Goal: Task Accomplishment & Management: Use online tool/utility

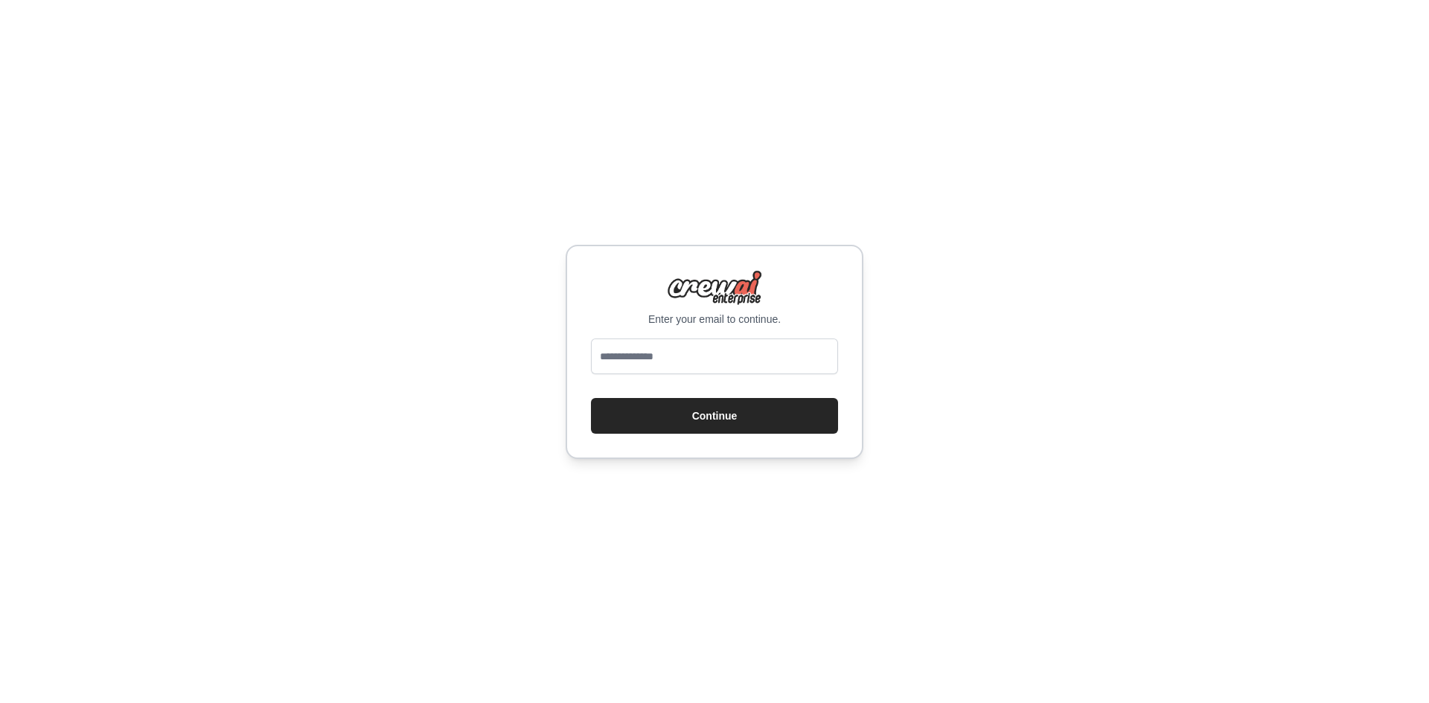
click at [1046, 420] on div "Enter your email to continue. Continue" at bounding box center [714, 351] width 1429 height 703
click at [718, 345] on input "email" at bounding box center [714, 357] width 247 height 36
type input "**********"
click at [591, 398] on button "Continue" at bounding box center [714, 416] width 247 height 36
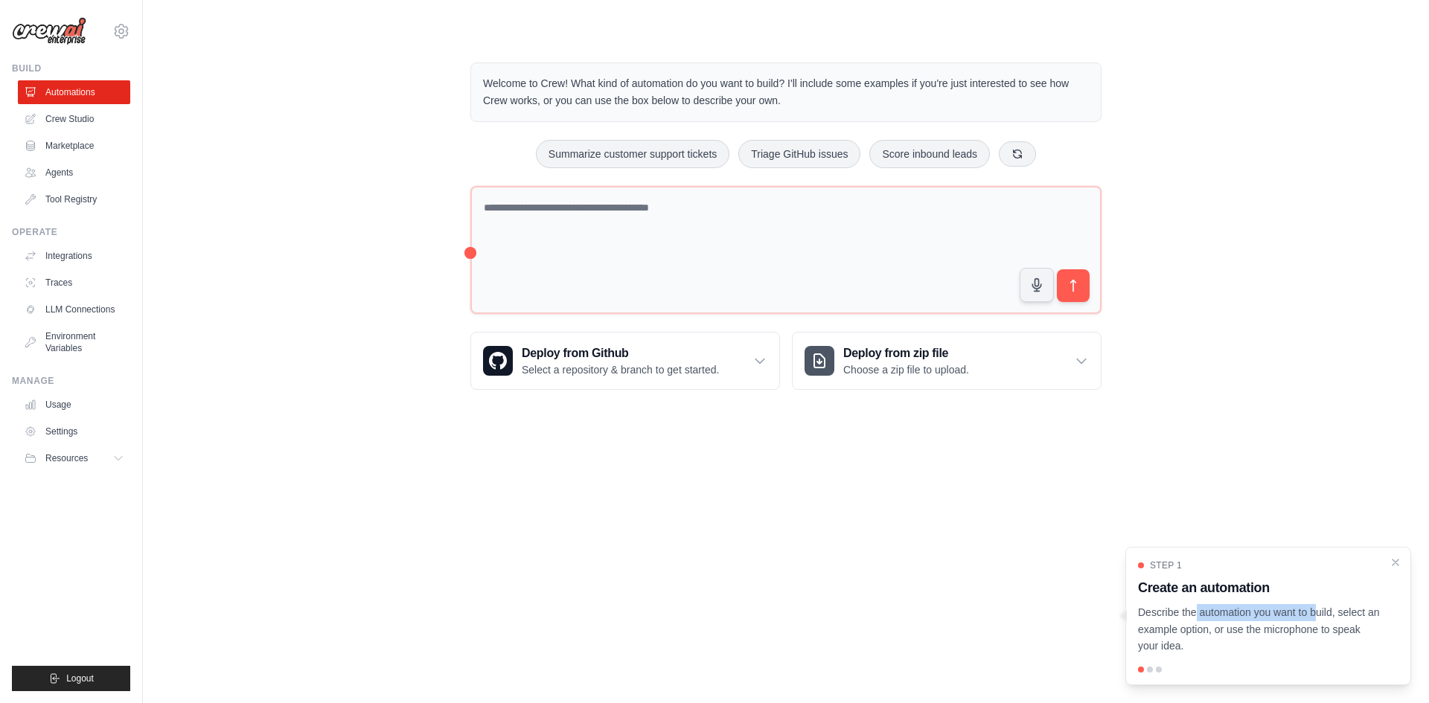
drag, startPoint x: 1144, startPoint y: 610, endPoint x: 1267, endPoint y: 614, distance: 122.8
click at [1267, 614] on p "Describe the automation you want to build, select an example option, or use the…" at bounding box center [1259, 629] width 243 height 51
click at [1270, 615] on p "Describe the automation you want to build, select an example option, or use the…" at bounding box center [1259, 629] width 243 height 51
drag, startPoint x: 1271, startPoint y: 615, endPoint x: 1385, endPoint y: 619, distance: 113.9
click at [1385, 619] on div "Step 1 Create an automation Describe the automation you want to build, select a…" at bounding box center [1268, 607] width 260 height 95
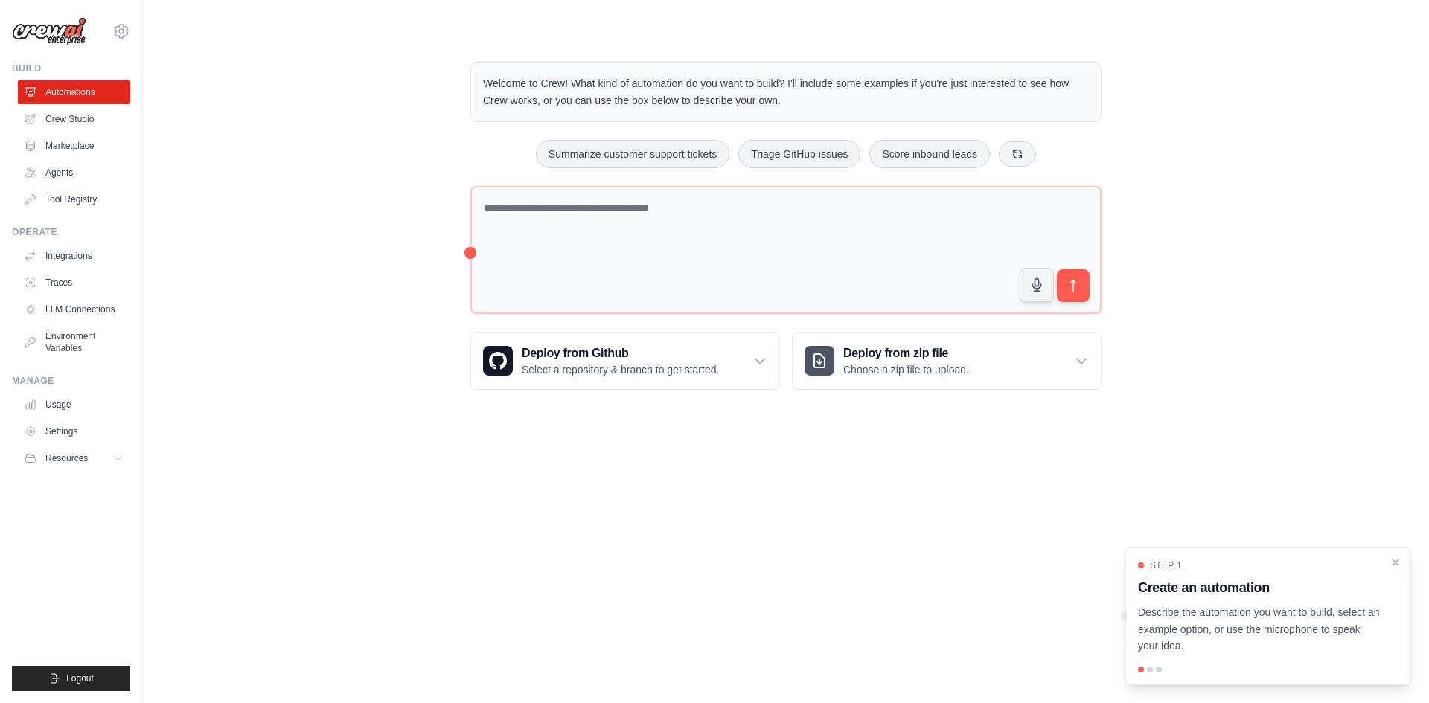
click at [1281, 627] on p "Describe the automation you want to build, select an example option, or use the…" at bounding box center [1259, 629] width 243 height 51
drag, startPoint x: 1155, startPoint y: 628, endPoint x: 1277, endPoint y: 631, distance: 122.1
click at [1274, 629] on p "Describe the automation you want to build, select an example option, or use the…" at bounding box center [1259, 629] width 243 height 51
click at [1282, 636] on p "Describe the automation you want to build, select an example option, or use the…" at bounding box center [1259, 629] width 243 height 51
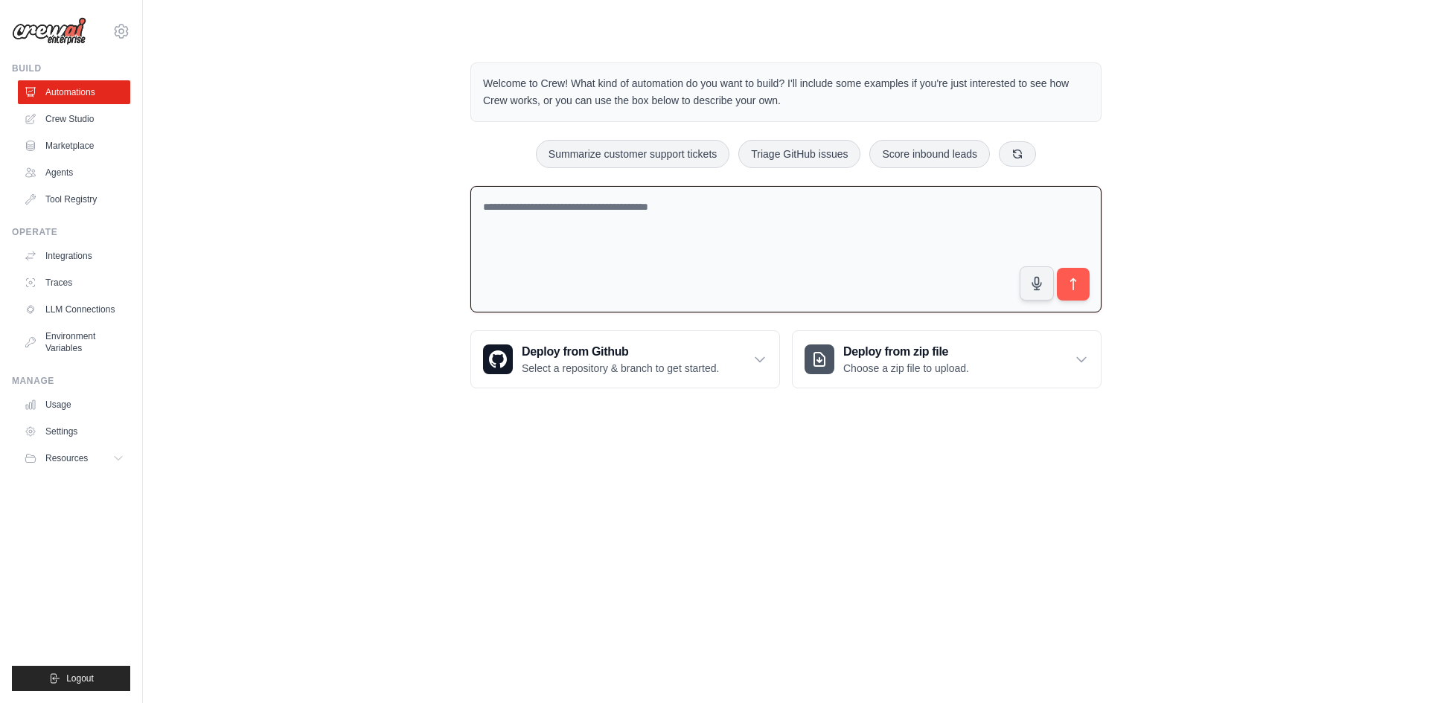
click at [609, 239] on textarea at bounding box center [785, 249] width 631 height 127
click at [773, 222] on textarea at bounding box center [785, 249] width 631 height 127
paste textarea "**********"
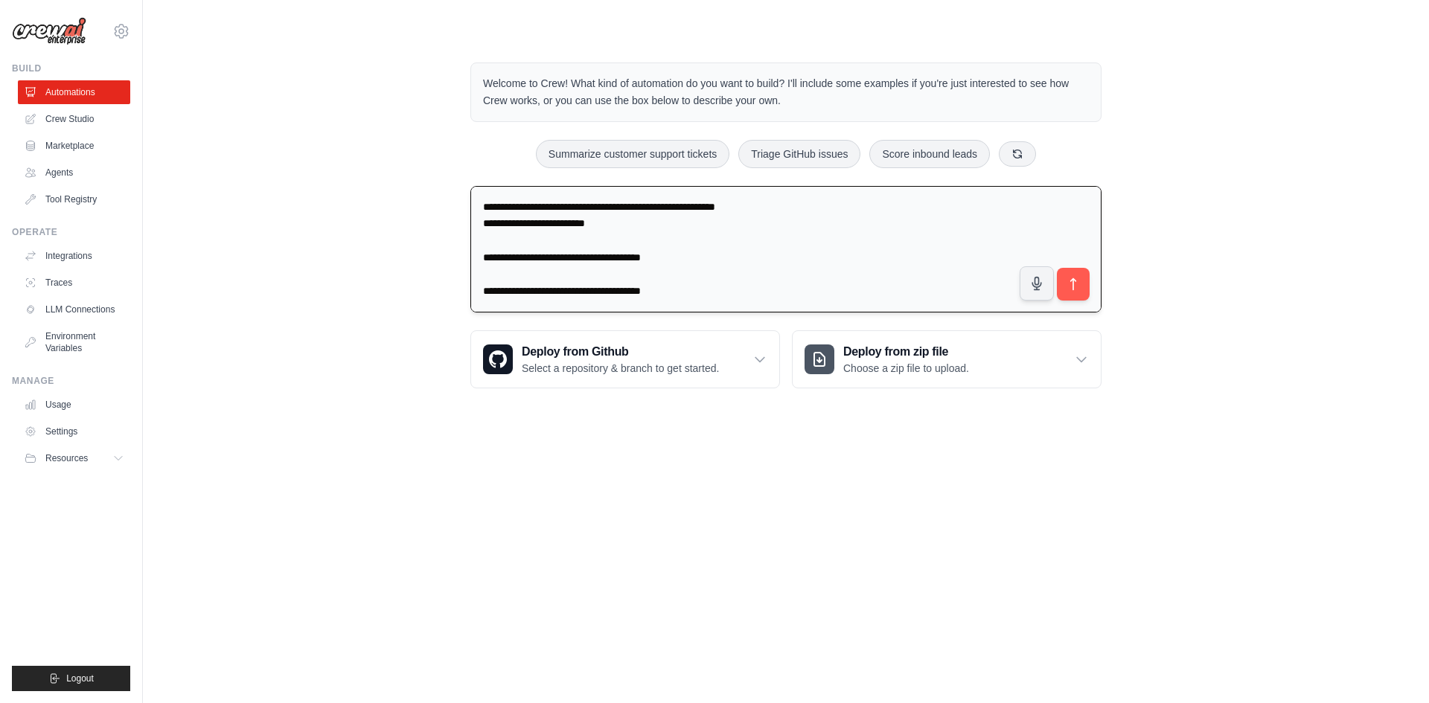
click at [617, 209] on textarea "**********" at bounding box center [785, 249] width 631 height 127
drag, startPoint x: 641, startPoint y: 225, endPoint x: 477, endPoint y: 231, distance: 163.8
click at [467, 228] on div "**********" at bounding box center [785, 226] width 667 height 374
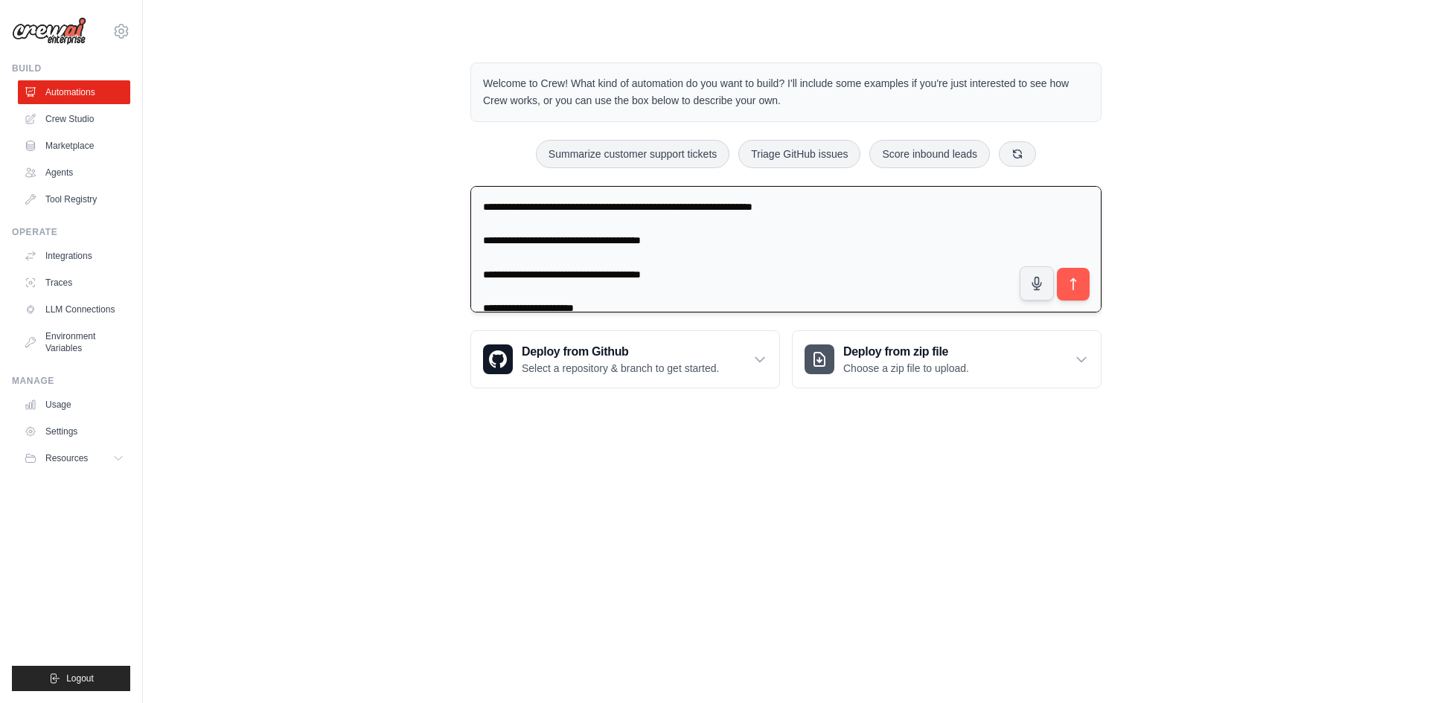
click at [481, 237] on textarea "**********" at bounding box center [785, 249] width 631 height 127
drag, startPoint x: 482, startPoint y: 254, endPoint x: 753, endPoint y: 335, distance: 282.7
click at [482, 253] on textarea "**********" at bounding box center [785, 249] width 631 height 127
type textarea "**********"
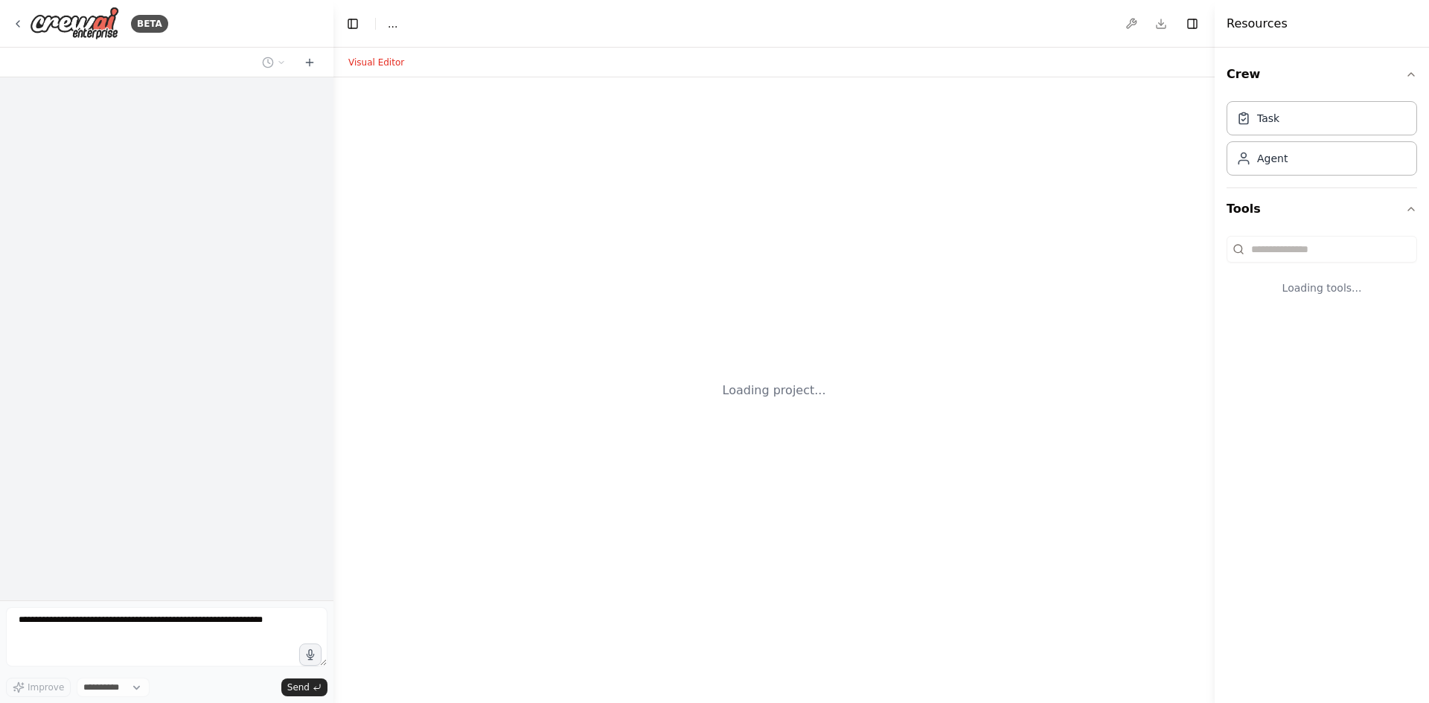
select select "****"
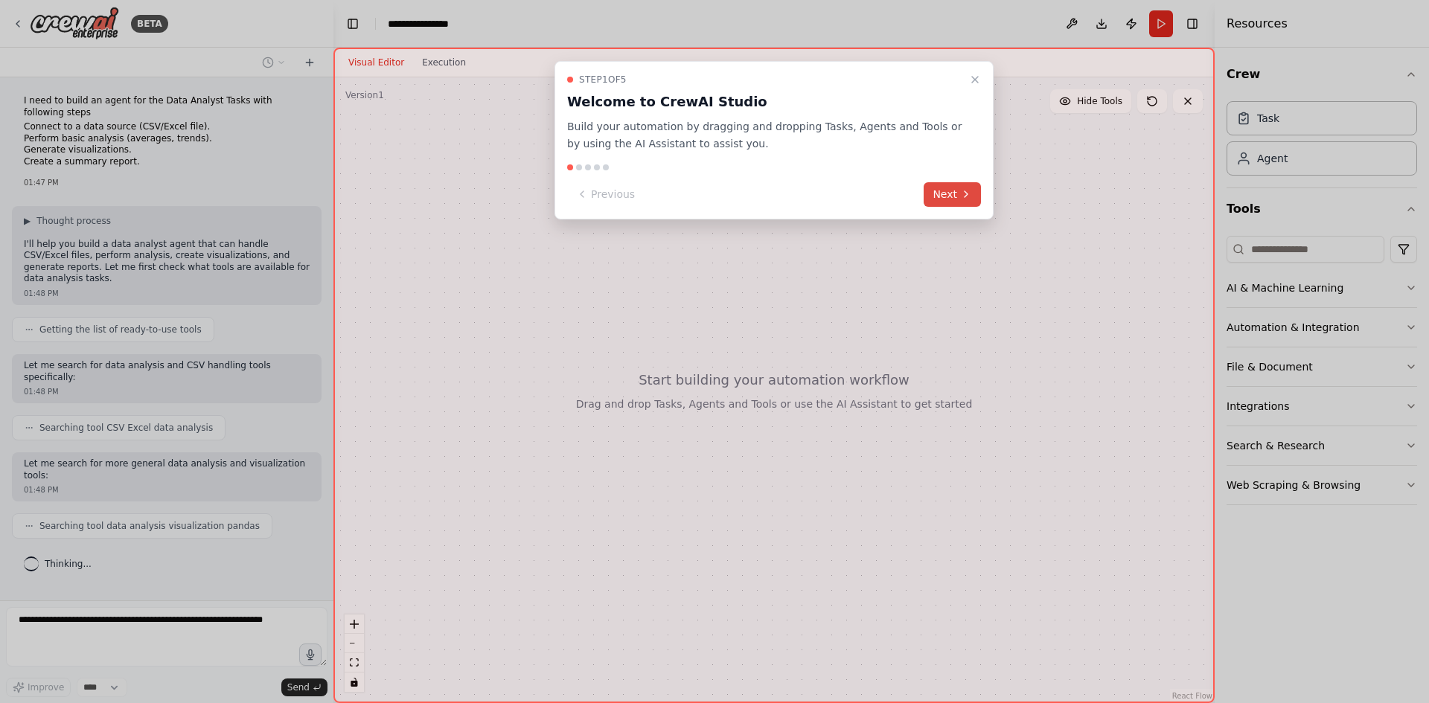
click at [947, 197] on button "Next" at bounding box center [951, 194] width 57 height 25
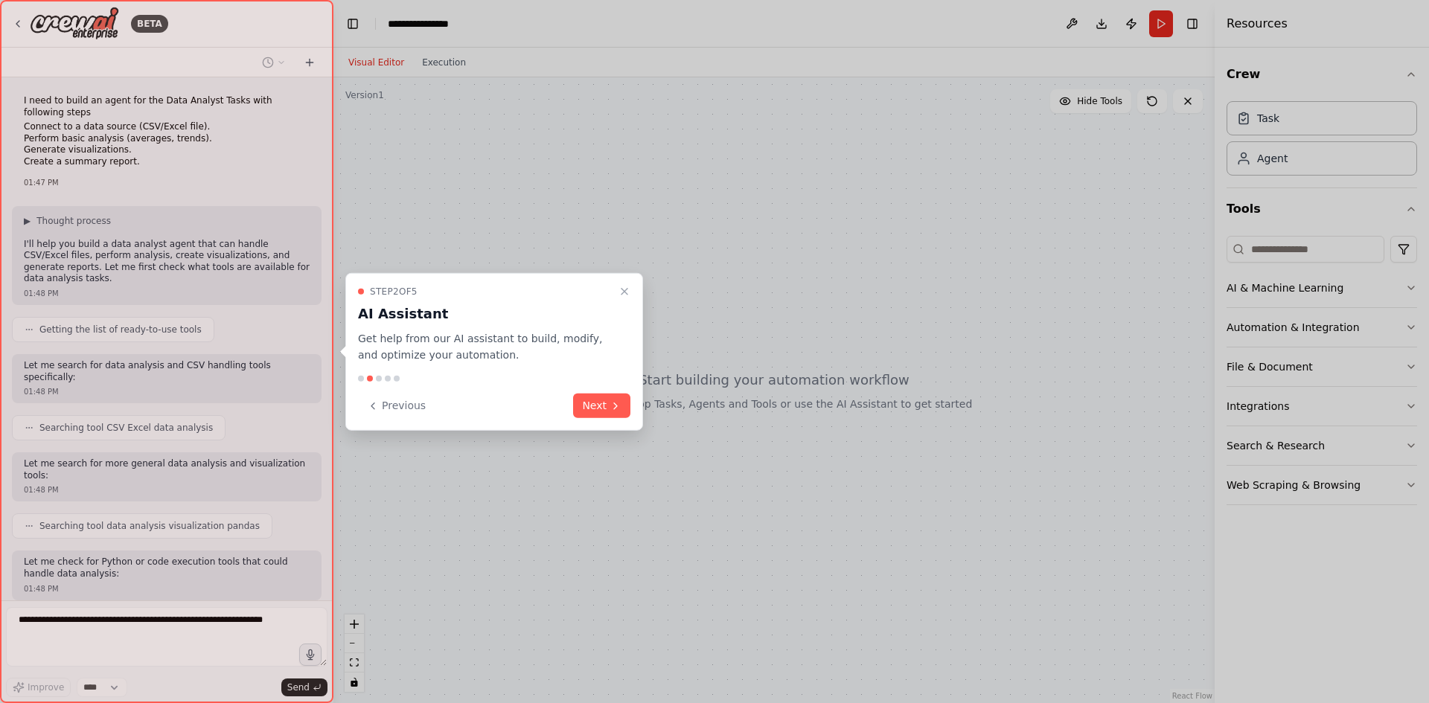
scroll to position [52, 0]
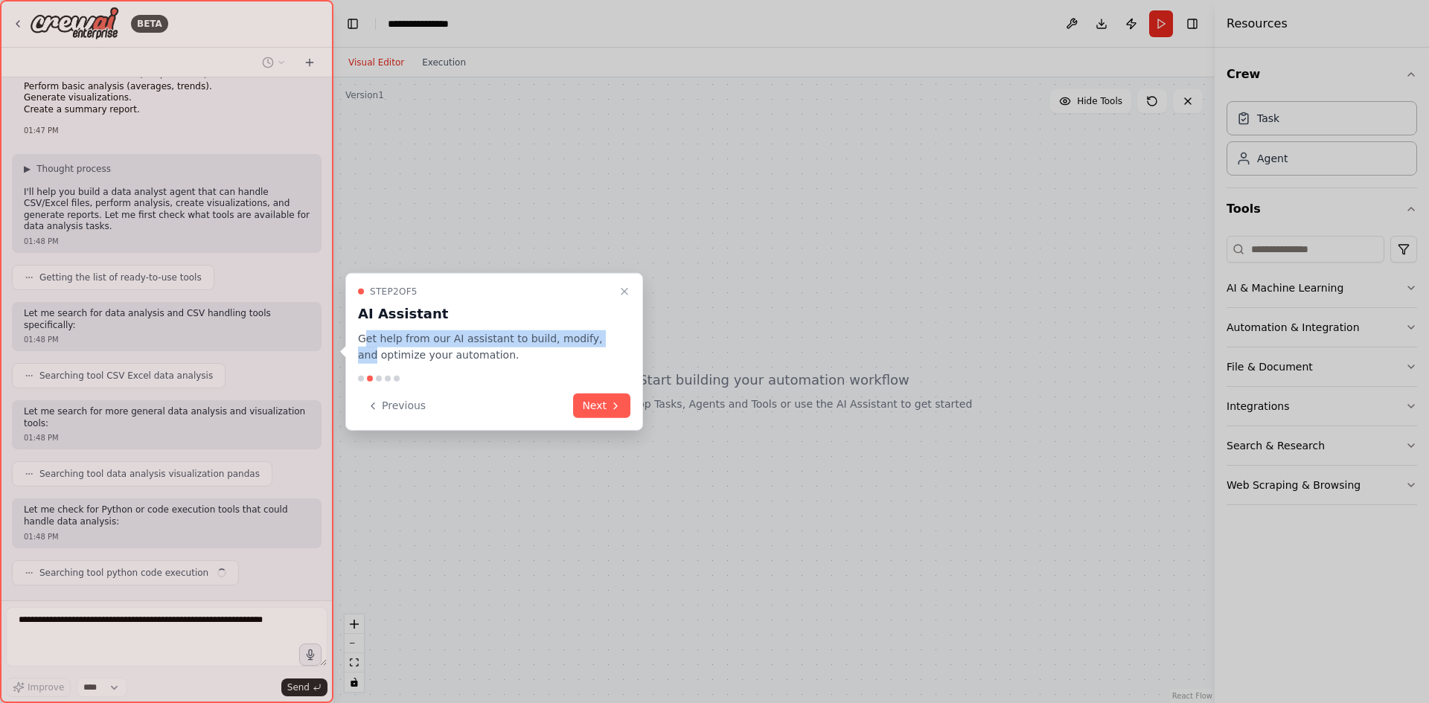
drag, startPoint x: 365, startPoint y: 339, endPoint x: 590, endPoint y: 341, distance: 225.5
click at [590, 341] on p "Get help from our AI assistant to build, modify, and optimize your automation." at bounding box center [485, 347] width 254 height 34
click at [534, 369] on div "Step 2 of 5 AI Assistant Get help from our AI assistant to build, modify, and o…" at bounding box center [494, 351] width 298 height 158
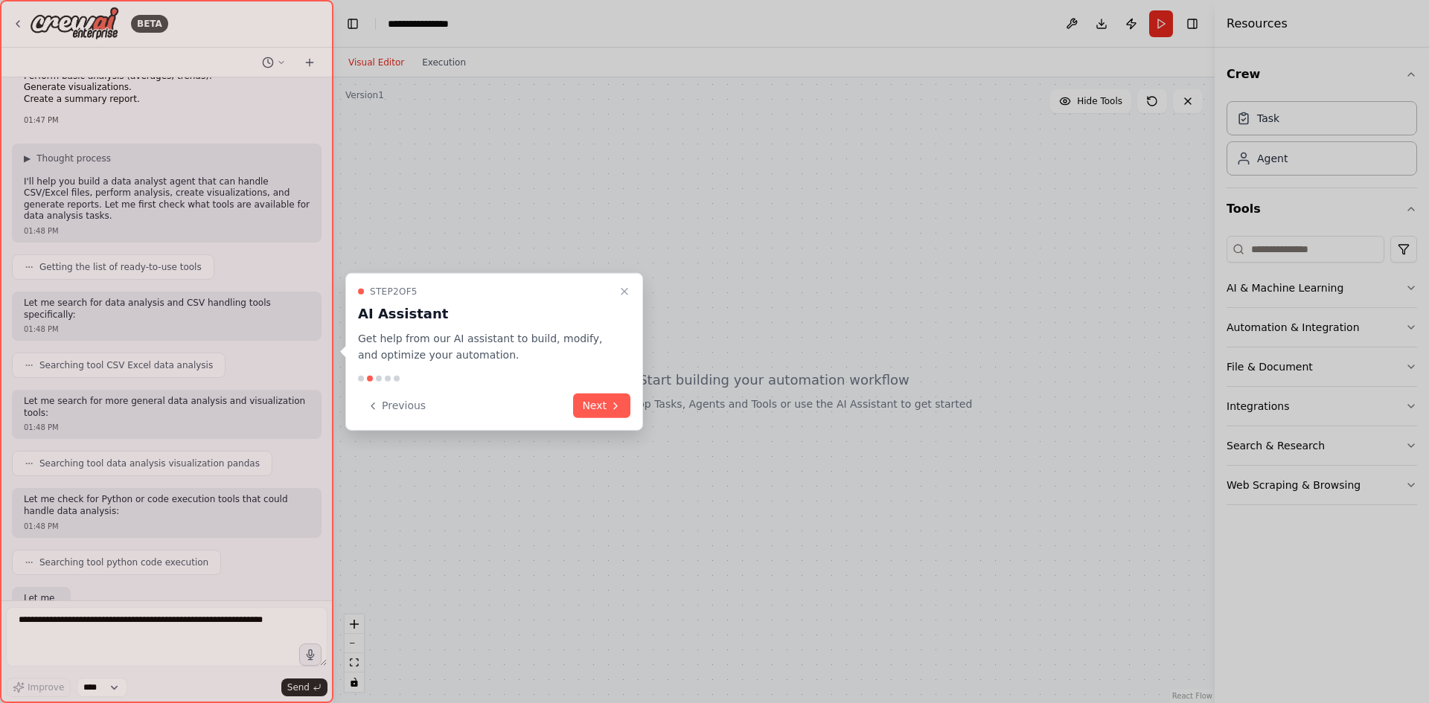
scroll to position [138, 0]
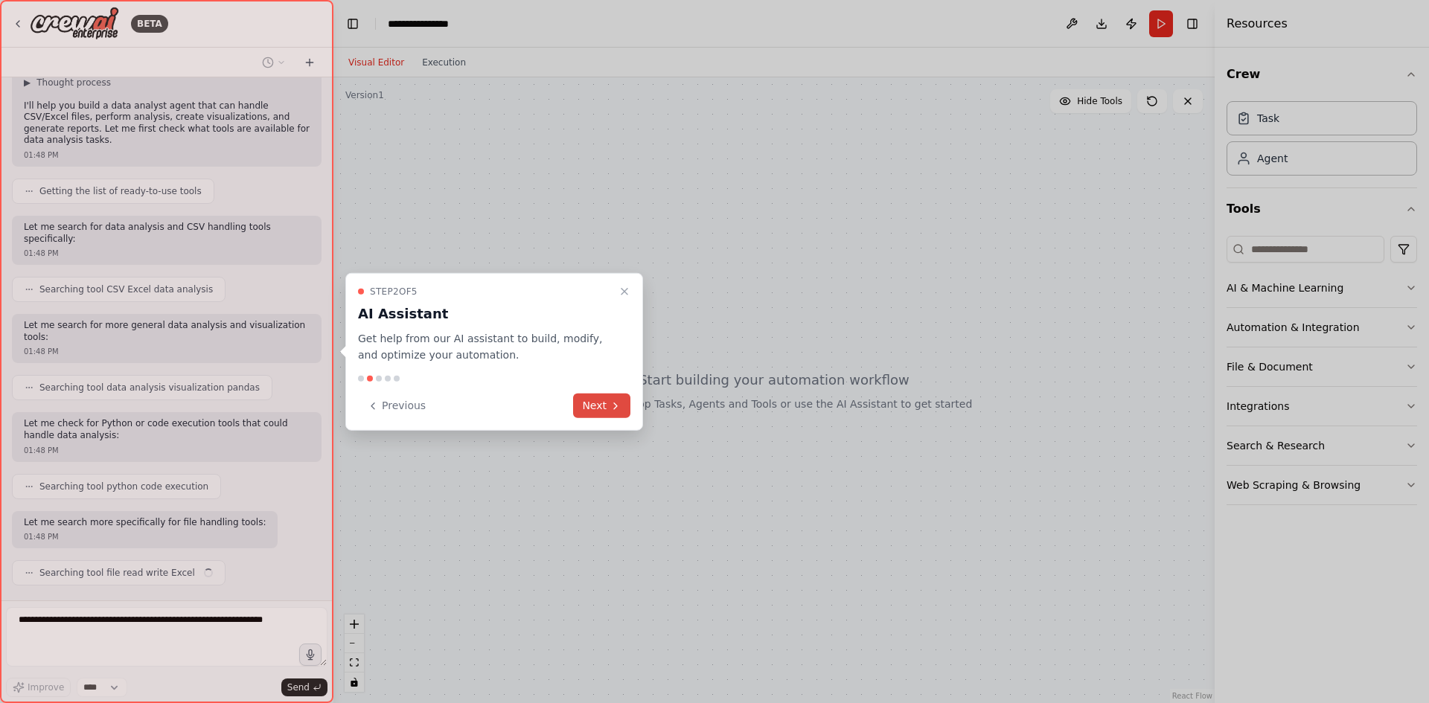
click at [598, 409] on button "Next" at bounding box center [601, 406] width 57 height 25
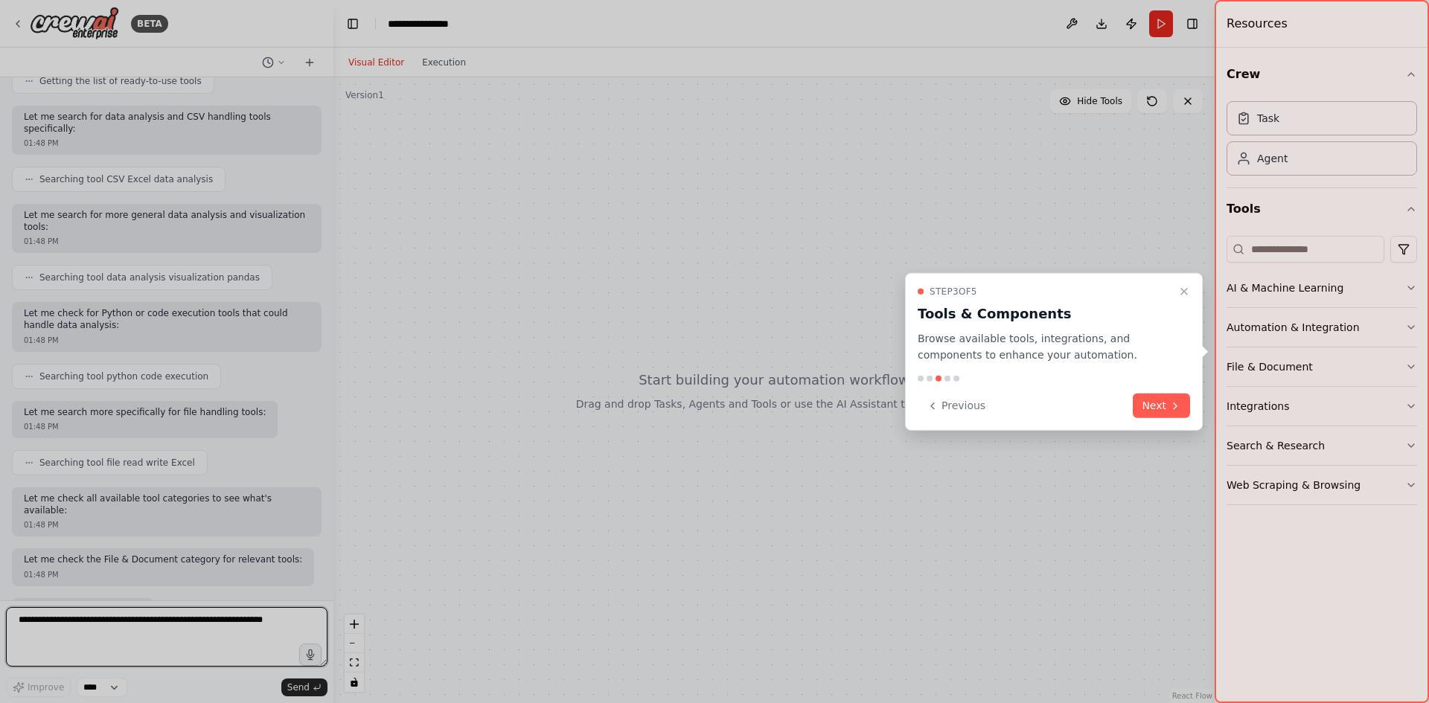
scroll to position [260, 0]
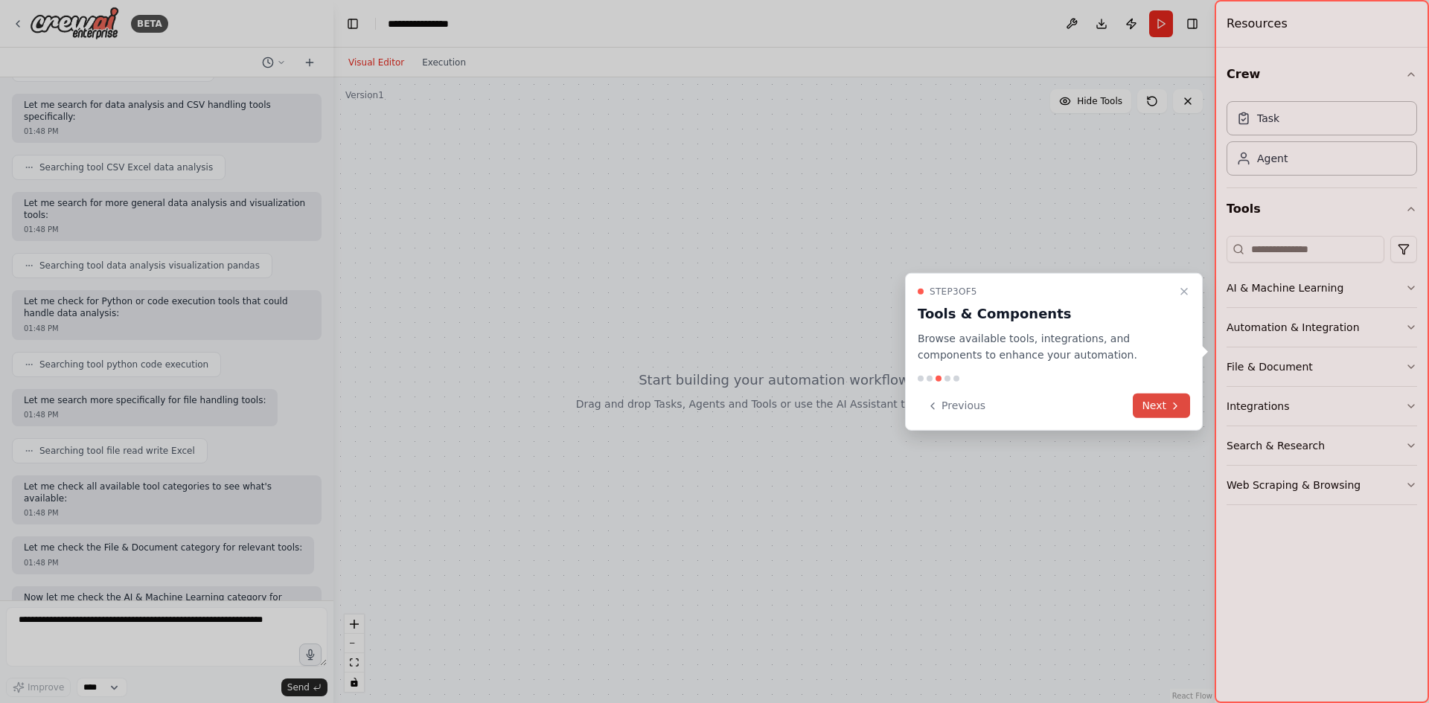
click at [1150, 403] on button "Next" at bounding box center [1160, 406] width 57 height 25
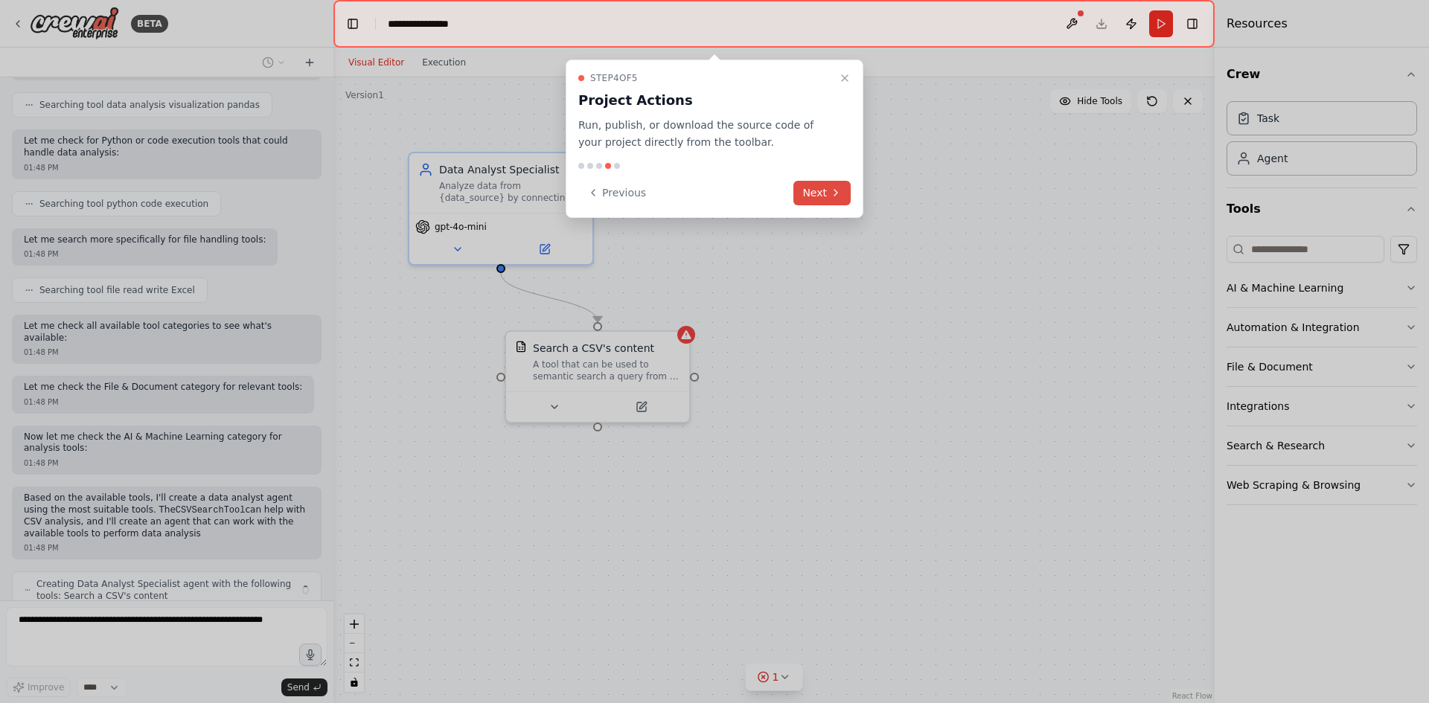
scroll to position [433, 0]
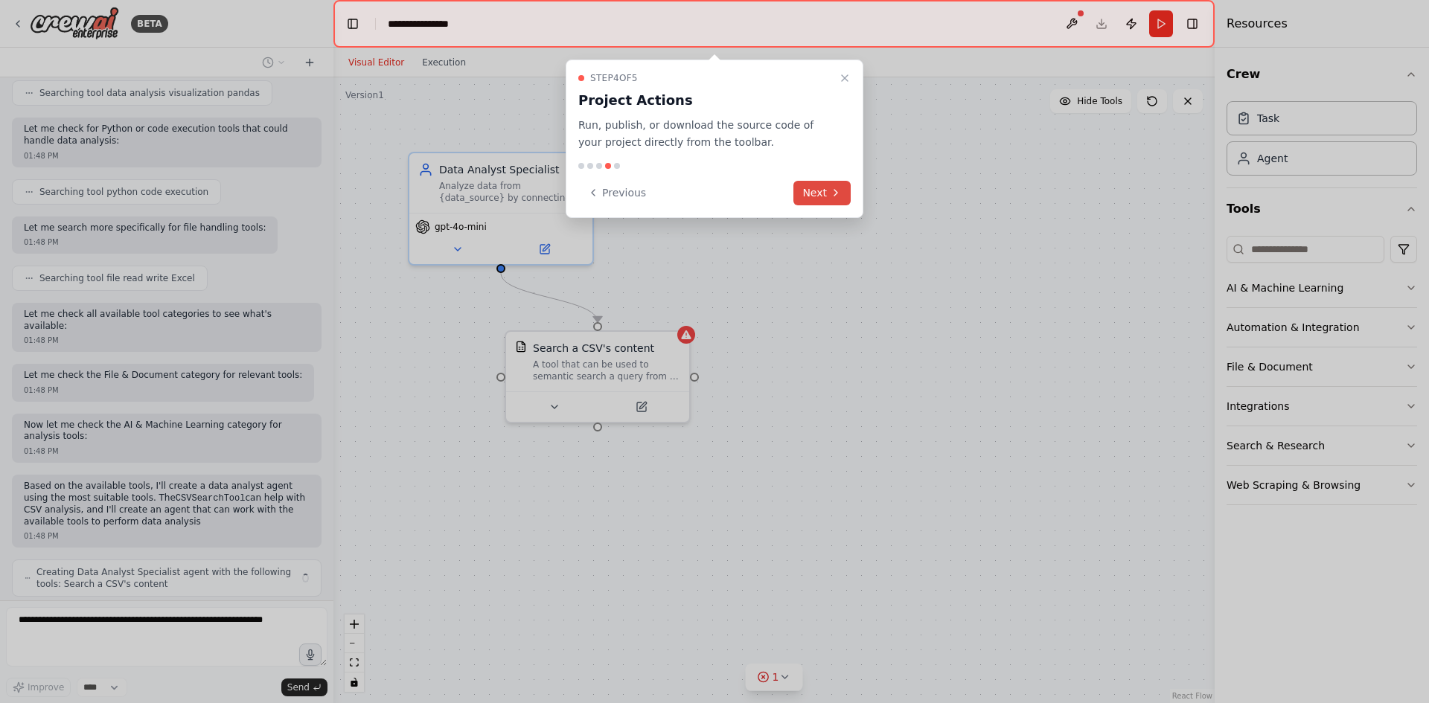
click at [806, 202] on button "Next" at bounding box center [821, 193] width 57 height 25
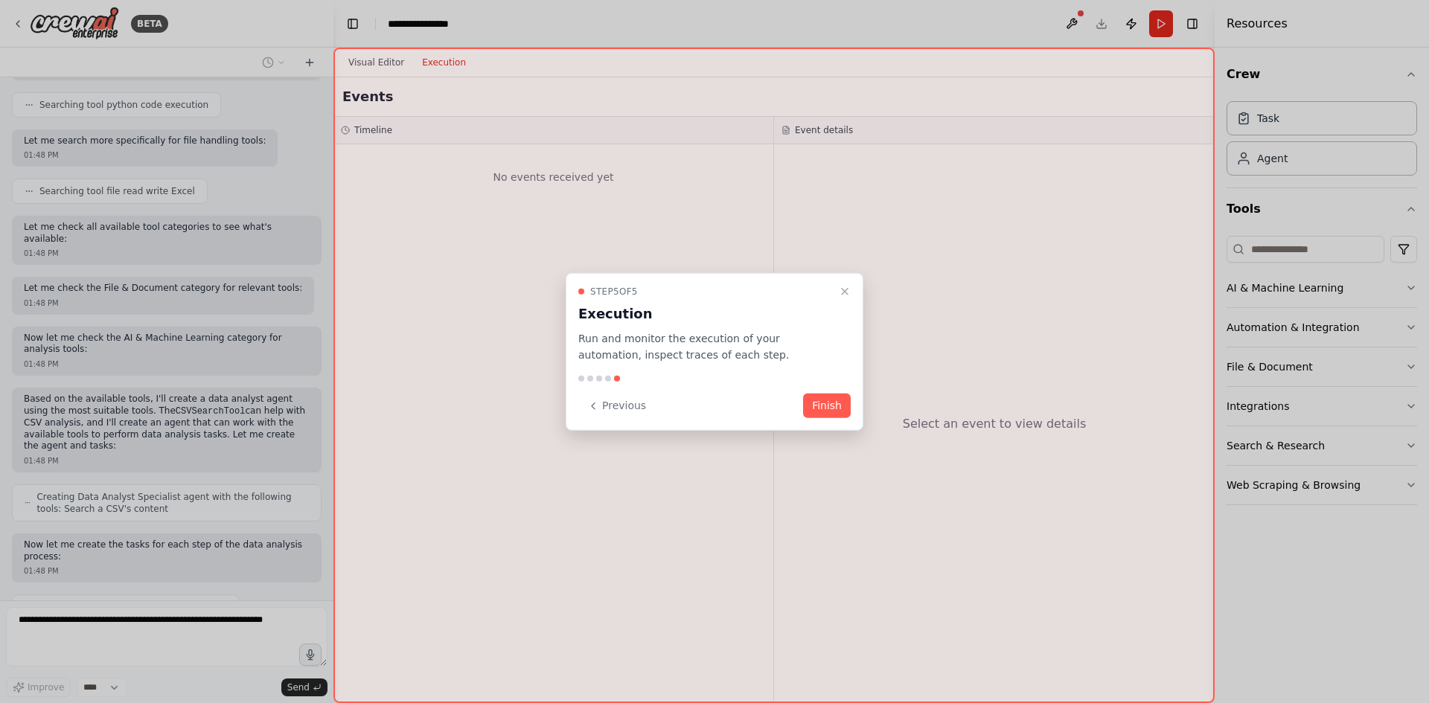
scroll to position [531, 0]
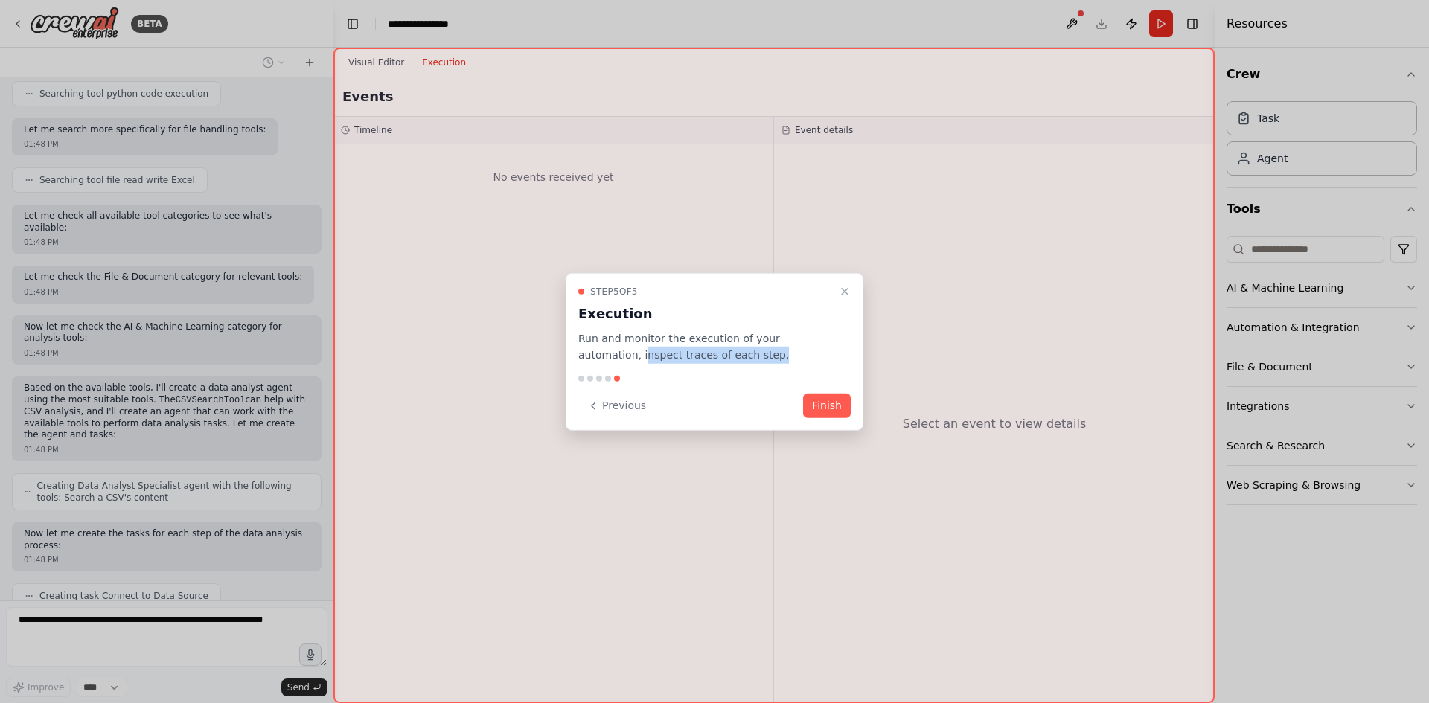
drag, startPoint x: 581, startPoint y: 356, endPoint x: 691, endPoint y: 365, distance: 109.8
click at [691, 365] on div "Step 5 of 5 Execution Run and monitor the execution of your automation, inspect…" at bounding box center [714, 351] width 298 height 158
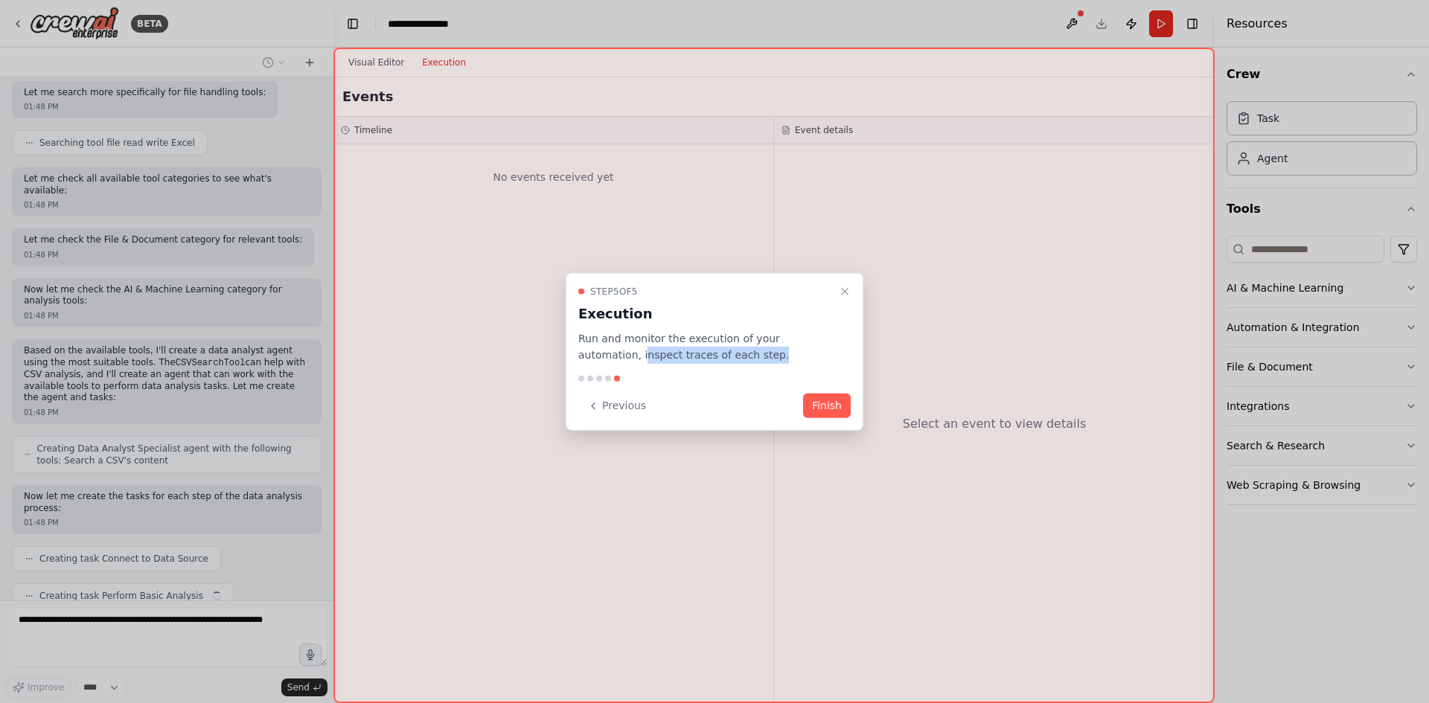
click at [744, 364] on div "Step 5 of 5 Execution Run and monitor the execution of your automation, inspect…" at bounding box center [714, 351] width 298 height 158
click at [821, 408] on button "Finish" at bounding box center [827, 406] width 48 height 25
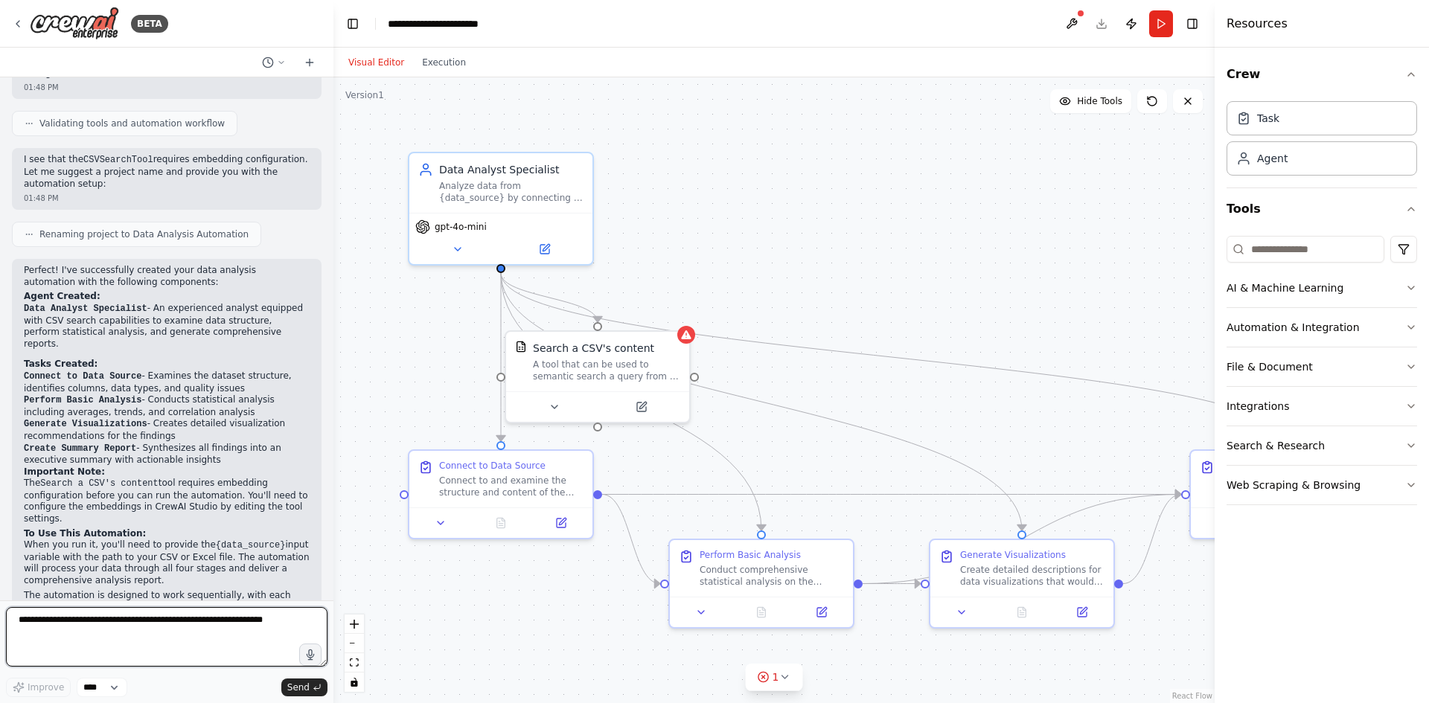
scroll to position [1225, 0]
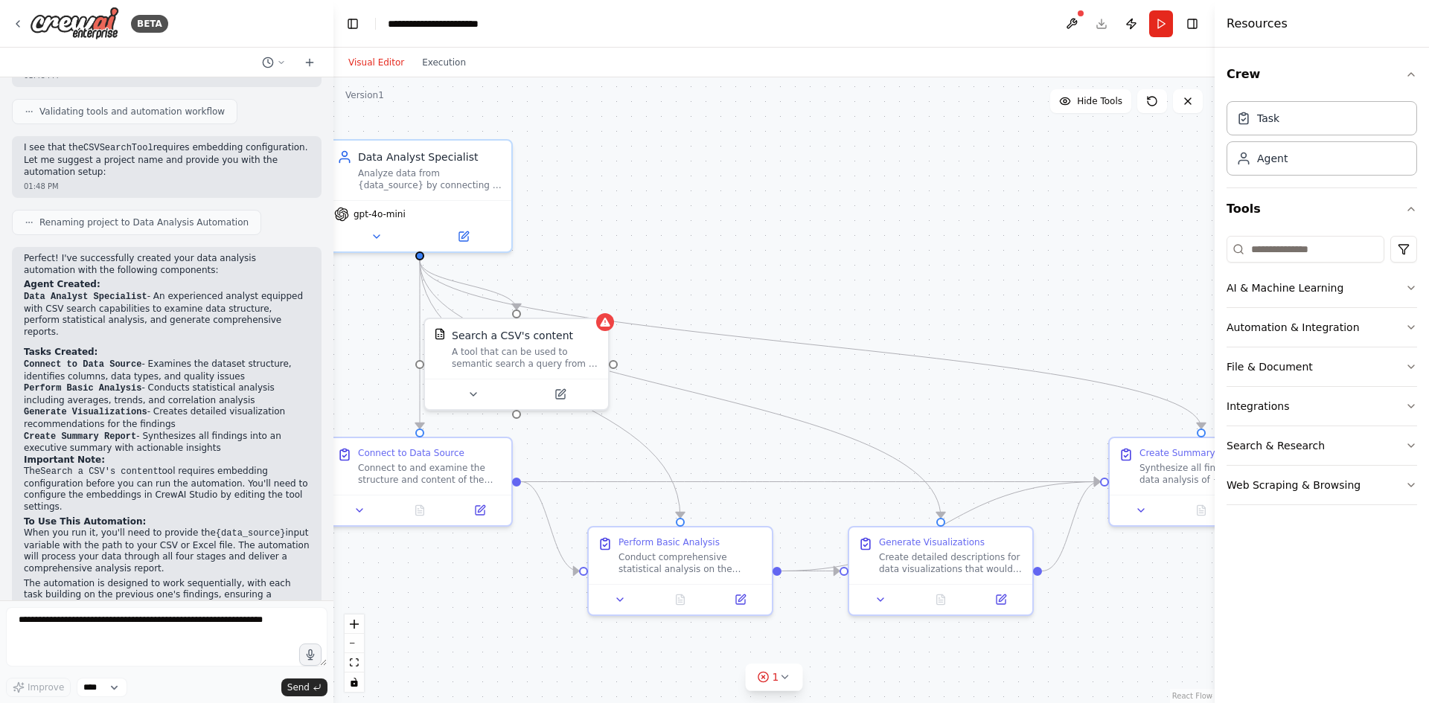
drag, startPoint x: 941, startPoint y: 278, endPoint x: 919, endPoint y: 254, distance: 32.1
click at [919, 254] on div ".deletable-edge-delete-btn { width: 20px; height: 20px; border: 0px solid #ffff…" at bounding box center [773, 390] width 881 height 626
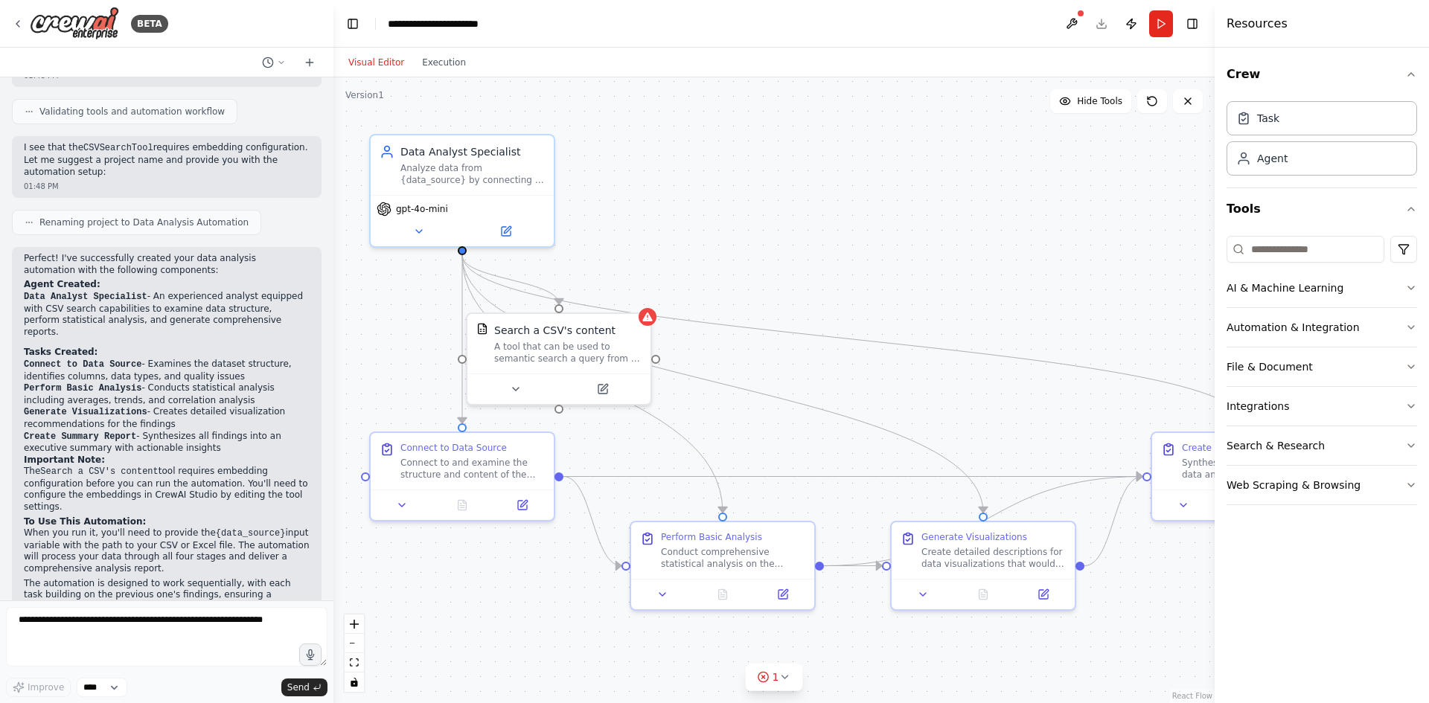
drag, startPoint x: 790, startPoint y: 251, endPoint x: 834, endPoint y: 245, distance: 44.4
click at [834, 245] on div ".deletable-edge-delete-btn { width: 20px; height: 20px; border: 0px solid #ffff…" at bounding box center [773, 390] width 881 height 626
drag, startPoint x: 558, startPoint y: 349, endPoint x: 644, endPoint y: 326, distance: 89.3
click at [644, 326] on div "A tool that can be used to semantic search a query from a CSV's content." at bounding box center [650, 319] width 147 height 24
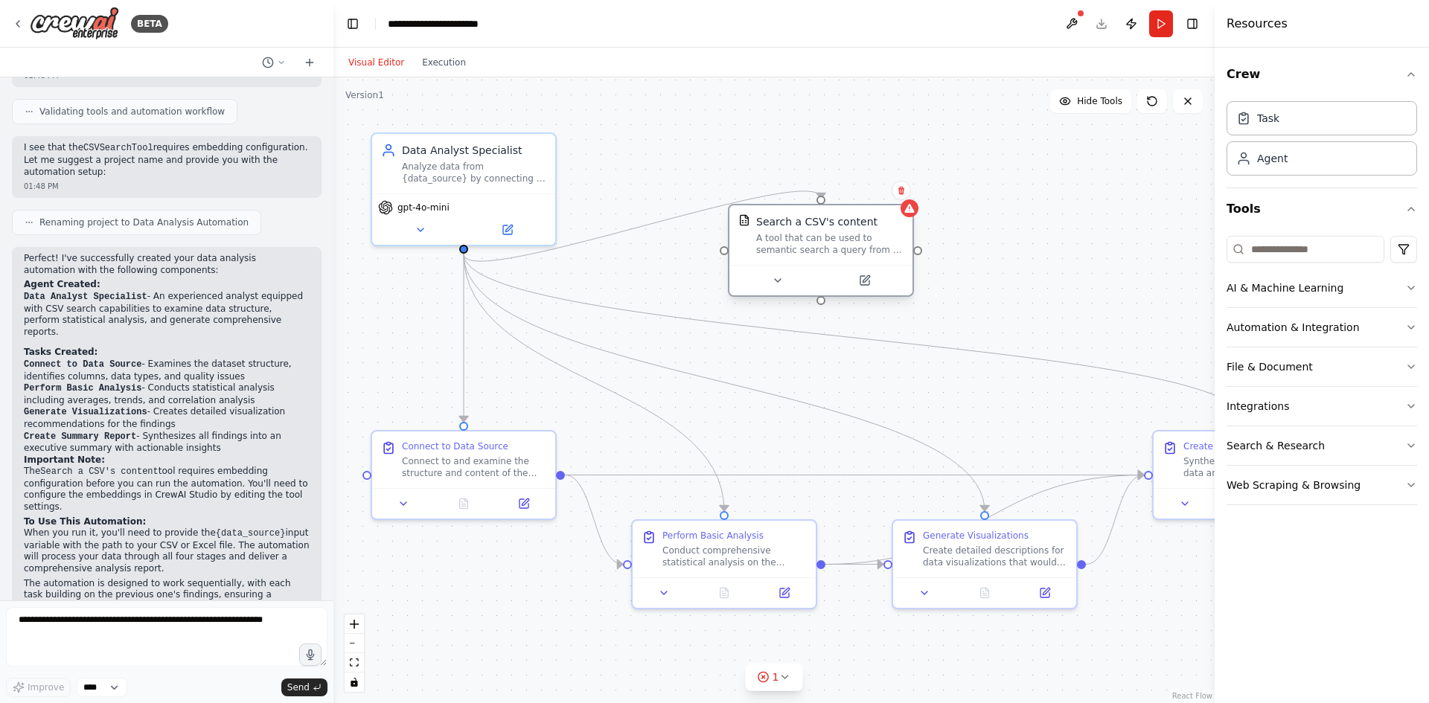
drag, startPoint x: 606, startPoint y: 331, endPoint x: 791, endPoint y: 257, distance: 199.7
click at [791, 257] on div "Search a CSV's content A tool that can be used to semantic search a query from …" at bounding box center [820, 235] width 183 height 60
click at [833, 244] on div "A tool that can be used to semantic search a query from a CSV's content." at bounding box center [829, 244] width 147 height 24
click at [803, 240] on div "A tool that can be used to semantic search a query from a CSV's content." at bounding box center [829, 244] width 147 height 24
click at [465, 461] on div "Connect to and examine the structure and content of the data source file: {data…" at bounding box center [474, 464] width 144 height 24
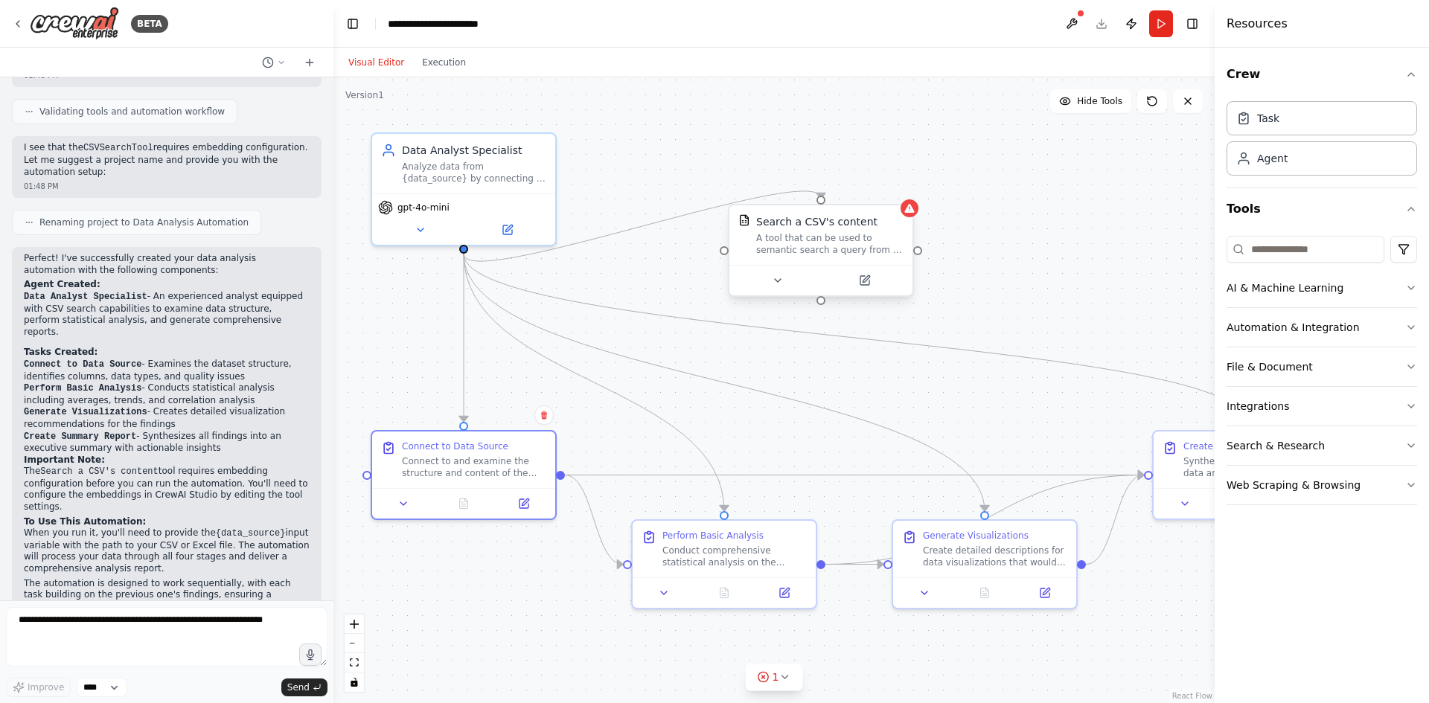
click at [807, 254] on div "A tool that can be used to semantic search a query from a CSV's content." at bounding box center [829, 244] width 147 height 24
click at [527, 470] on div "Connect to and examine the structure and content of the data source file: {data…" at bounding box center [474, 464] width 144 height 24
click at [771, 253] on div "A tool that can be used to semantic search a query from a CSV's content." at bounding box center [829, 244] width 147 height 24
click at [1382, 74] on button "Crew" at bounding box center [1321, 75] width 190 height 42
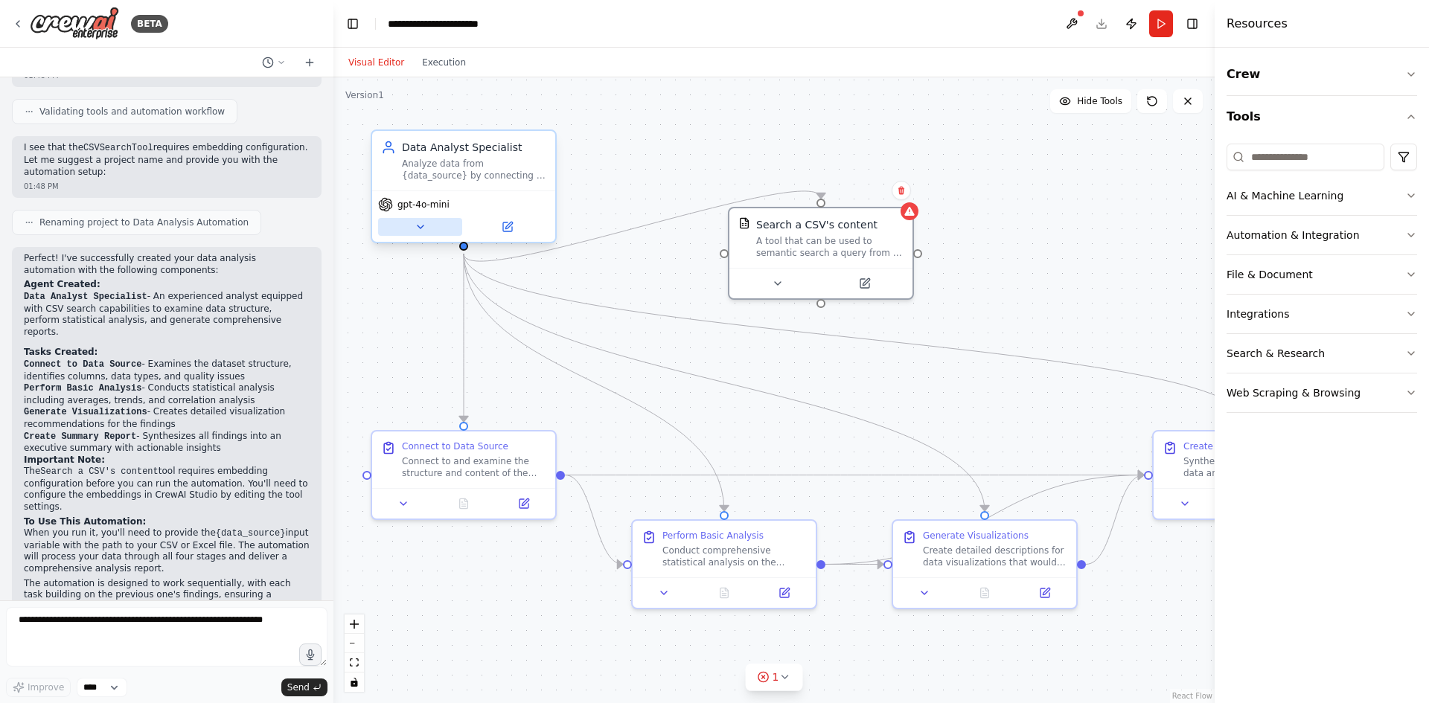
click at [418, 228] on icon at bounding box center [420, 227] width 12 height 12
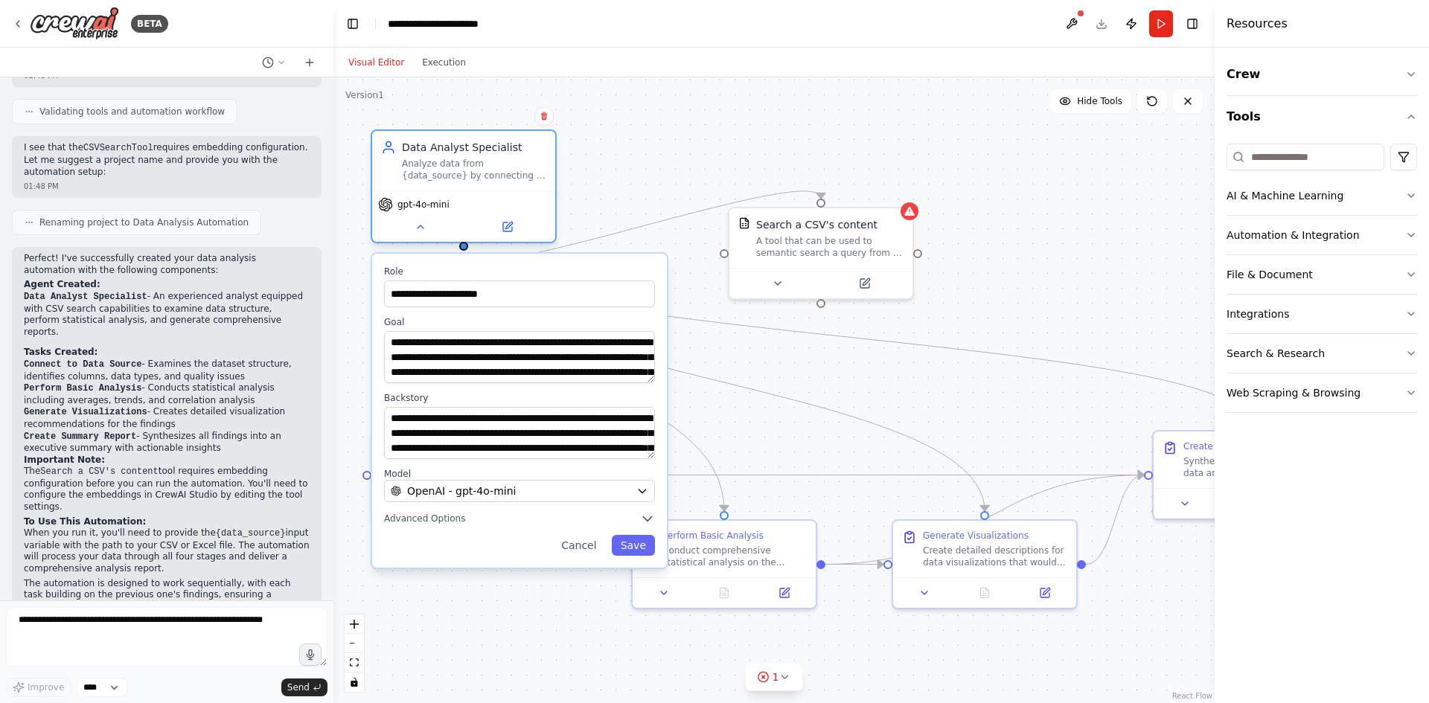
click at [436, 237] on div "gpt-4o-mini" at bounding box center [463, 215] width 183 height 51
click at [419, 240] on div "gpt-4o-mini" at bounding box center [463, 215] width 183 height 51
click at [417, 227] on icon at bounding box center [420, 227] width 12 height 12
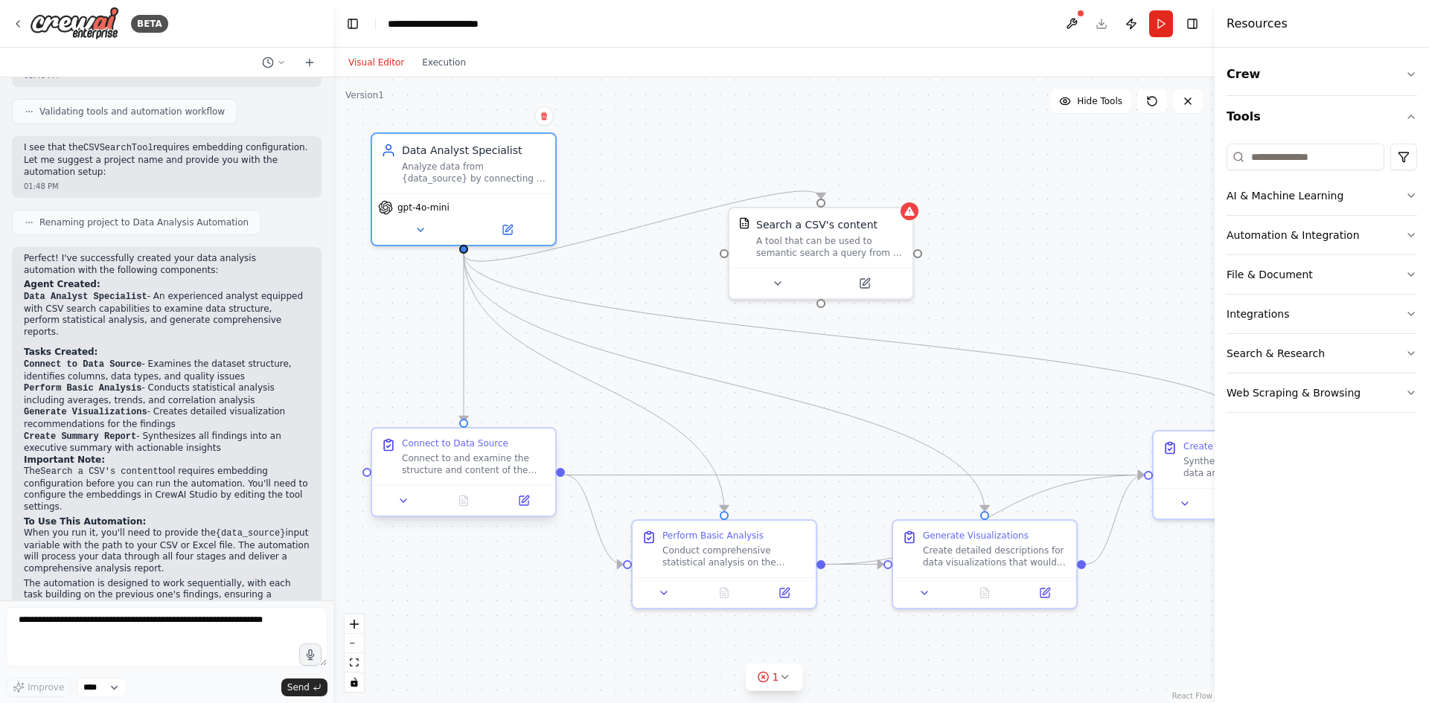
click at [399, 511] on div at bounding box center [463, 500] width 183 height 31
click at [404, 498] on icon at bounding box center [403, 501] width 12 height 12
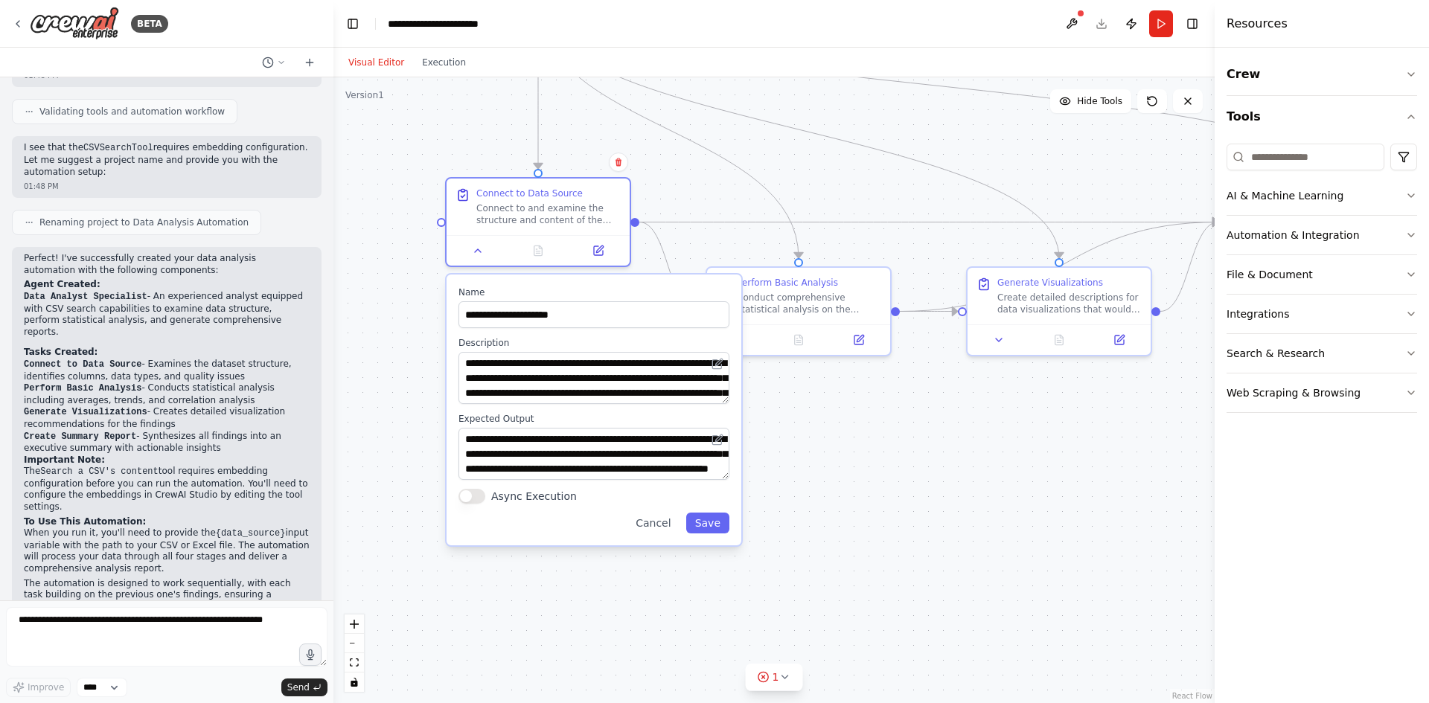
drag, startPoint x: 688, startPoint y: 381, endPoint x: 767, endPoint y: 173, distance: 222.8
click at [767, 173] on div ".deletable-edge-delete-btn { width: 20px; height: 20px; border: 0px solid #ffff…" at bounding box center [773, 390] width 881 height 626
click at [476, 496] on button "Async Execution" at bounding box center [471, 496] width 27 height 15
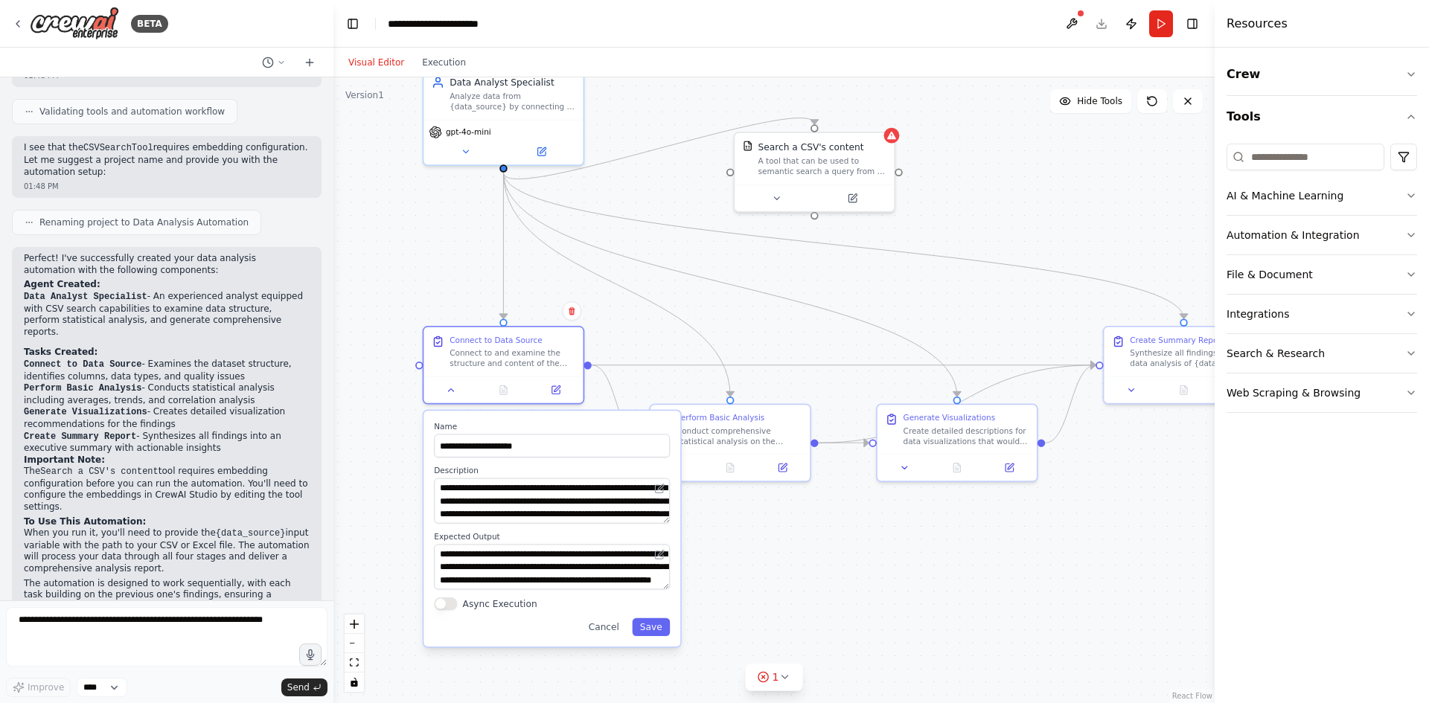
drag, startPoint x: 818, startPoint y: 445, endPoint x: 726, endPoint y: 634, distance: 210.0
click at [726, 637] on div ".deletable-edge-delete-btn { width: 20px; height: 20px; border: 0px solid #ffff…" at bounding box center [773, 390] width 881 height 626
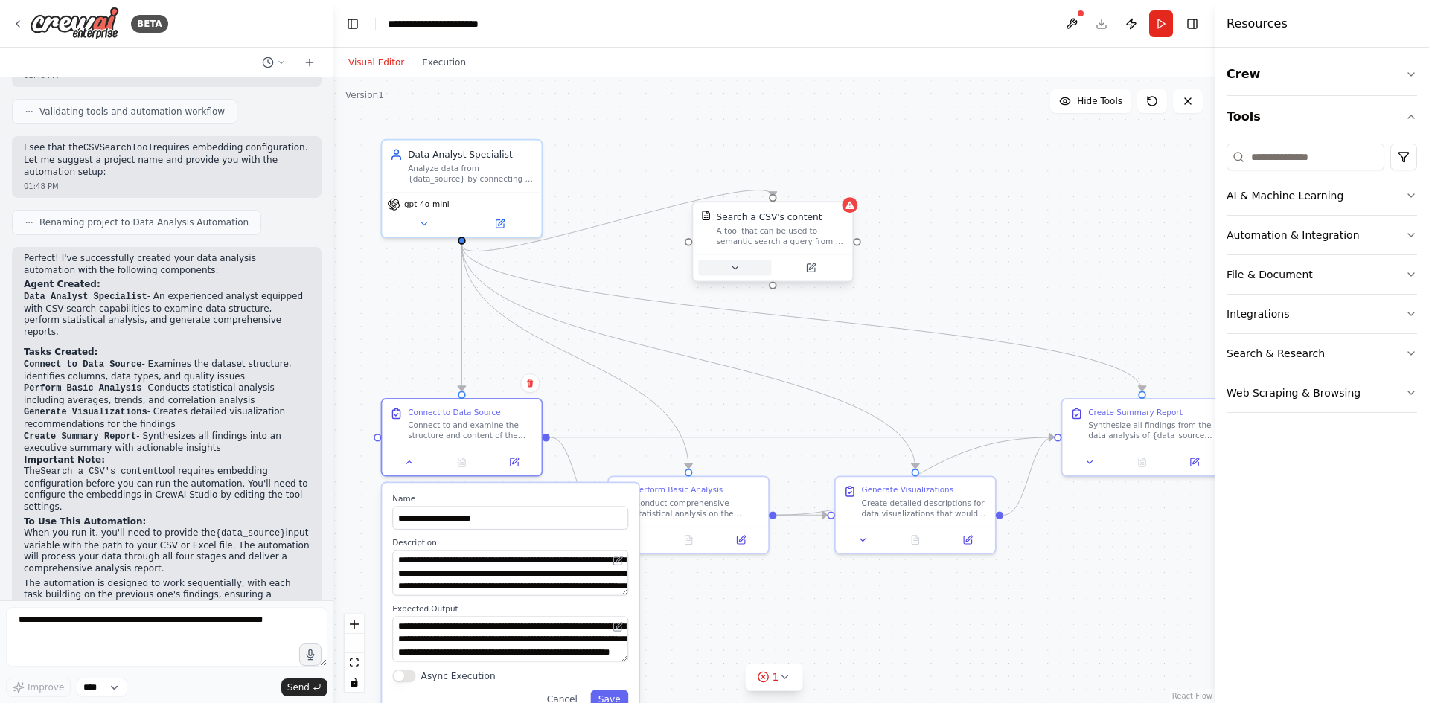
click at [734, 262] on button at bounding box center [734, 268] width 73 height 16
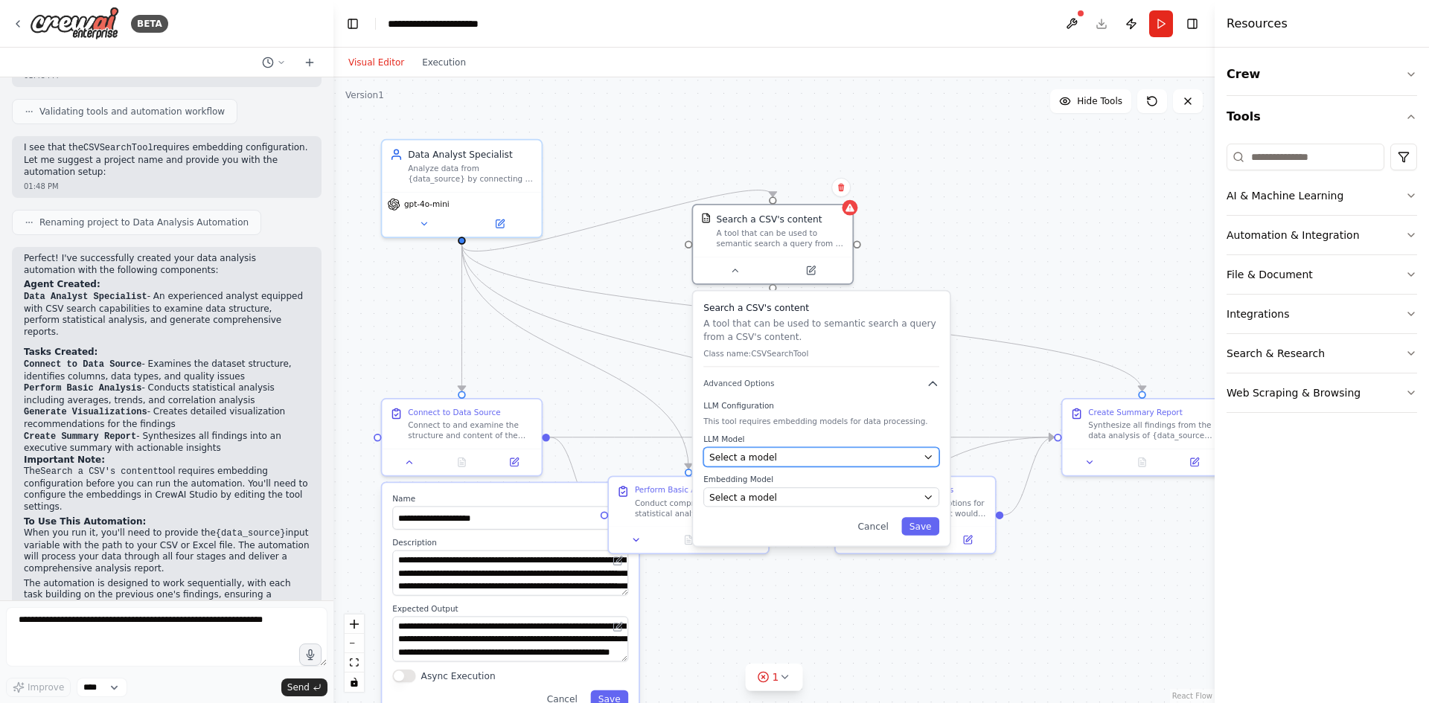
click at [747, 458] on span "Select a model" at bounding box center [743, 457] width 68 height 13
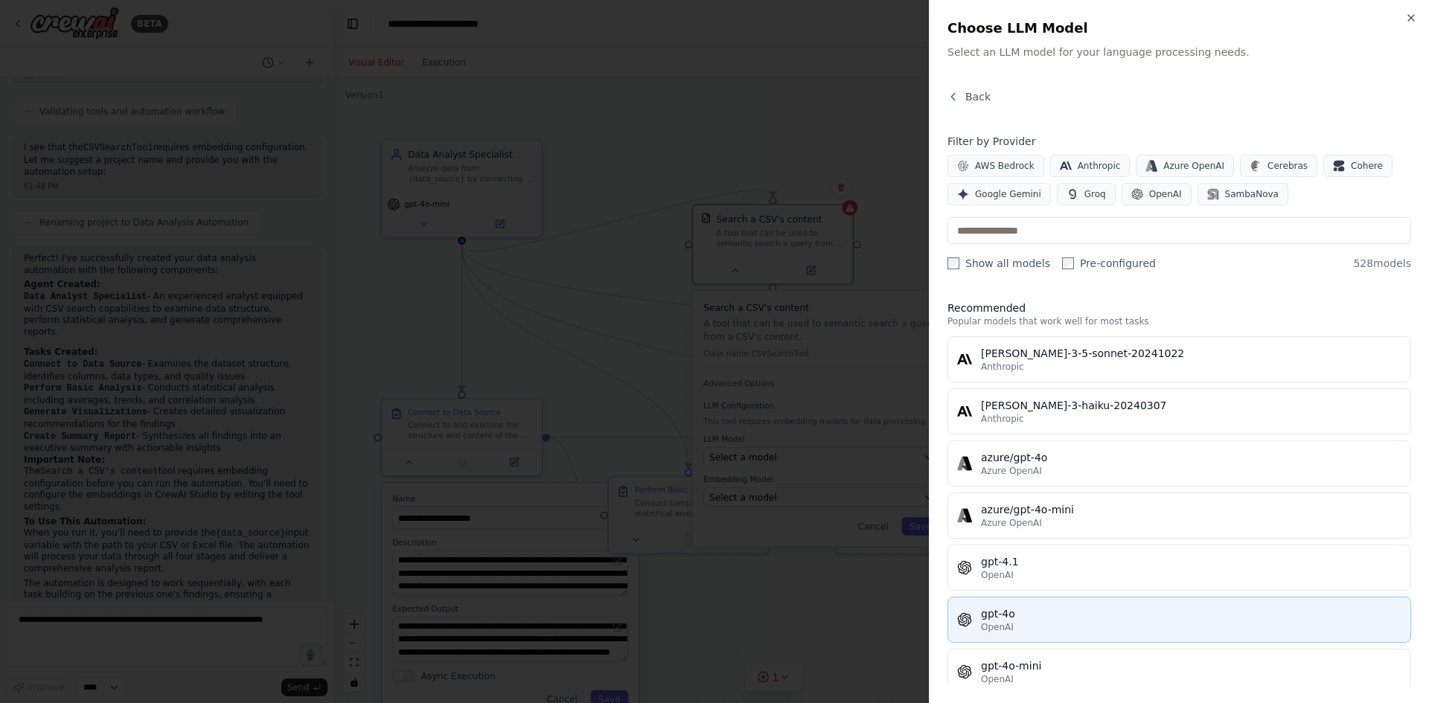
click at [1027, 613] on div "gpt-4o" at bounding box center [1191, 613] width 420 height 15
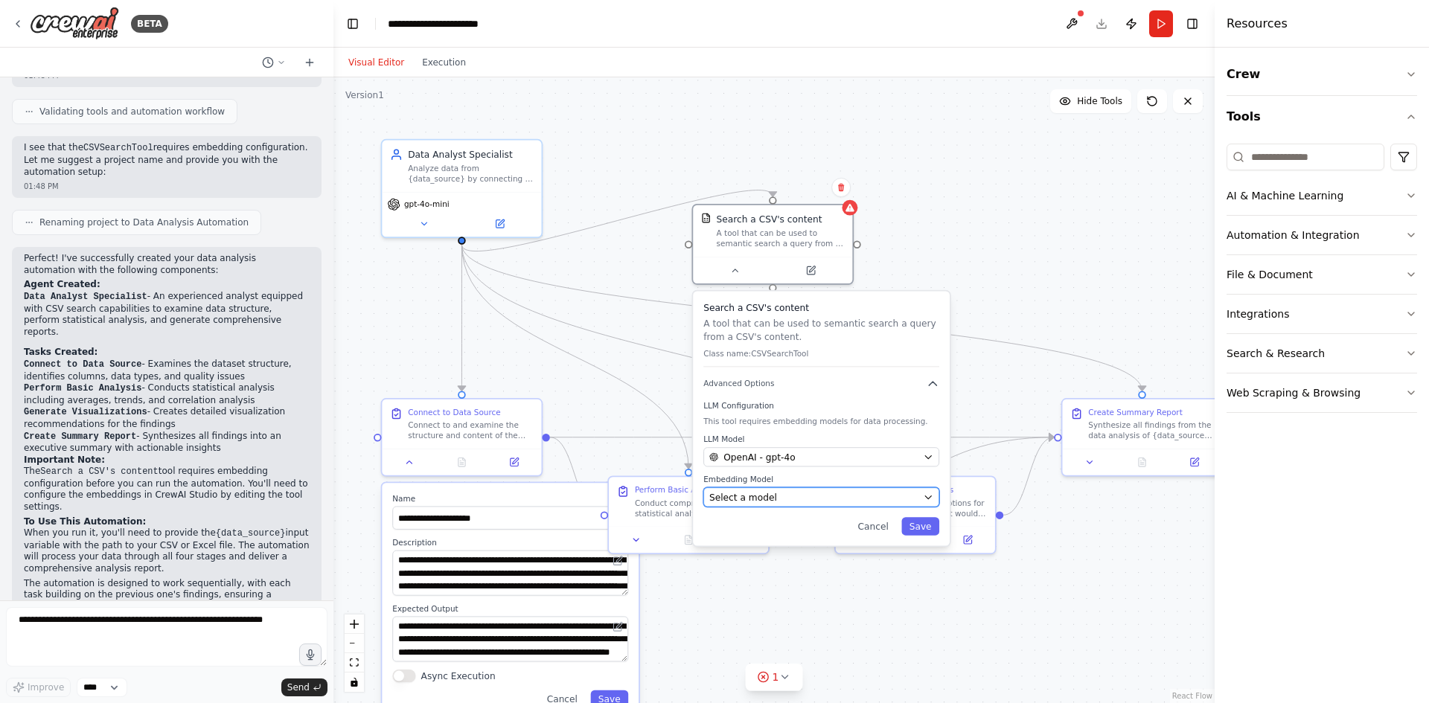
click at [773, 499] on div "Select a model" at bounding box center [813, 497] width 208 height 13
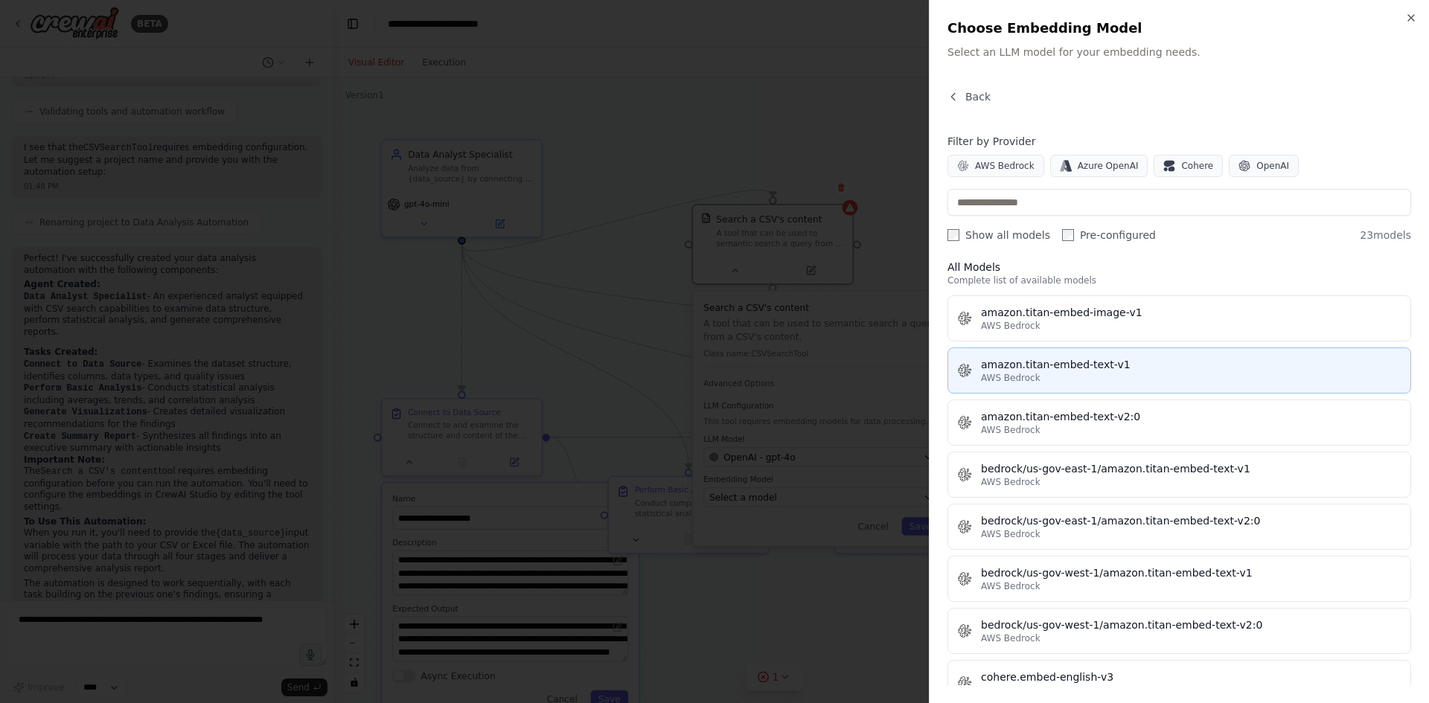
scroll to position [0, 0]
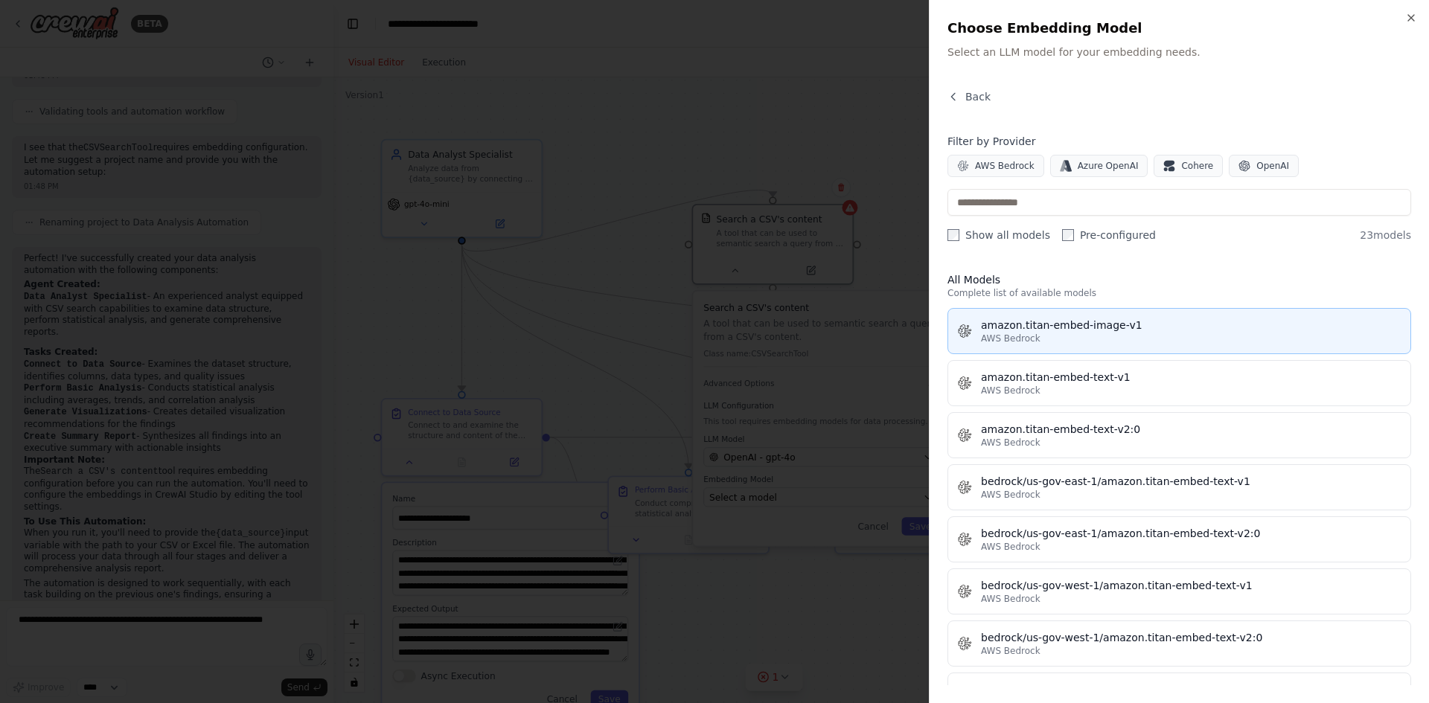
click at [1041, 334] on div "AWS Bedrock" at bounding box center [1191, 339] width 420 height 12
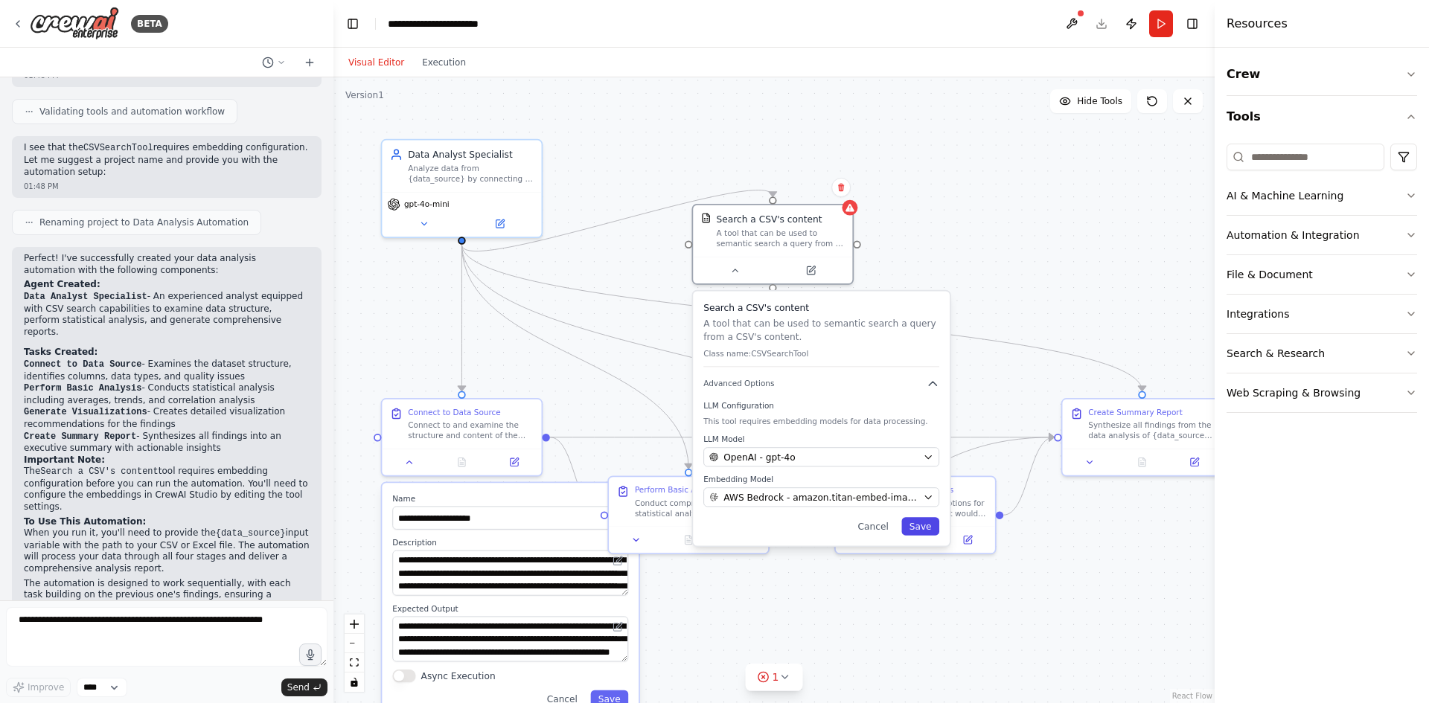
click at [917, 530] on button "Save" at bounding box center [920, 526] width 38 height 18
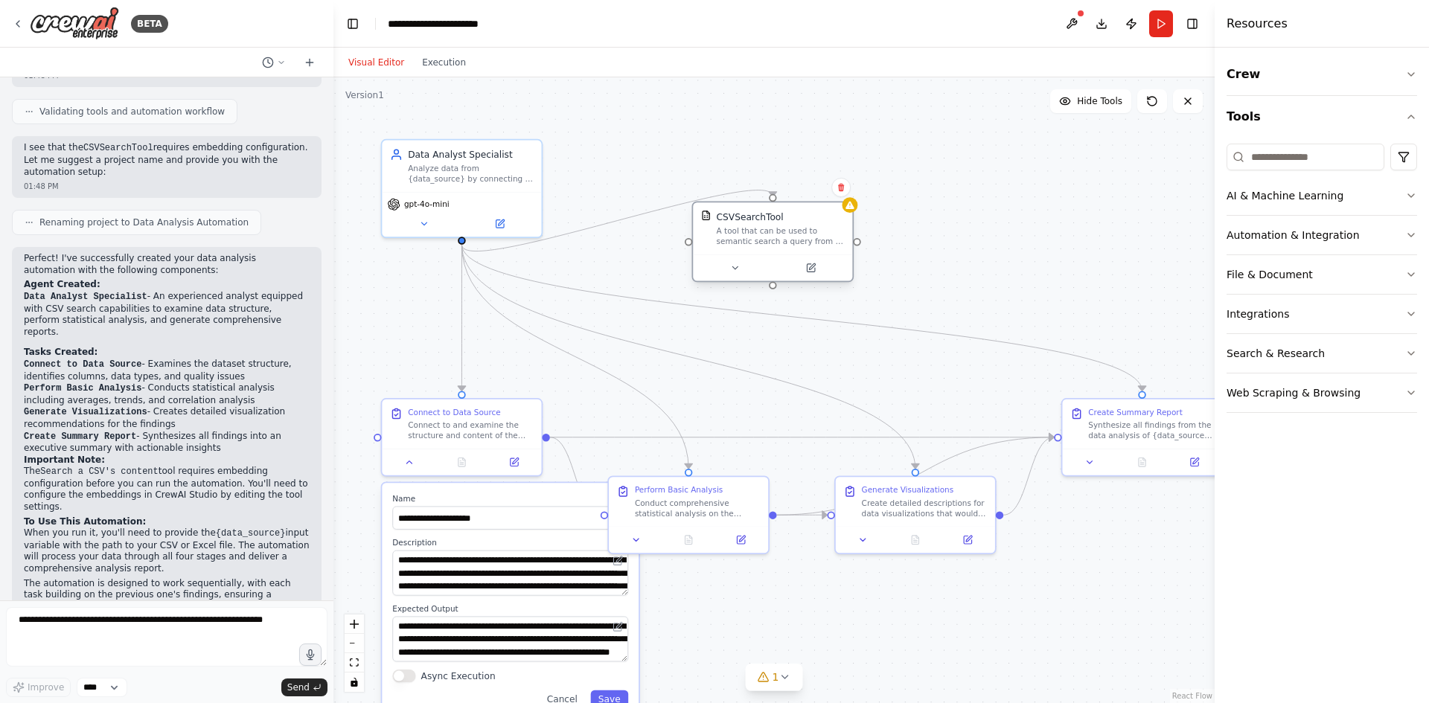
click at [848, 215] on div "CSVSearchTool A tool that can be used to semantic search a query from a CSV's c…" at bounding box center [772, 228] width 159 height 52
click at [807, 269] on icon at bounding box center [810, 267] width 7 height 7
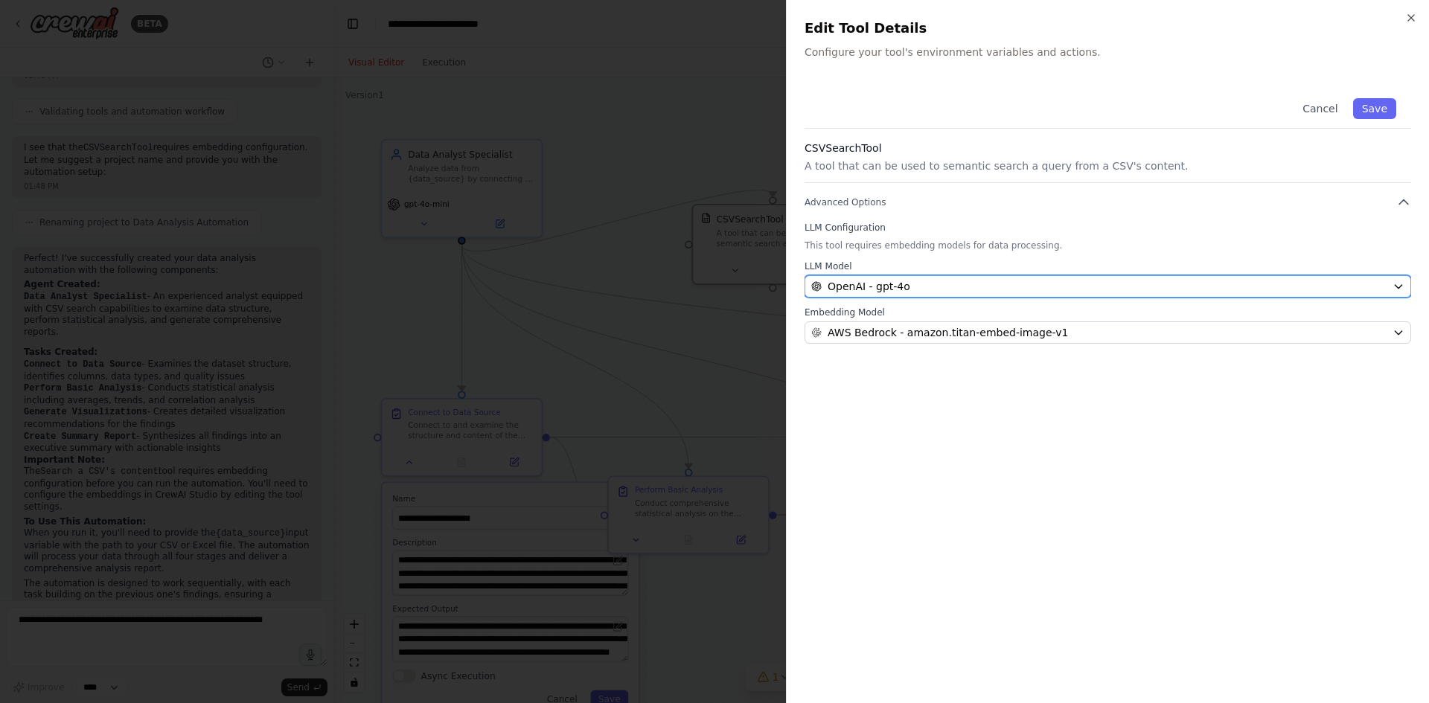
click at [877, 292] on span "OpenAI - gpt-4o" at bounding box center [868, 286] width 83 height 15
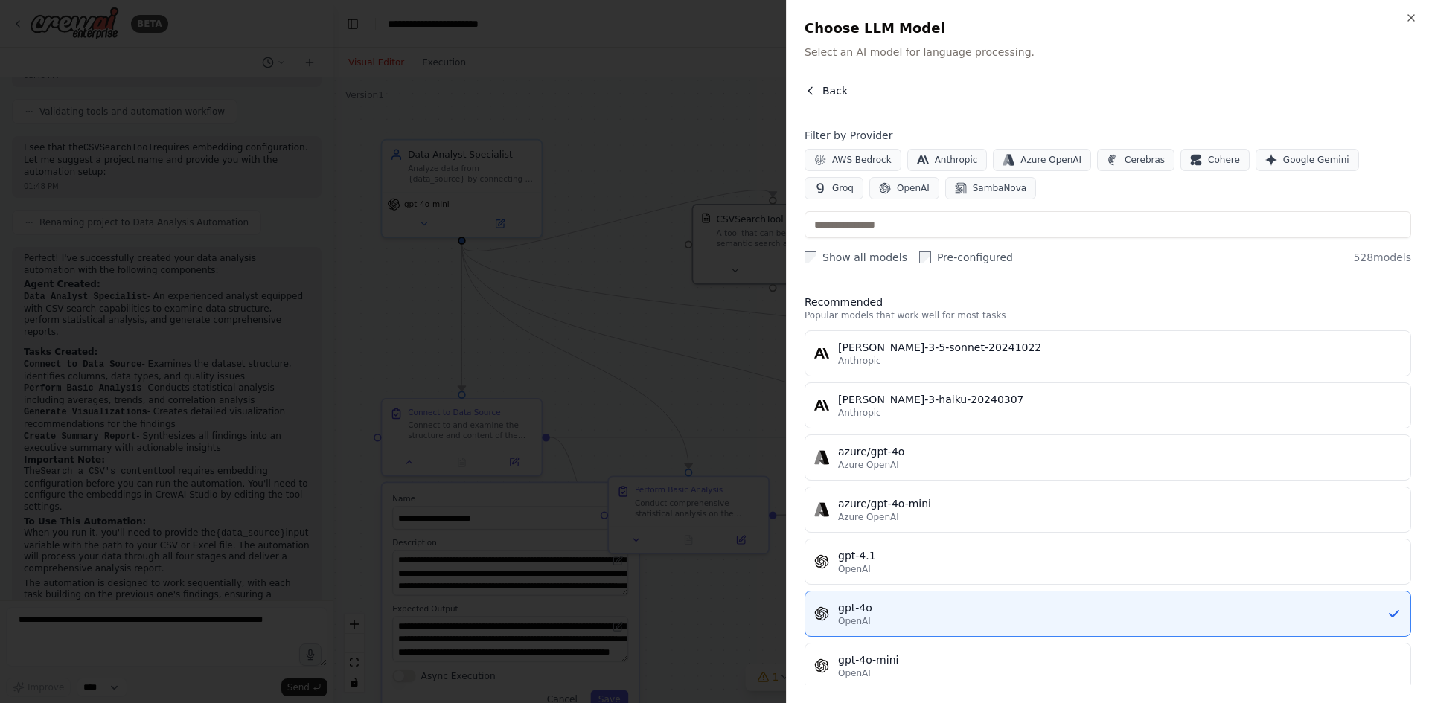
click at [809, 94] on icon "button" at bounding box center [810, 91] width 12 height 12
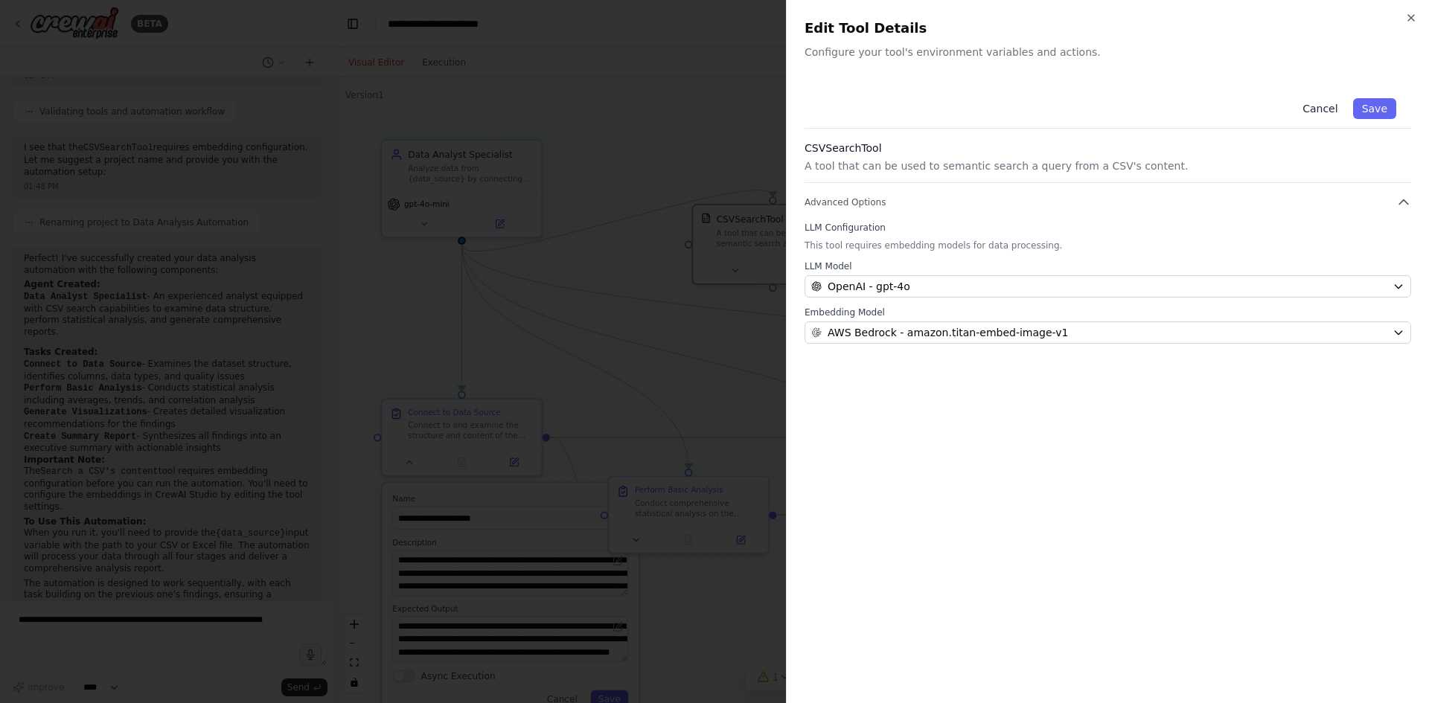
click at [1325, 106] on button "Cancel" at bounding box center [1319, 108] width 53 height 21
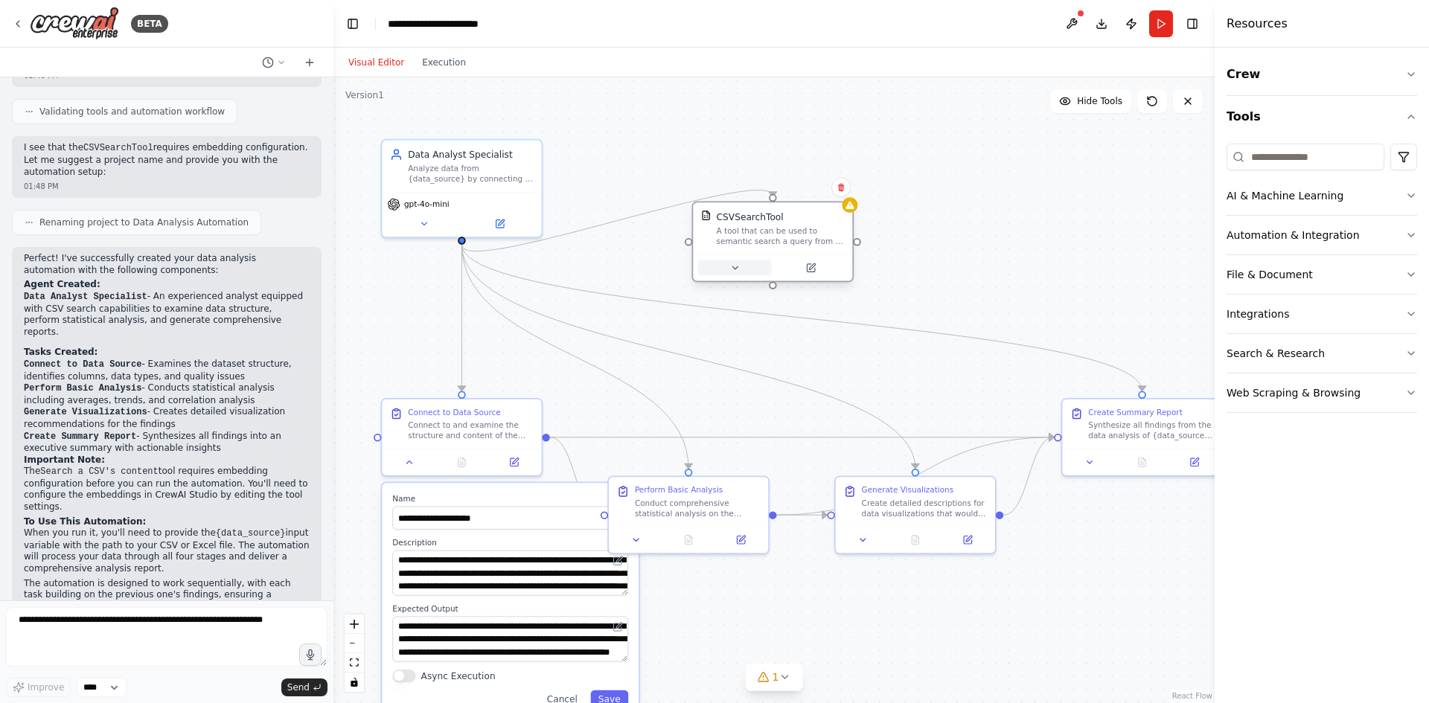
click at [737, 274] on button at bounding box center [734, 268] width 73 height 16
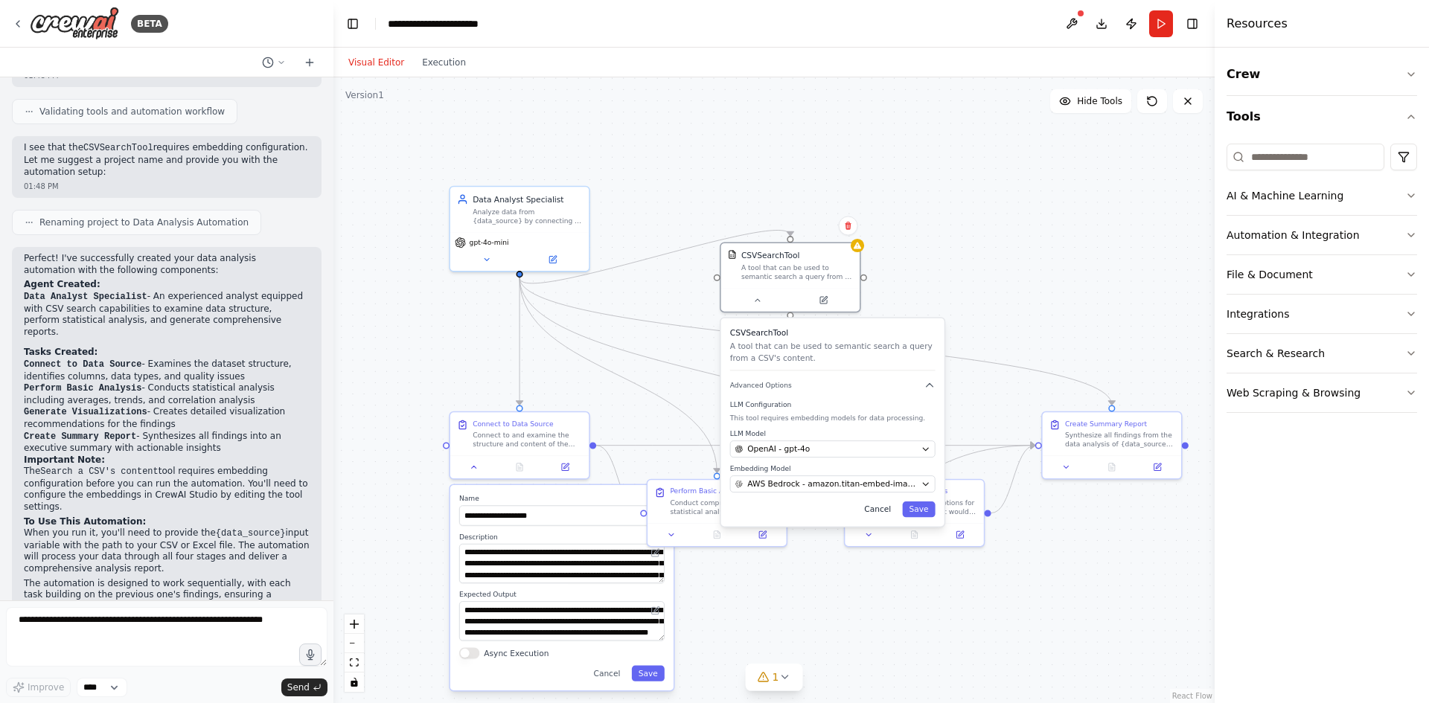
click at [884, 510] on button "Cancel" at bounding box center [877, 510] width 40 height 16
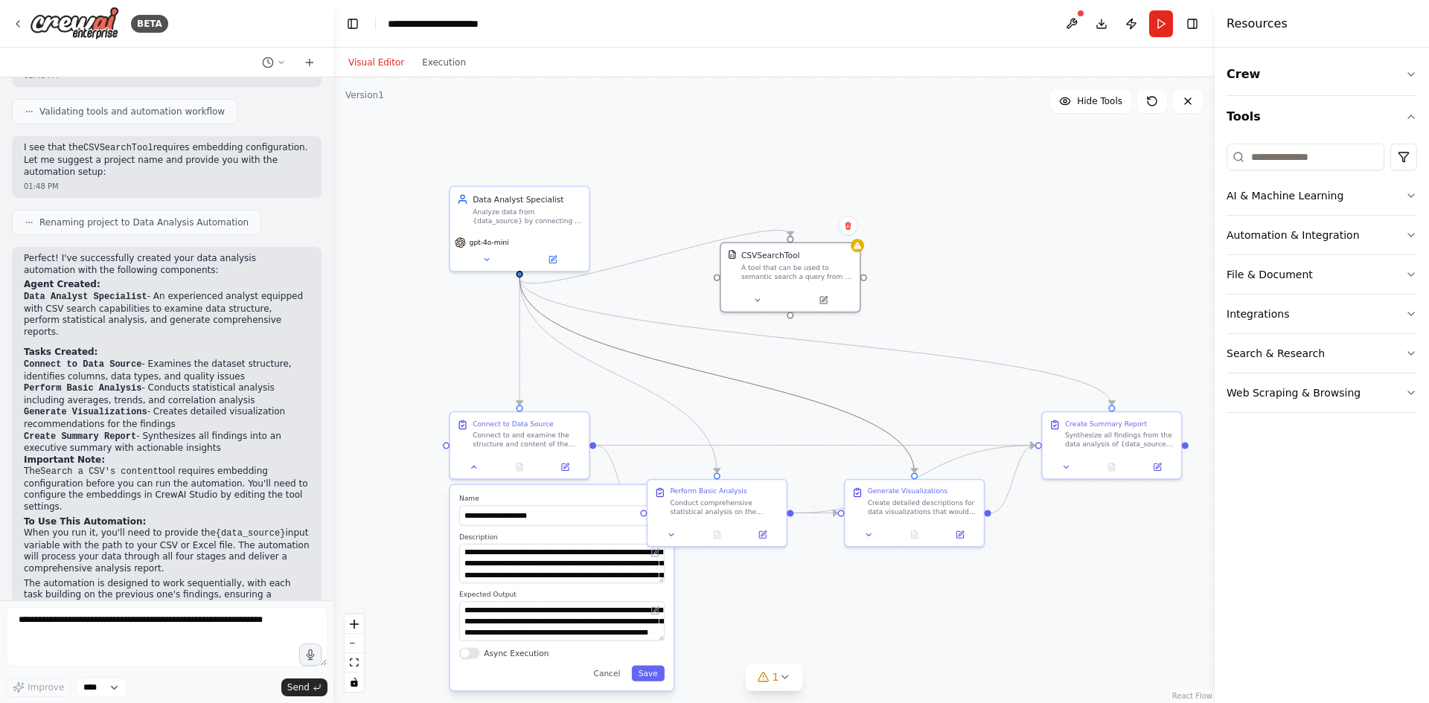
drag, startPoint x: 636, startPoint y: 358, endPoint x: 682, endPoint y: 269, distance: 100.2
click at [682, 269] on div ".deletable-edge-delete-btn { width: 20px; height: 20px; border: 0px solid #ffff…" at bounding box center [773, 390] width 881 height 626
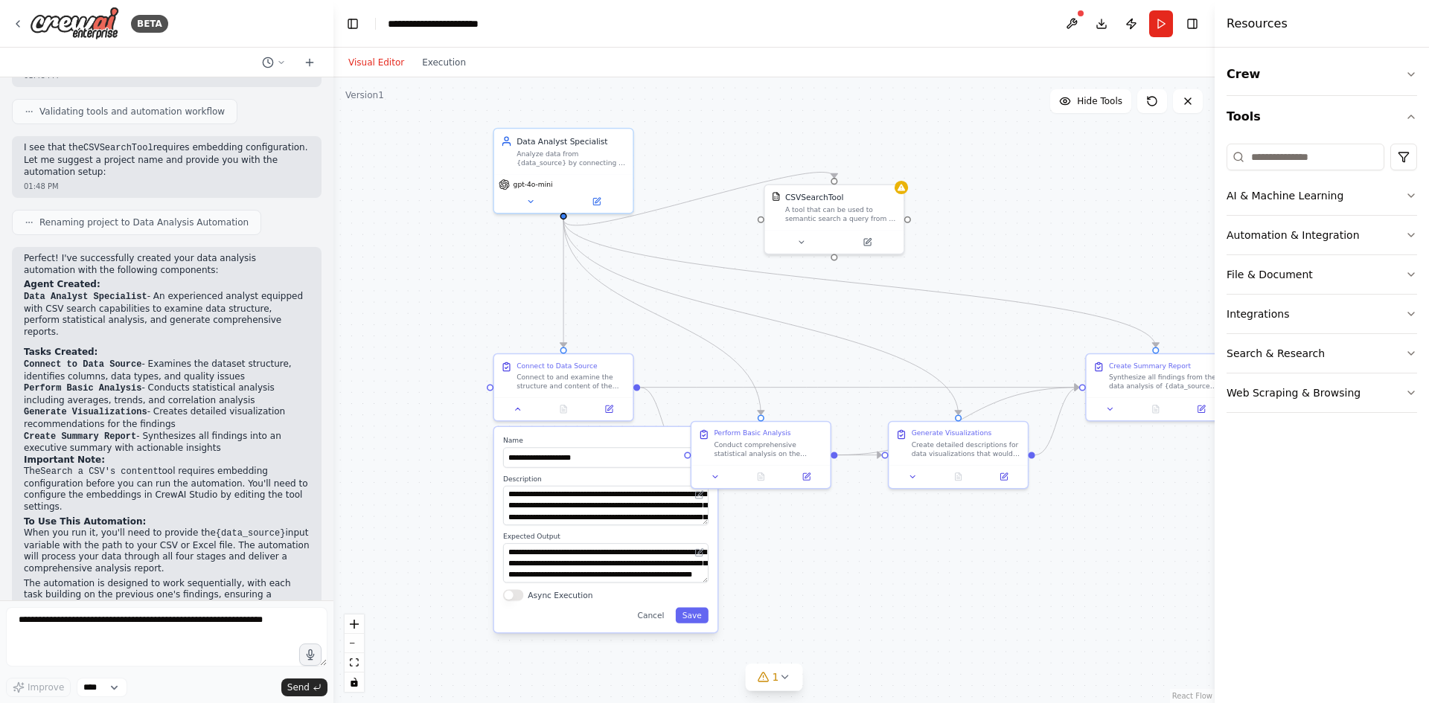
drag, startPoint x: 691, startPoint y: 199, endPoint x: 772, endPoint y: 86, distance: 139.8
click at [772, 83] on div ".deletable-edge-delete-btn { width: 20px; height: 20px; border: 0px solid #ffff…" at bounding box center [773, 390] width 881 height 626
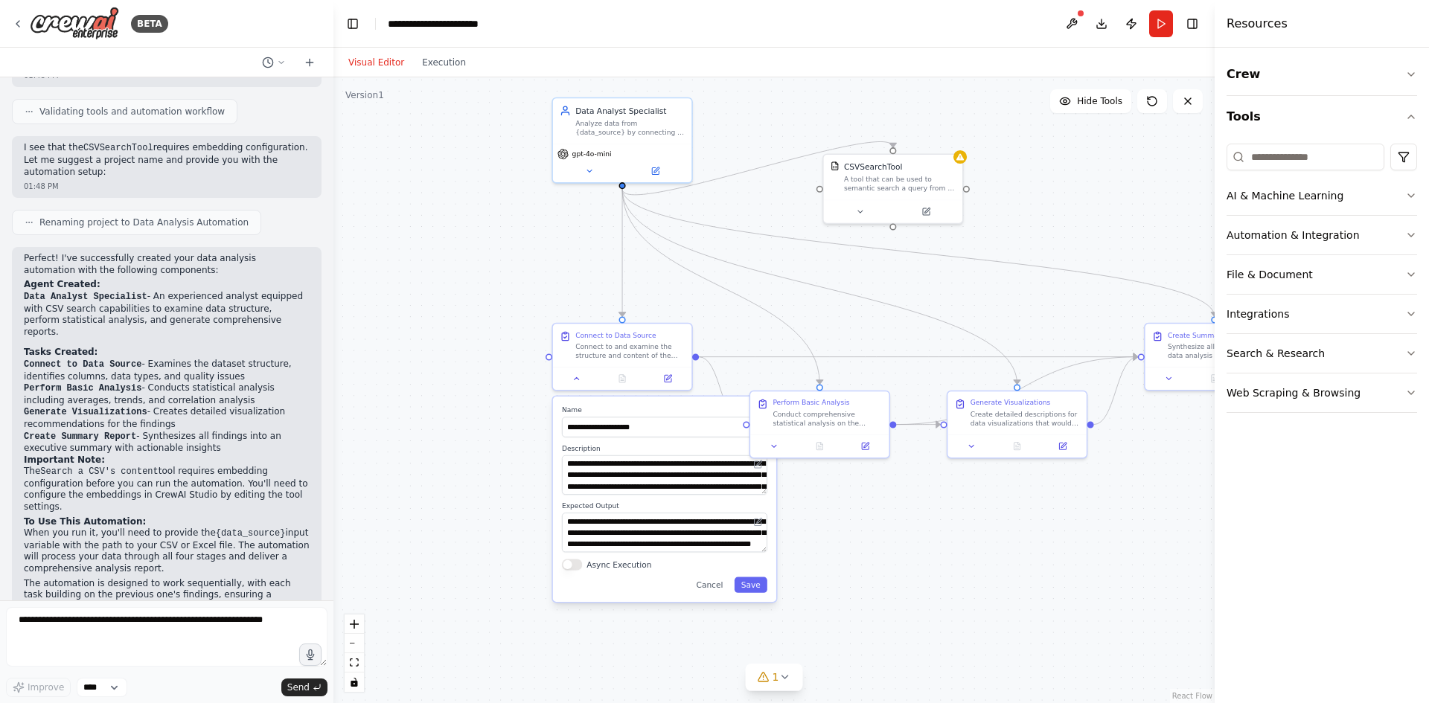
drag, startPoint x: 863, startPoint y: 545, endPoint x: 878, endPoint y: 552, distance: 16.3
click at [878, 552] on div ".deletable-edge-delete-btn { width: 20px; height: 20px; border: 0px solid #ffff…" at bounding box center [773, 390] width 881 height 626
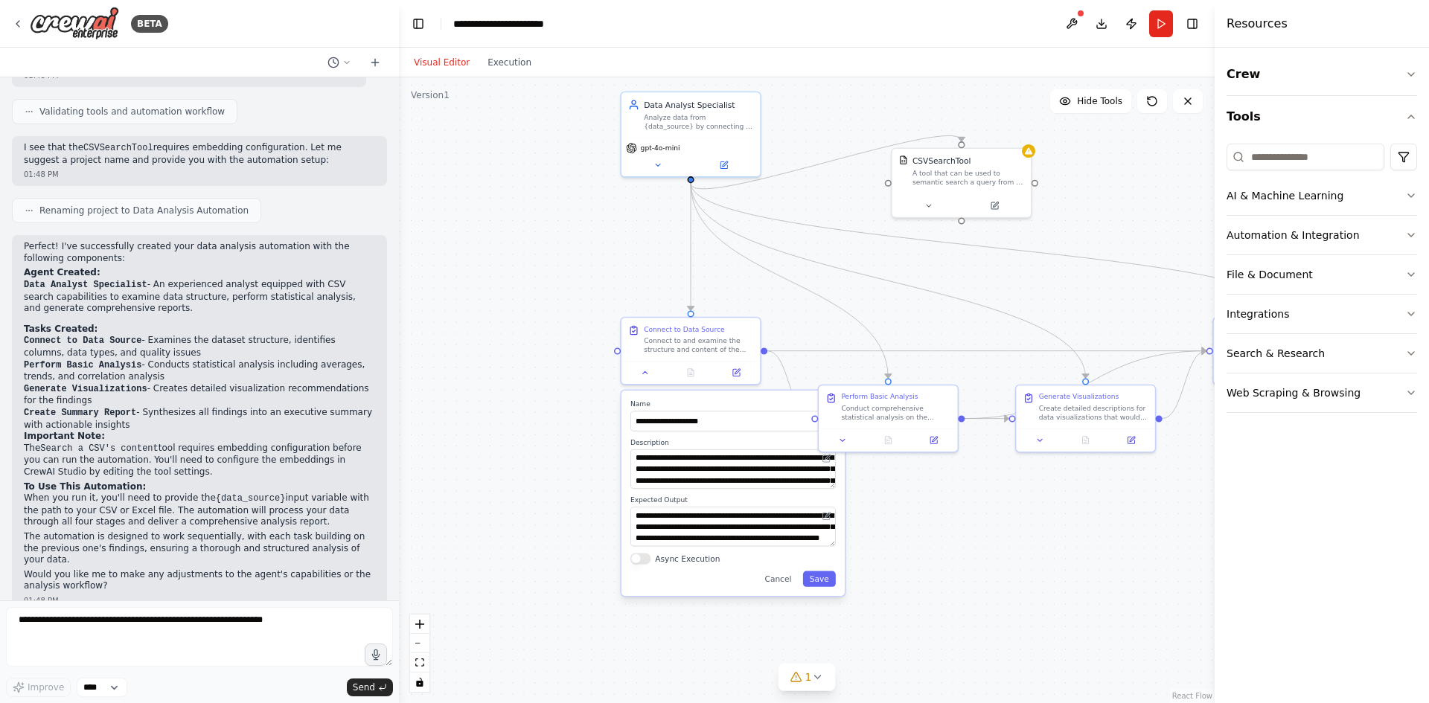
drag, startPoint x: 331, startPoint y: 94, endPoint x: 400, endPoint y: 148, distance: 87.5
click at [400, 148] on div "BETA I need to build an agent for the Data Analyst Tasks with following steps C…" at bounding box center [714, 351] width 1429 height 703
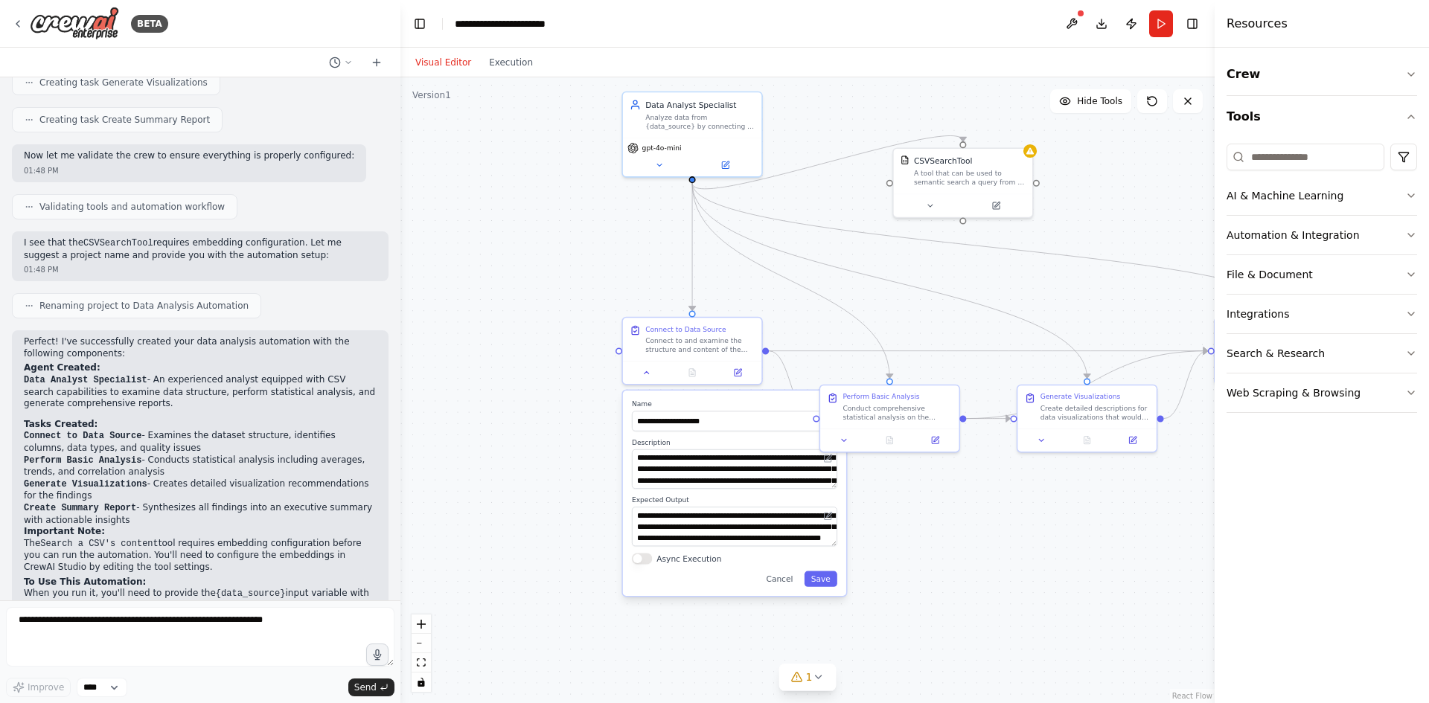
scroll to position [1121, 0]
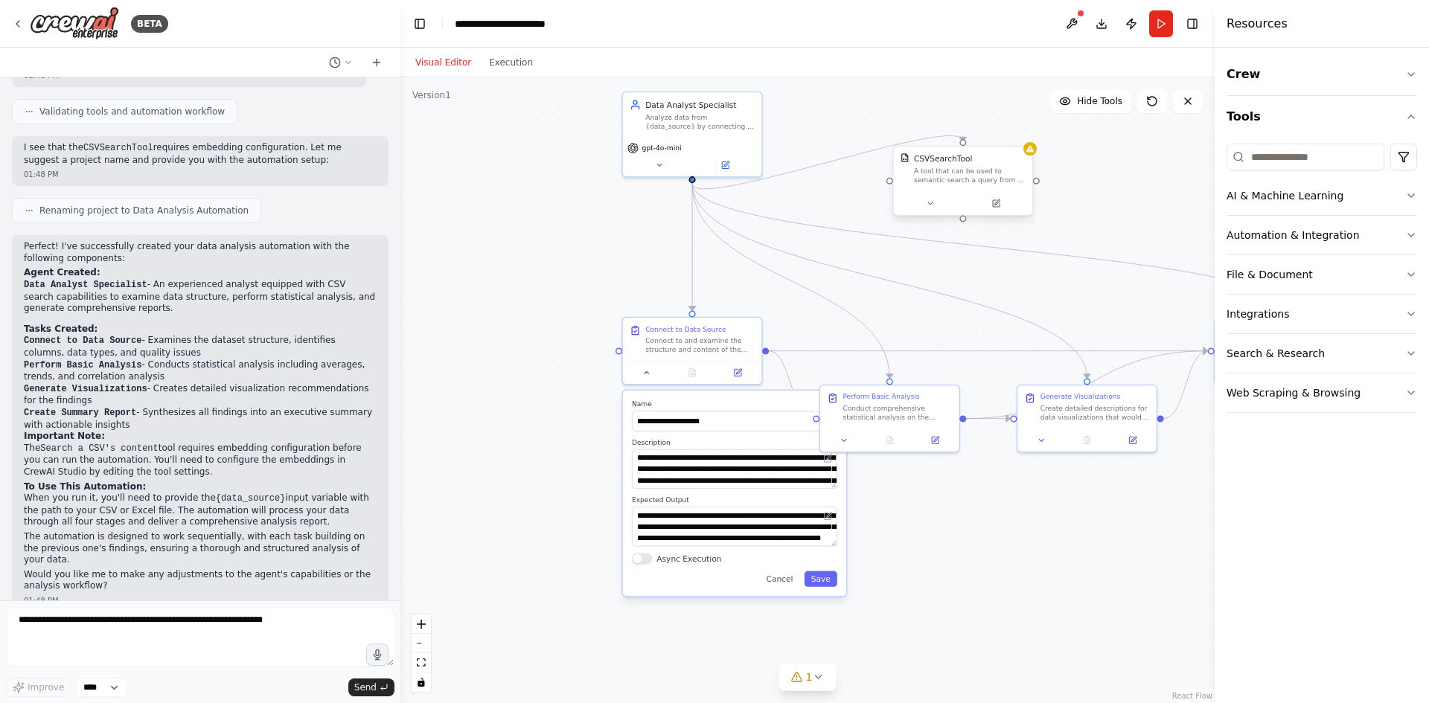
click at [927, 170] on div "A tool that can be used to semantic search a query from a CSV's content." at bounding box center [970, 176] width 112 height 18
click at [927, 204] on icon at bounding box center [929, 203] width 9 height 9
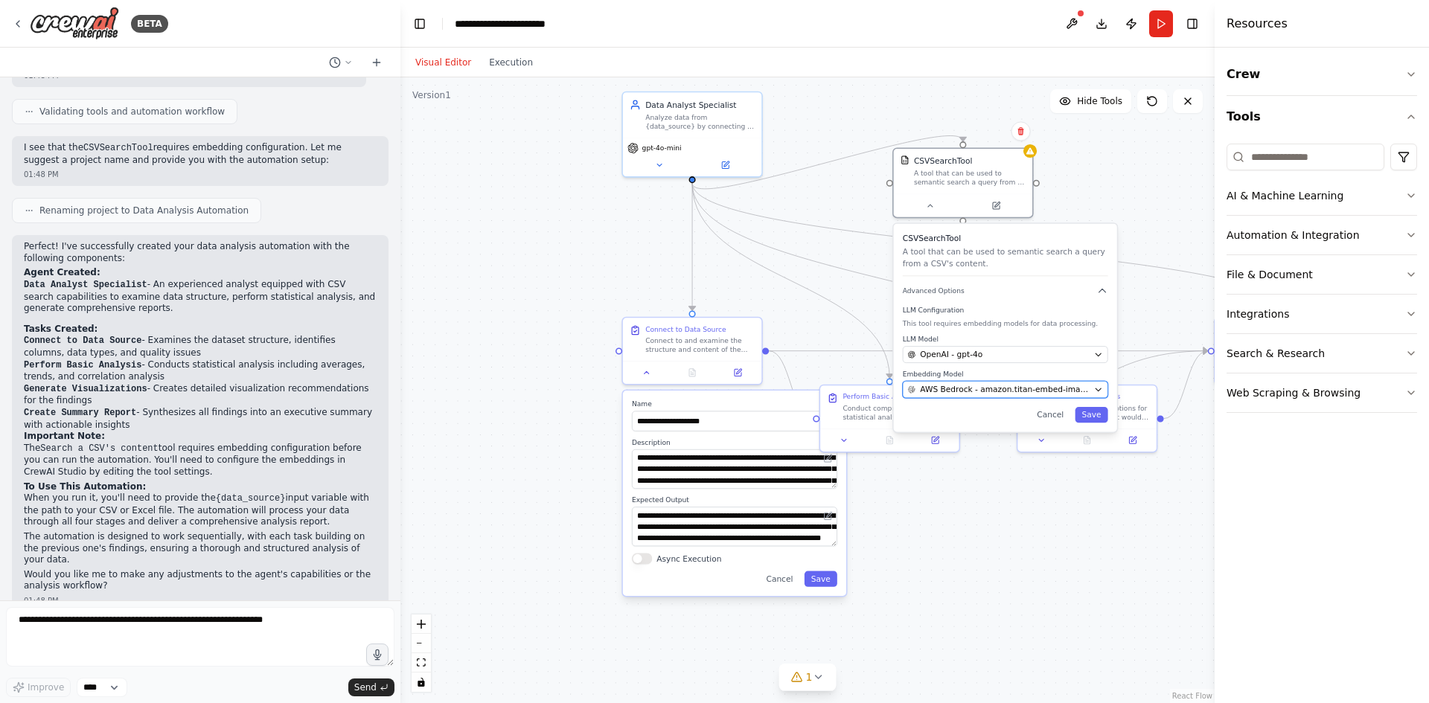
click at [994, 394] on span "AWS Bedrock - amazon.titan-embed-image-v1" at bounding box center [1004, 389] width 169 height 11
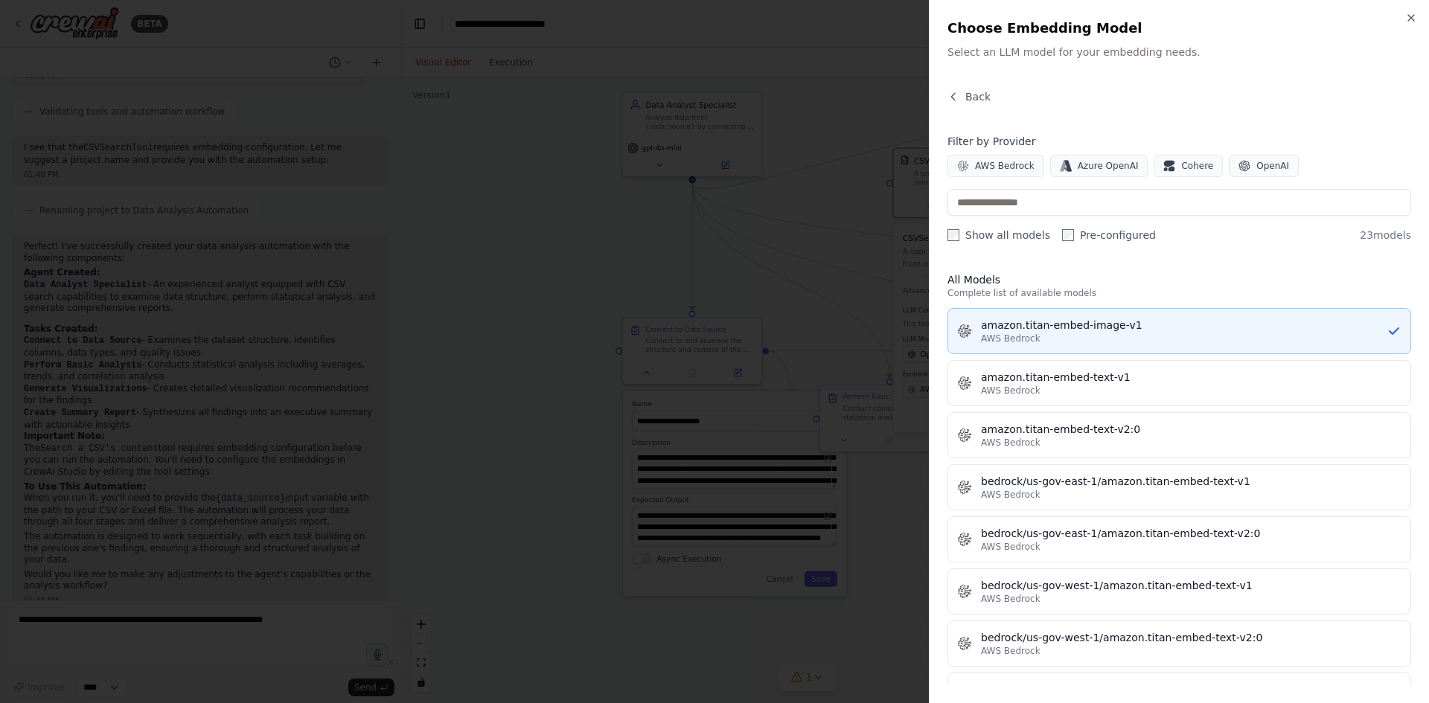
click at [1028, 327] on div "amazon.titan-embed-image-v1" at bounding box center [1184, 325] width 406 height 15
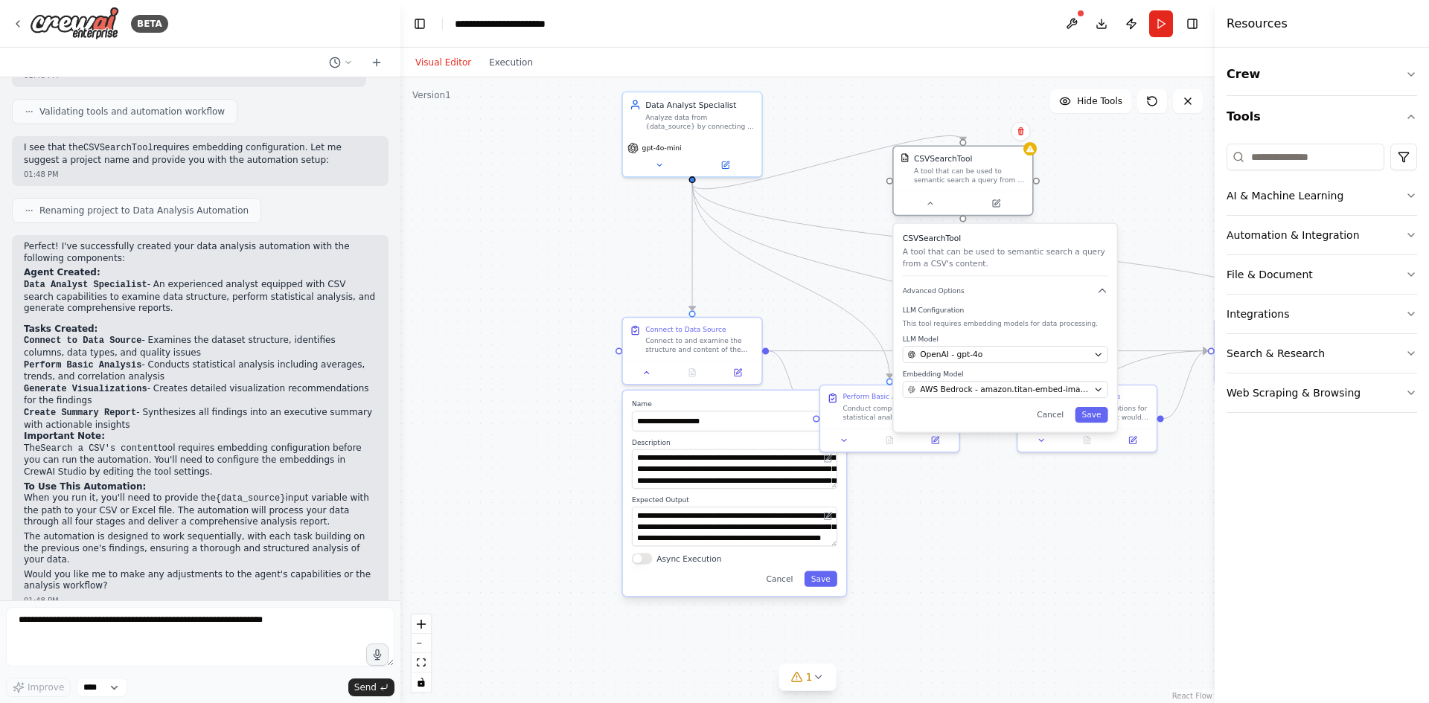
click at [941, 212] on div at bounding box center [963, 203] width 138 height 23
click at [933, 205] on icon at bounding box center [929, 203] width 9 height 9
click at [926, 177] on div "A tool that can be used to semantic search a query from a CSV's content." at bounding box center [970, 176] width 112 height 18
click at [993, 205] on icon at bounding box center [996, 203] width 7 height 7
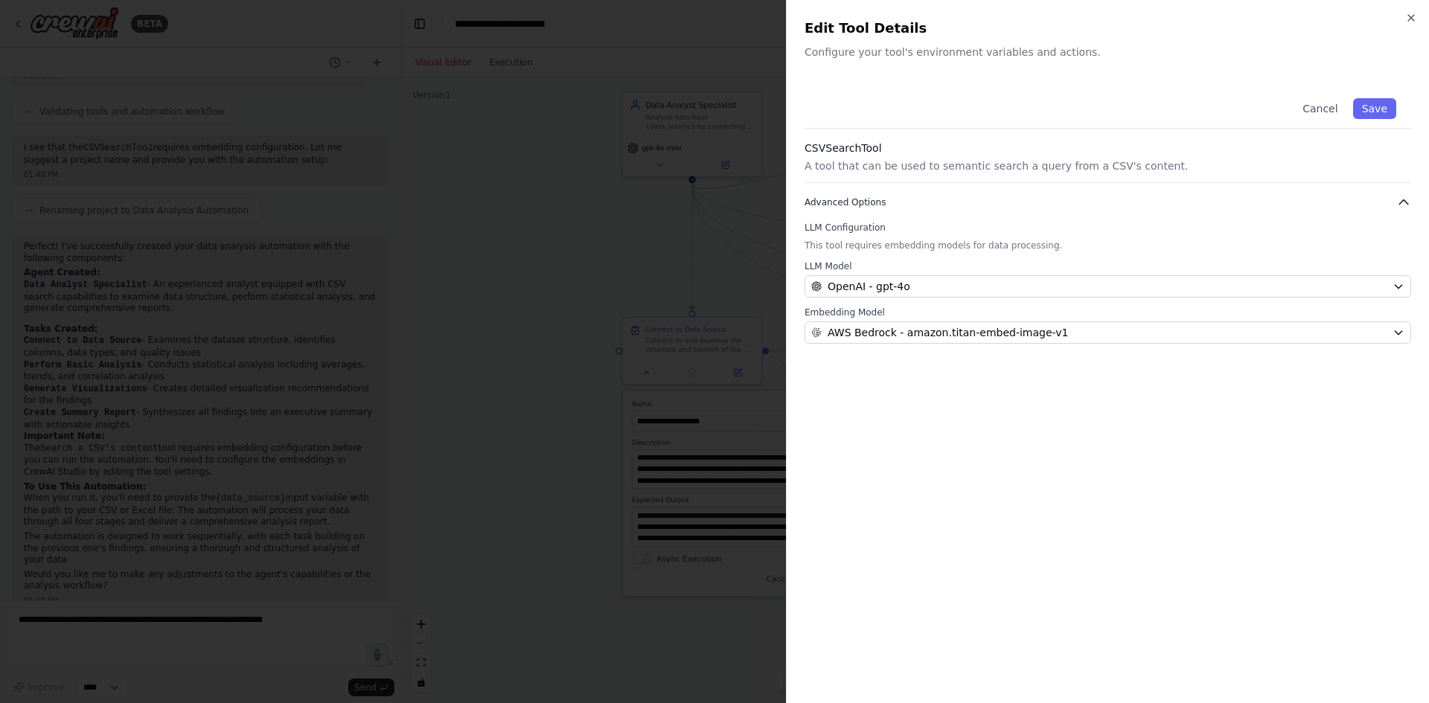
click at [1322, 201] on button "Advanced Options" at bounding box center [1107, 202] width 606 height 15
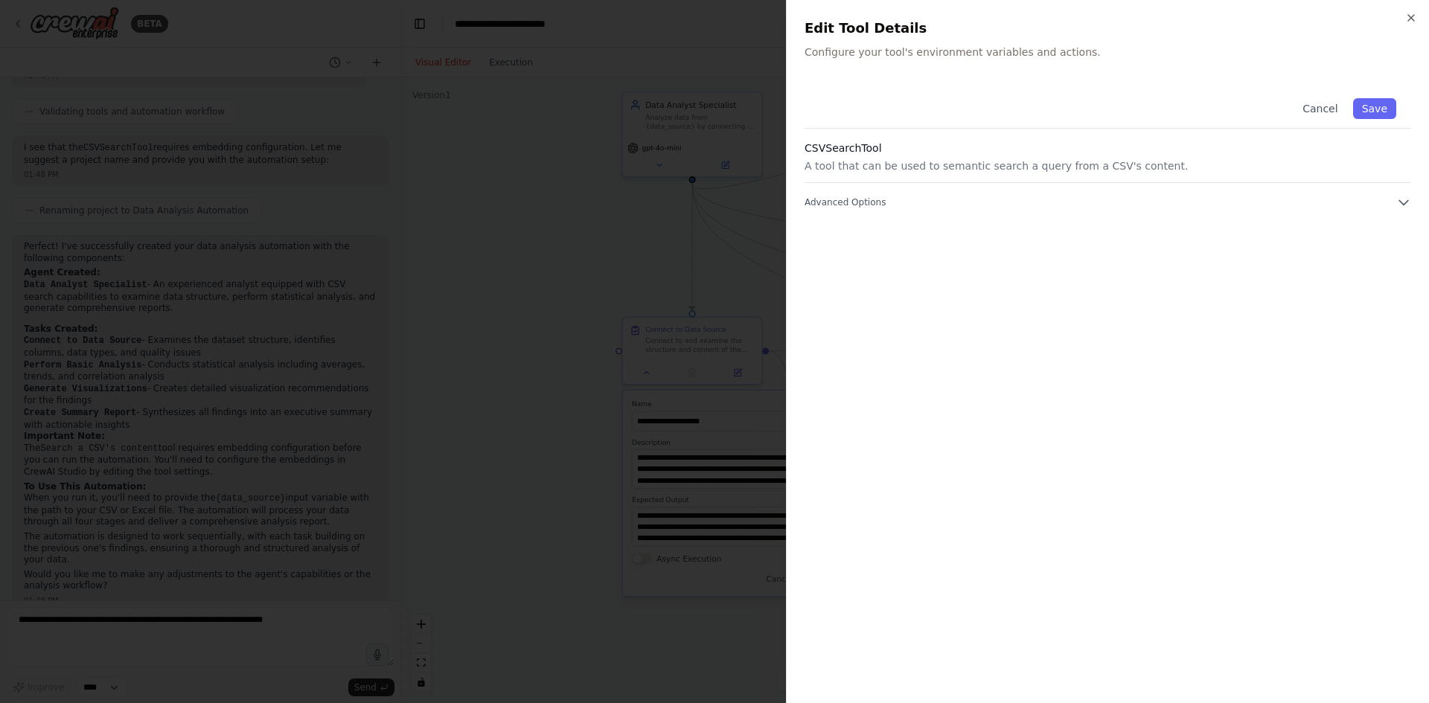
click at [1360, 154] on h3 "CSVSearchTool" at bounding box center [1107, 148] width 606 height 15
click at [1371, 106] on button "Save" at bounding box center [1374, 108] width 43 height 21
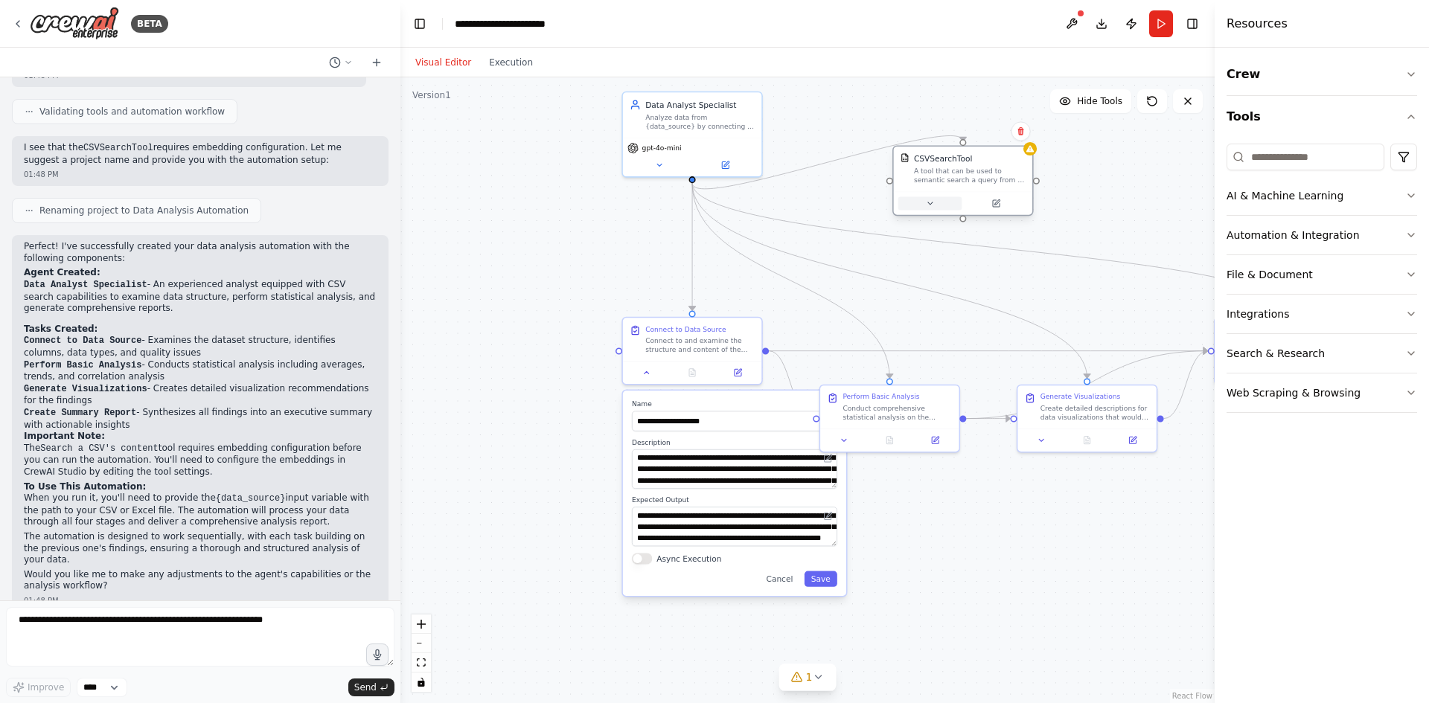
click at [914, 205] on button at bounding box center [930, 202] width 64 height 13
click at [943, 202] on button at bounding box center [930, 202] width 64 height 13
click at [1010, 349] on div "OpenAI - gpt-4o" at bounding box center [999, 354] width 182 height 11
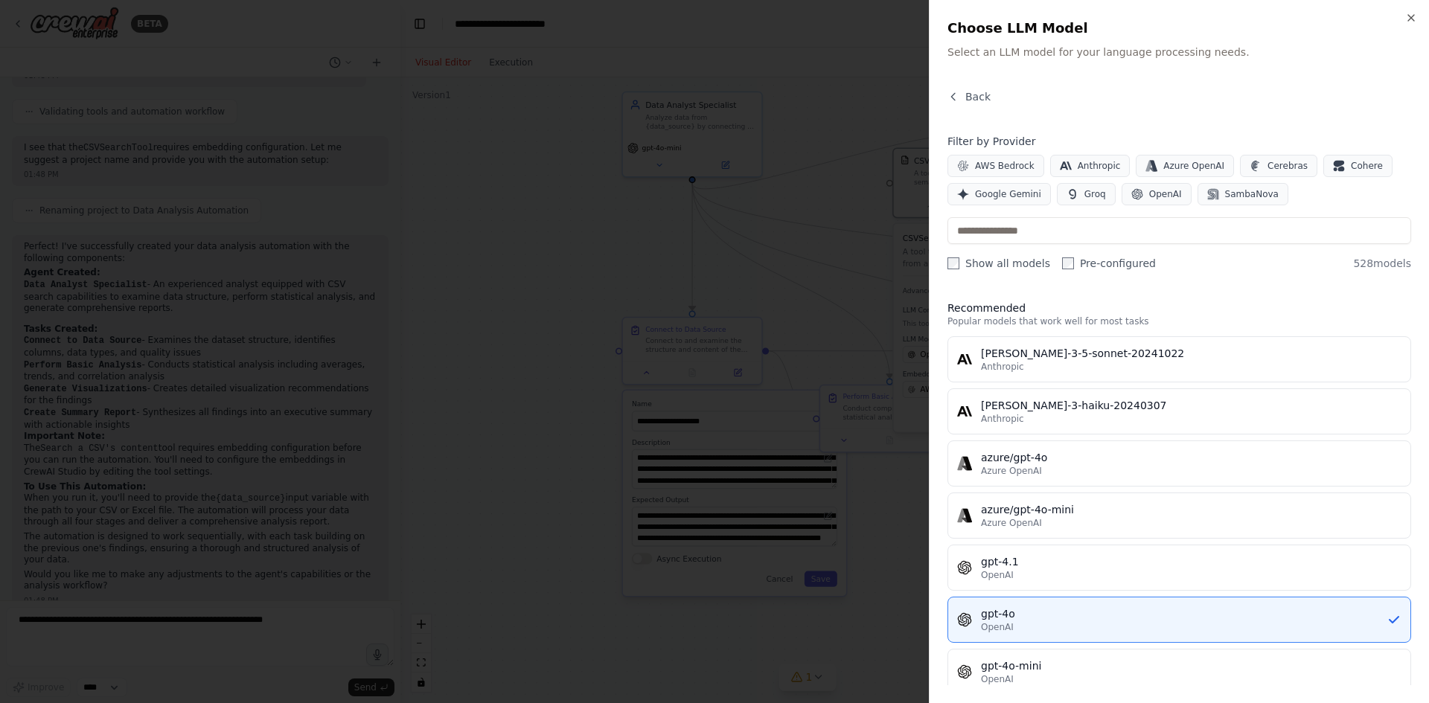
click at [973, 88] on div "Close Choose LLM Model Select an LLM model for your language processing needs. …" at bounding box center [1179, 351] width 500 height 703
click at [955, 95] on icon "button" at bounding box center [953, 97] width 12 height 12
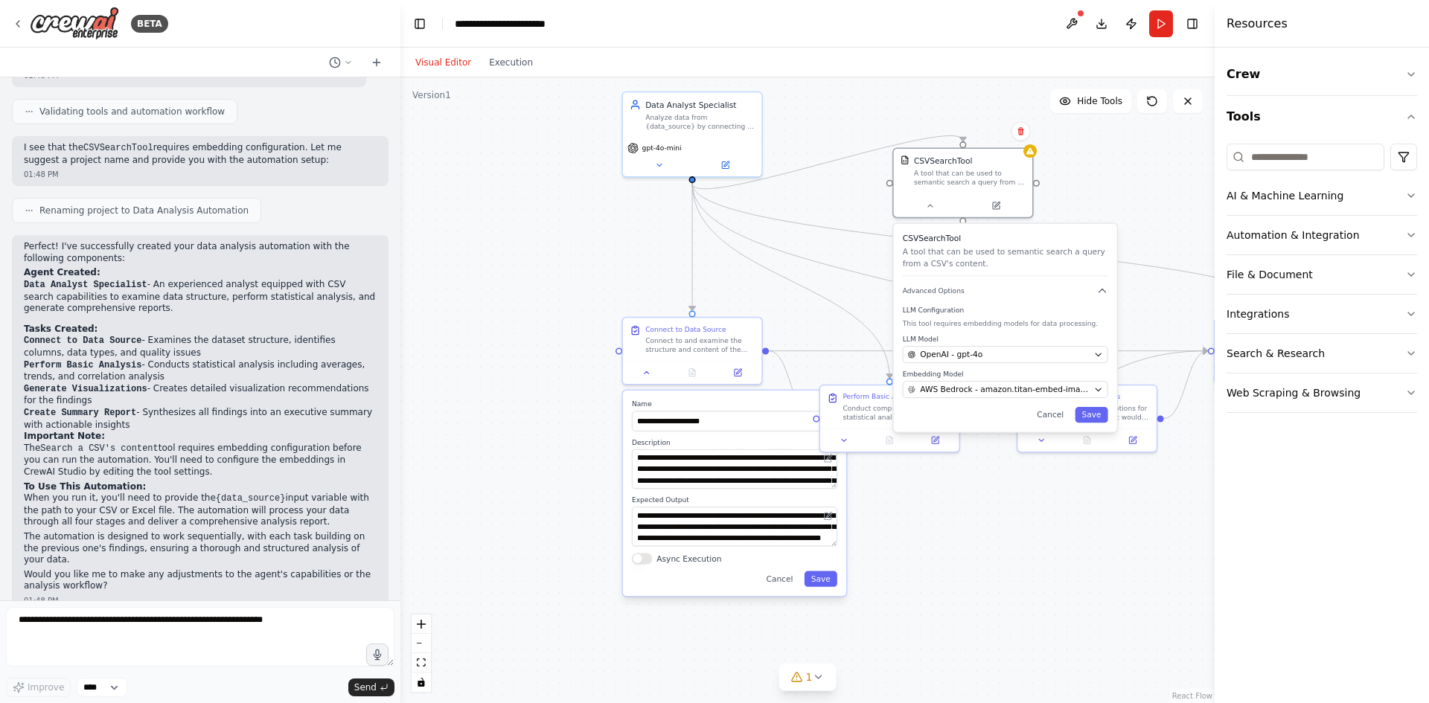
click at [952, 378] on label "Embedding Model" at bounding box center [1005, 374] width 205 height 9
click at [952, 387] on span "AWS Bedrock - amazon.titan-embed-image-v1" at bounding box center [1004, 389] width 169 height 11
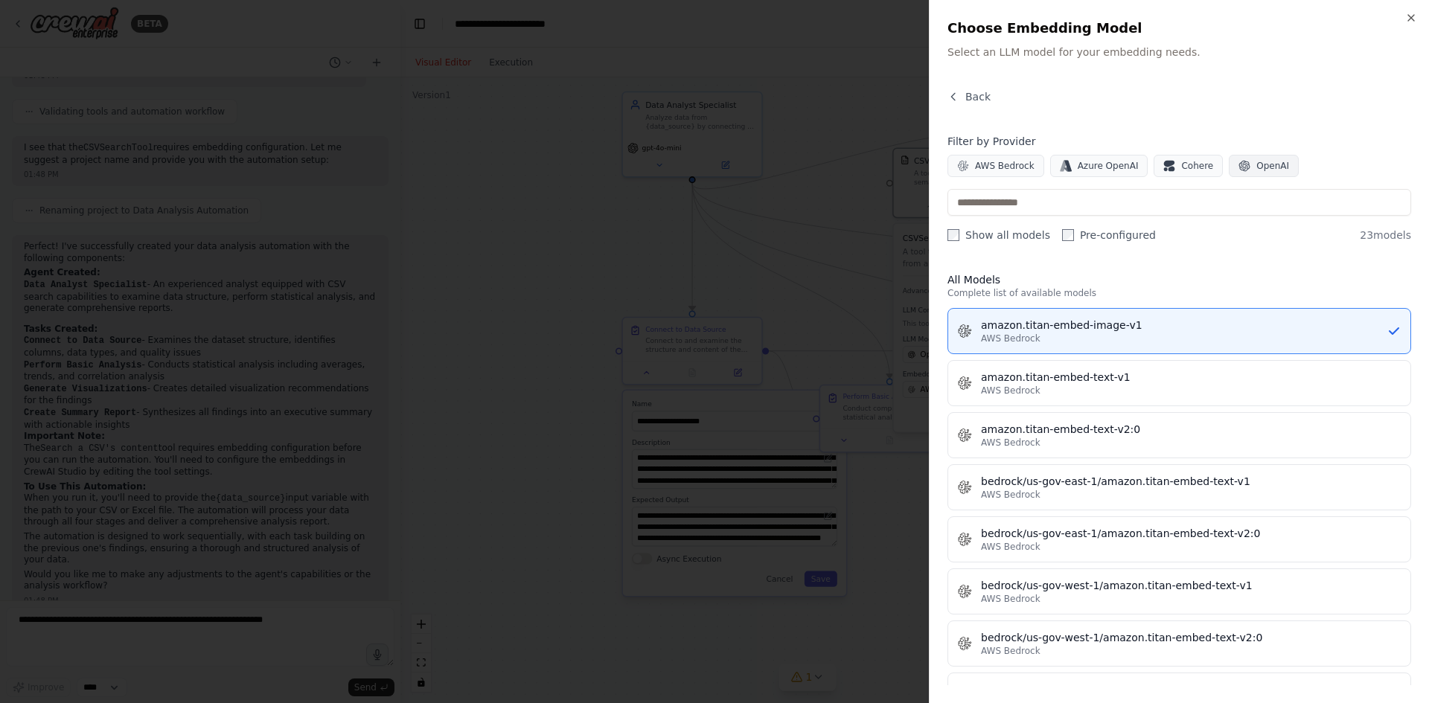
click at [1262, 155] on button "OpenAI" at bounding box center [1263, 166] width 70 height 22
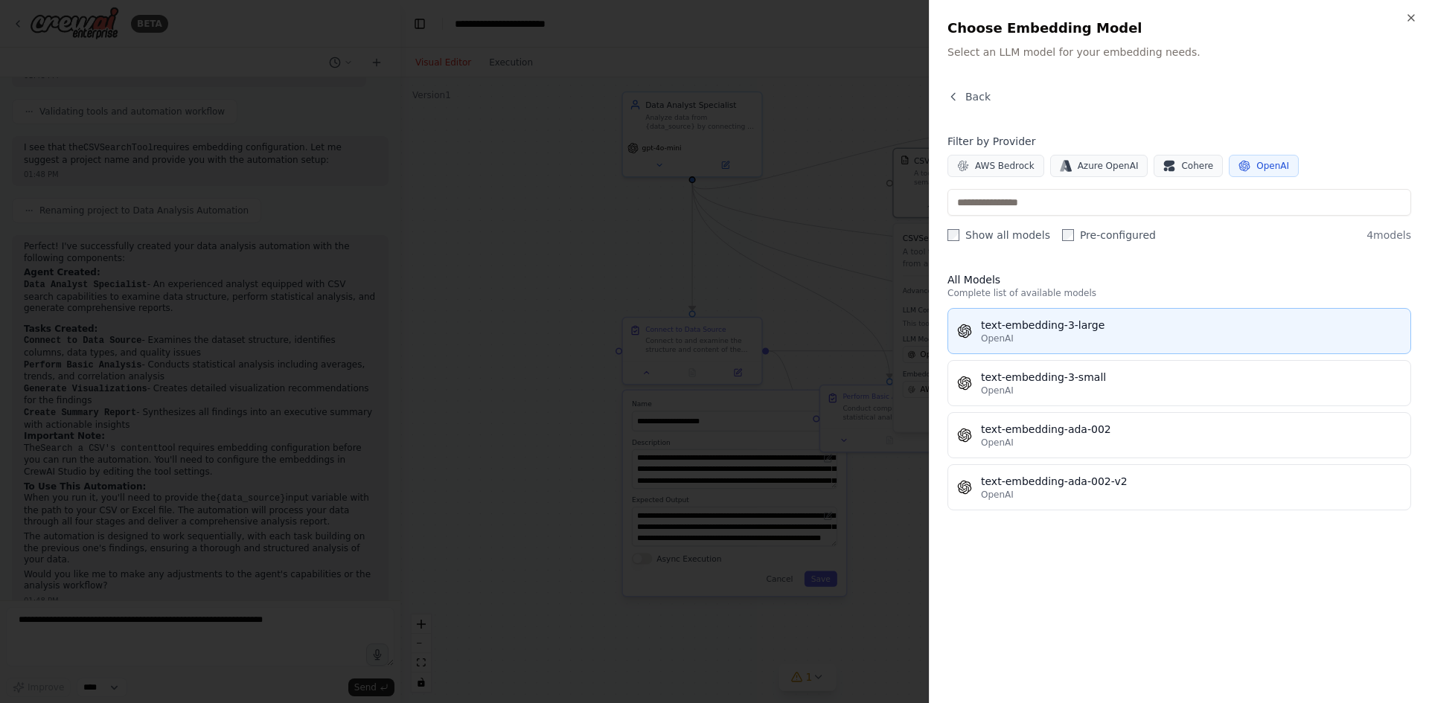
click at [1115, 335] on div "OpenAI" at bounding box center [1191, 339] width 420 height 12
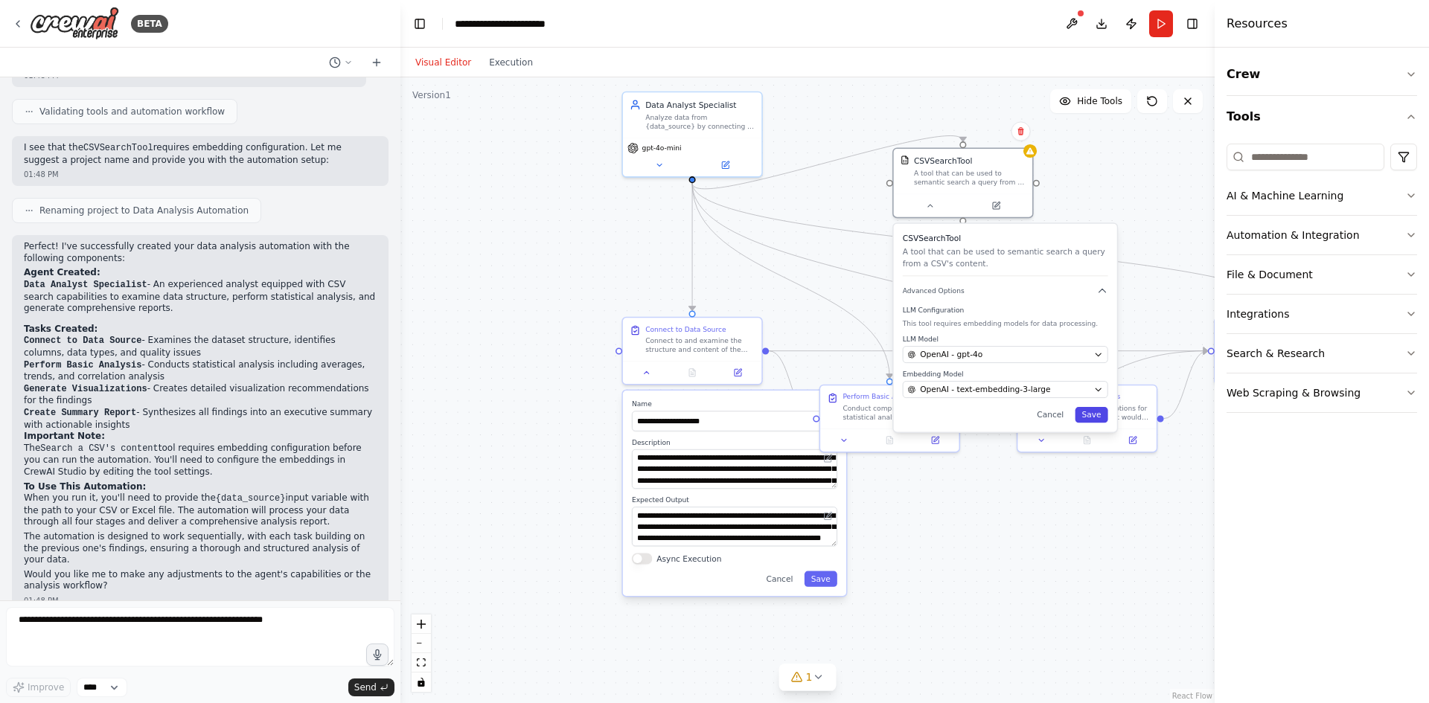
click at [1098, 416] on button "Save" at bounding box center [1090, 415] width 33 height 16
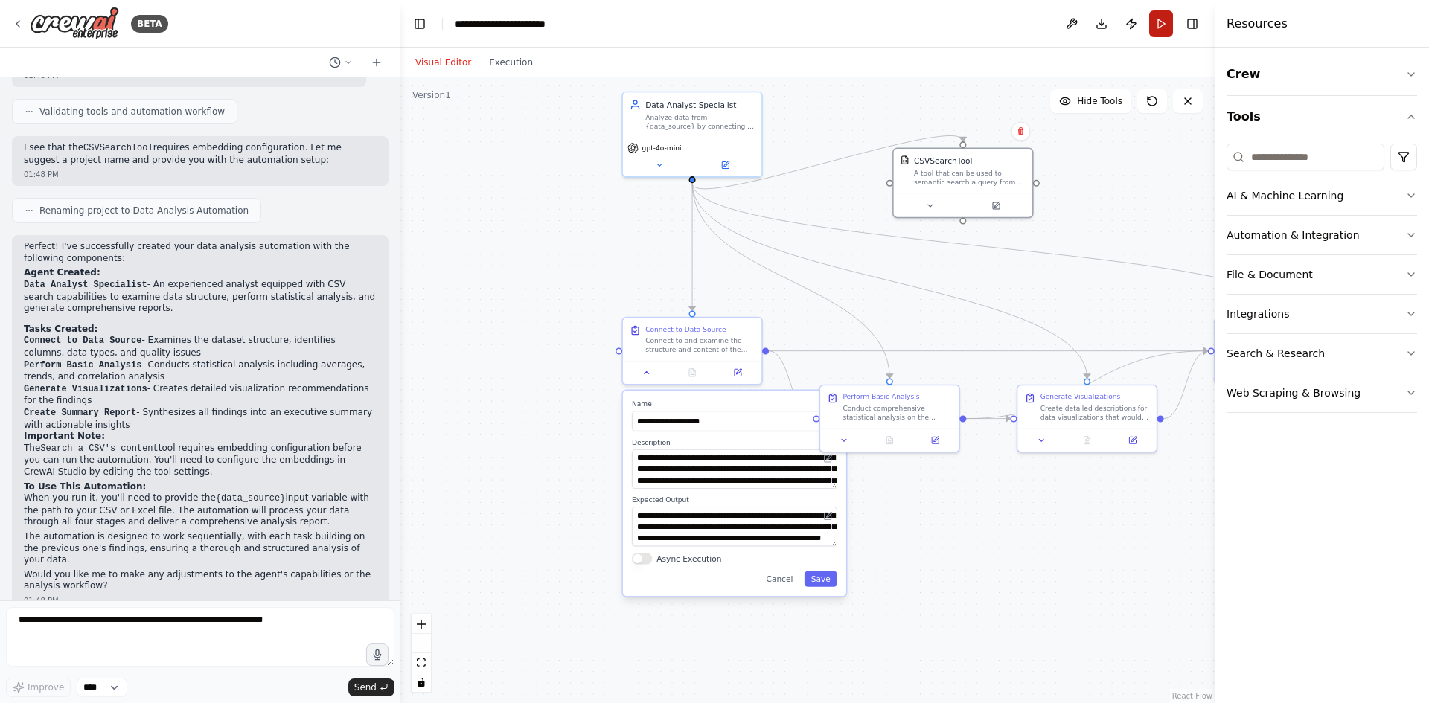
click at [1162, 28] on button "Run" at bounding box center [1161, 23] width 24 height 27
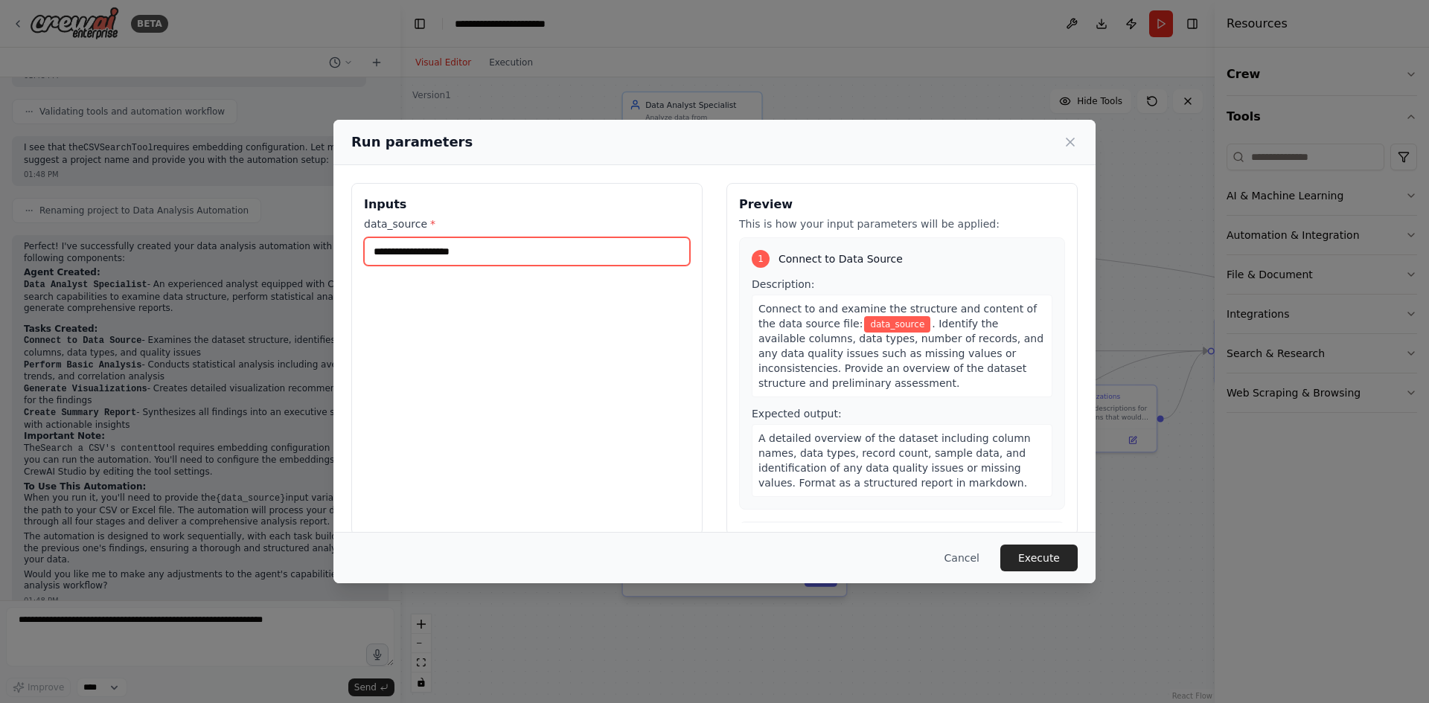
click at [488, 247] on input "data_source *" at bounding box center [527, 251] width 326 height 28
click at [493, 257] on input "data_source *" at bounding box center [527, 251] width 326 height 28
click at [961, 554] on button "Cancel" at bounding box center [961, 558] width 59 height 27
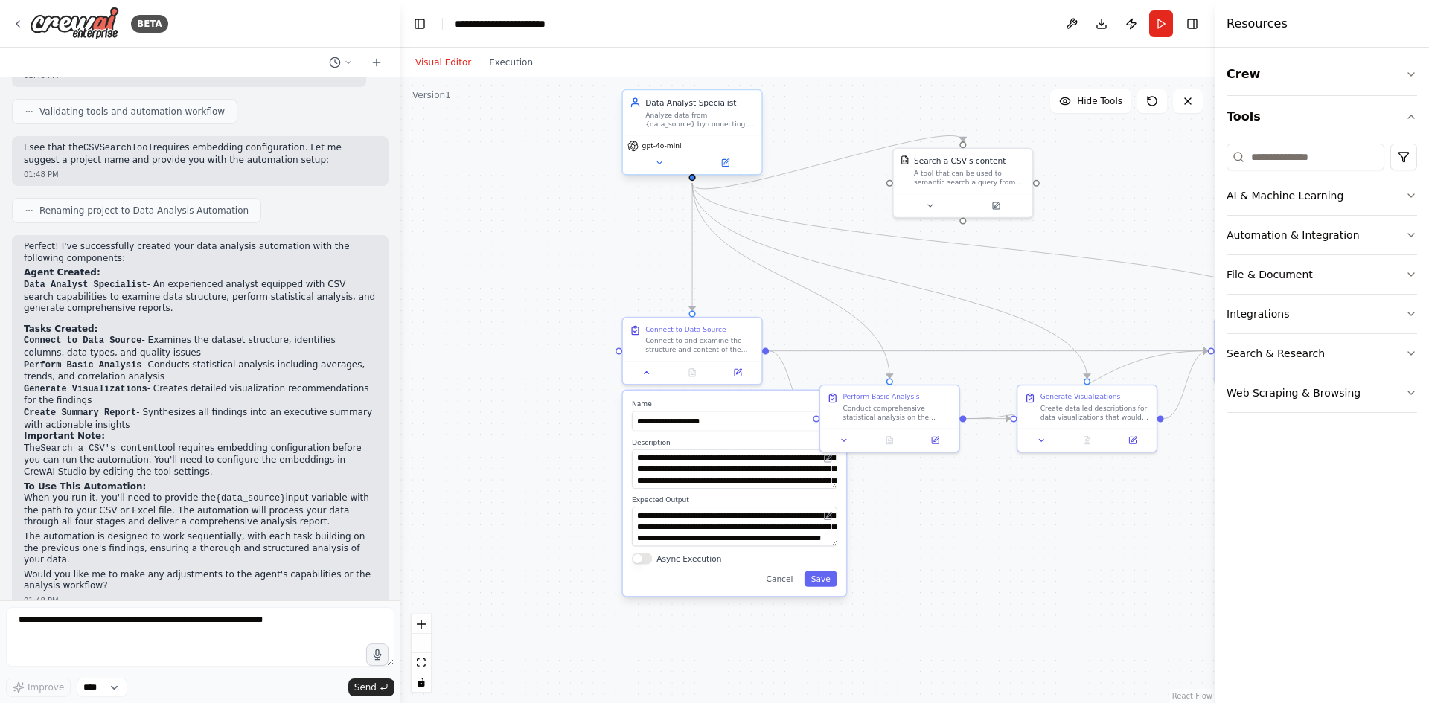
click at [684, 117] on div "Analyze data from {data_source} by connecting to data sources, performing compr…" at bounding box center [699, 119] width 109 height 18
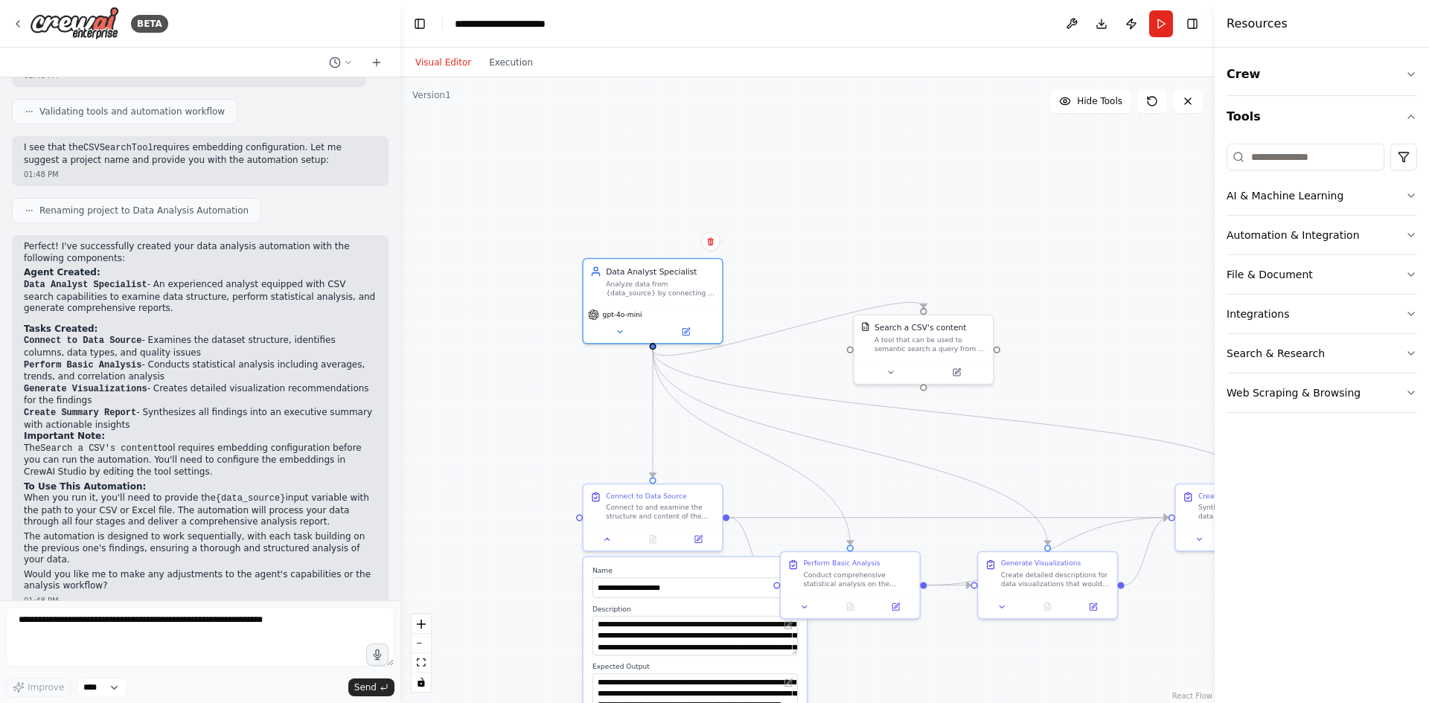
drag, startPoint x: 827, startPoint y: 122, endPoint x: 786, endPoint y: 289, distance: 171.4
click at [786, 289] on div ".deletable-edge-delete-btn { width: 20px; height: 20px; border: 0px solid #ffff…" at bounding box center [807, 390] width 814 height 626
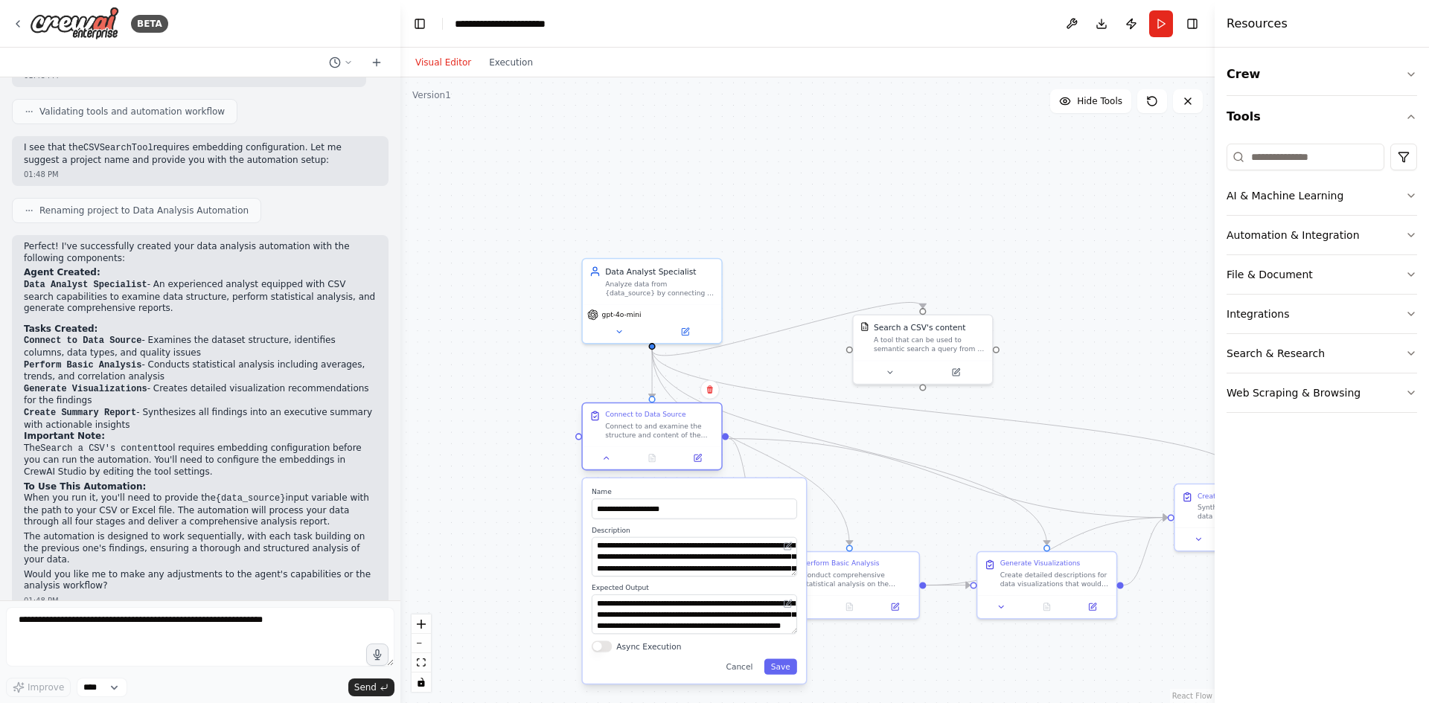
drag, startPoint x: 629, startPoint y: 503, endPoint x: 629, endPoint y: 426, distance: 77.4
click at [629, 426] on div "Connect to and examine the structure and content of the data source file: {data…" at bounding box center [659, 430] width 109 height 18
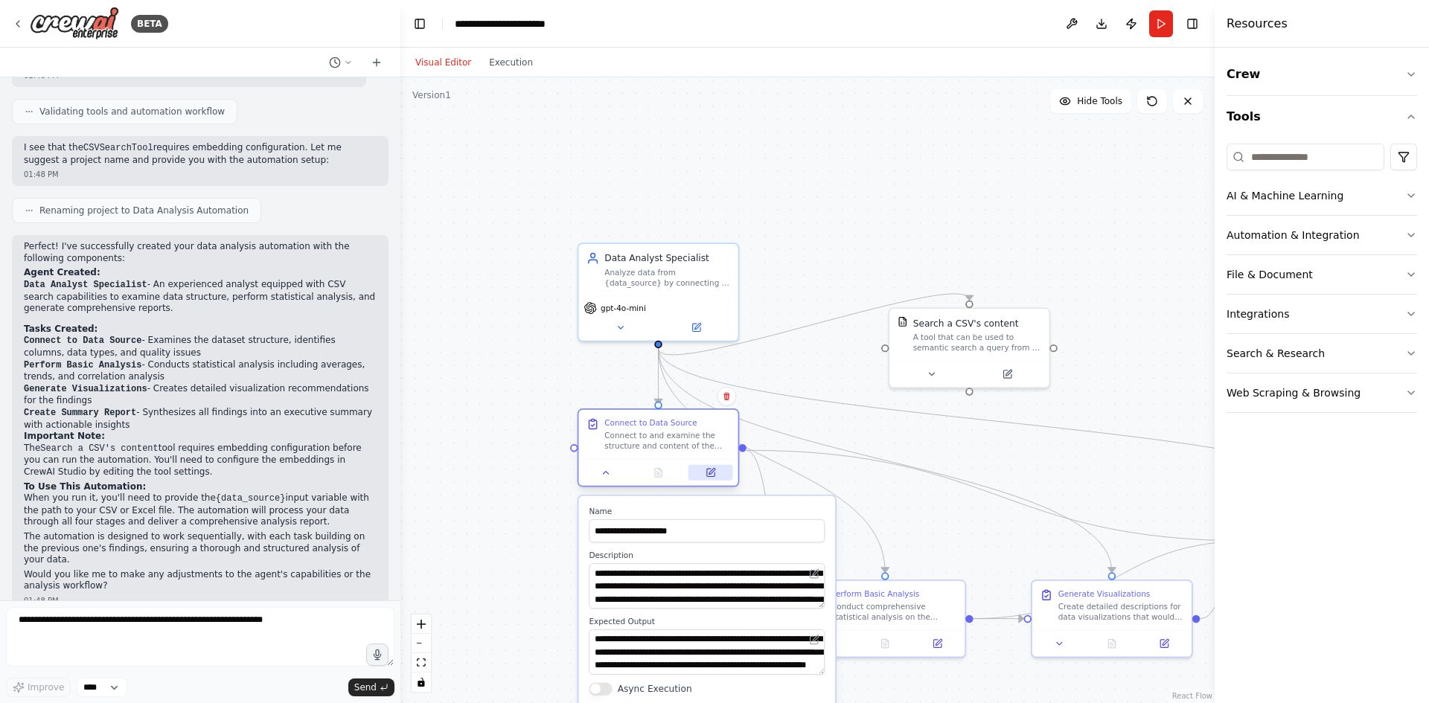
click at [716, 474] on button at bounding box center [710, 473] width 45 height 16
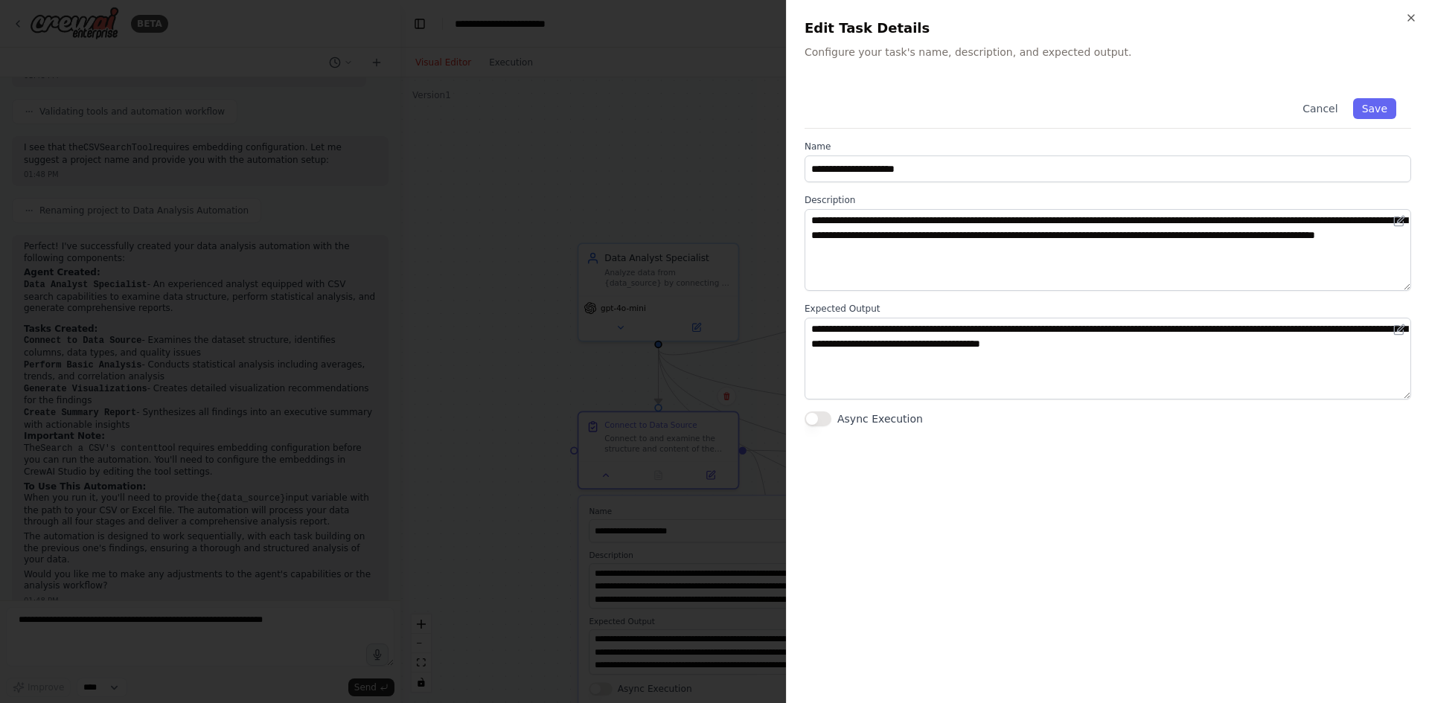
click at [813, 417] on button "Async Execution" at bounding box center [817, 418] width 27 height 15
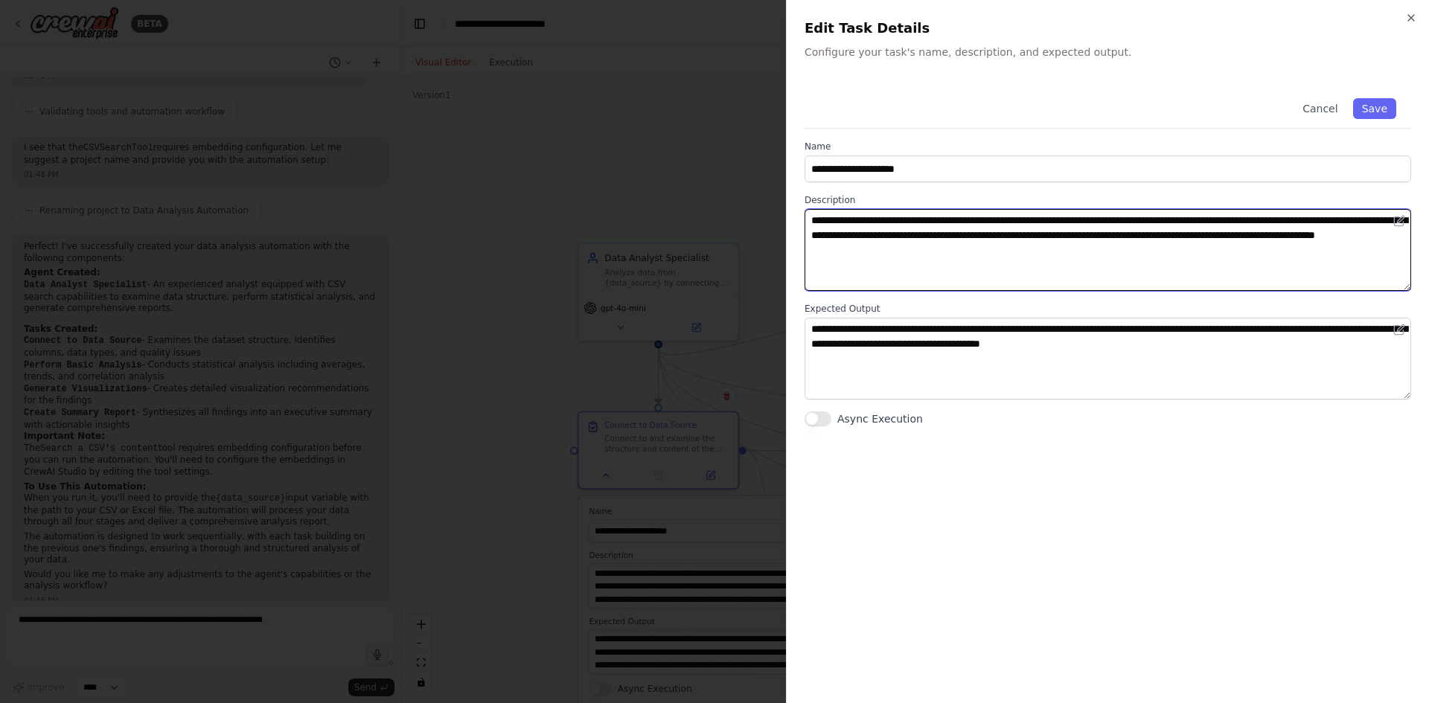
drag, startPoint x: 815, startPoint y: 220, endPoint x: 1187, endPoint y: 220, distance: 372.0
click at [1187, 220] on textarea "**********" at bounding box center [1107, 250] width 606 height 82
click at [1187, 255] on textarea "**********" at bounding box center [1107, 250] width 606 height 82
drag, startPoint x: 1147, startPoint y: 264, endPoint x: 794, endPoint y: 213, distance: 357.1
click at [794, 213] on div "**********" at bounding box center [1107, 351] width 643 height 703
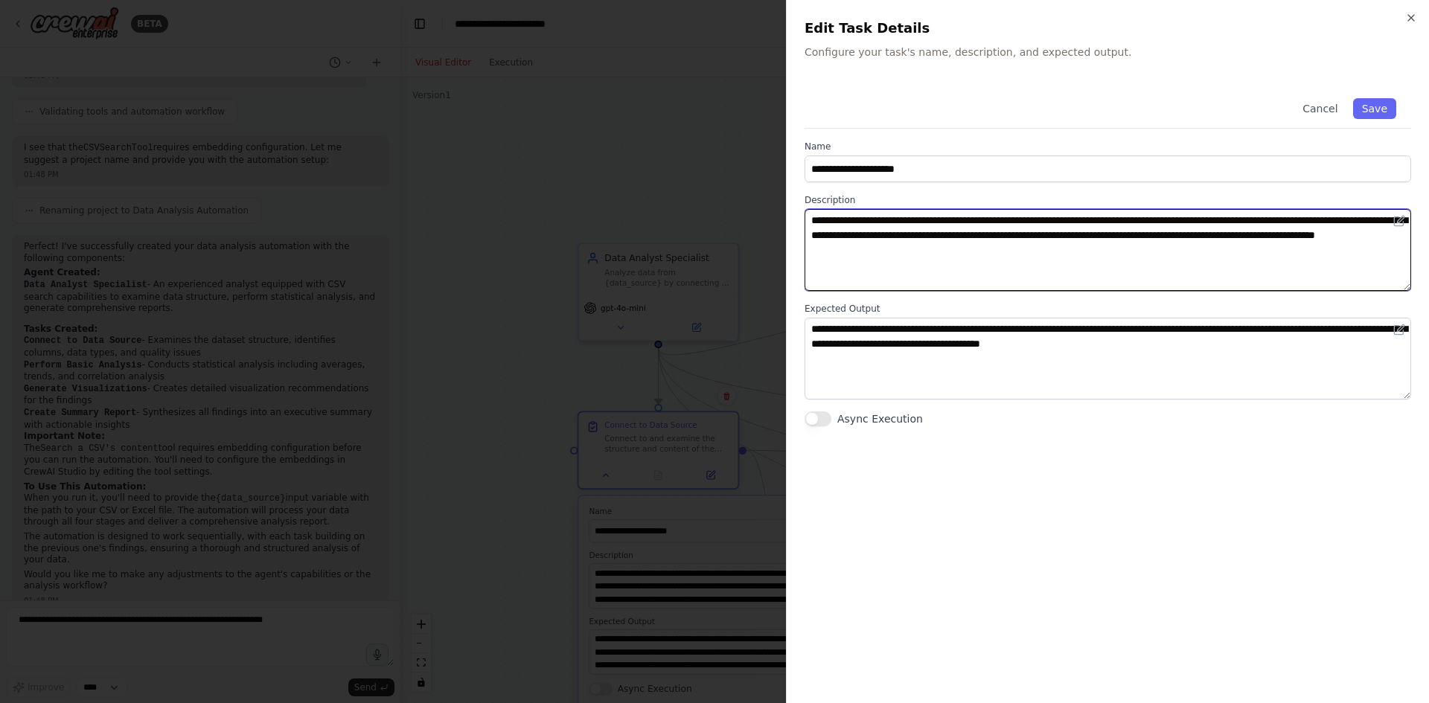
click at [1211, 266] on textarea "**********" at bounding box center [1107, 250] width 606 height 82
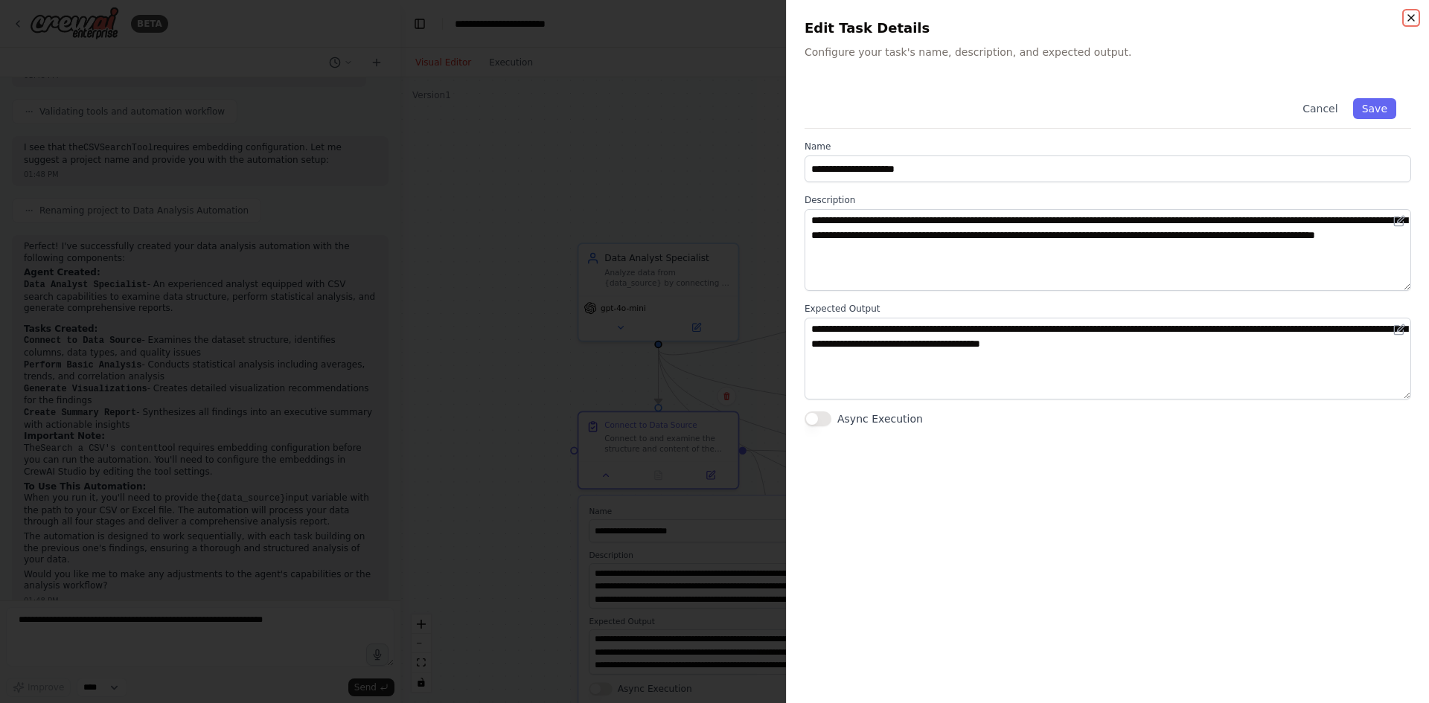
click at [1409, 16] on icon "button" at bounding box center [1411, 18] width 12 height 12
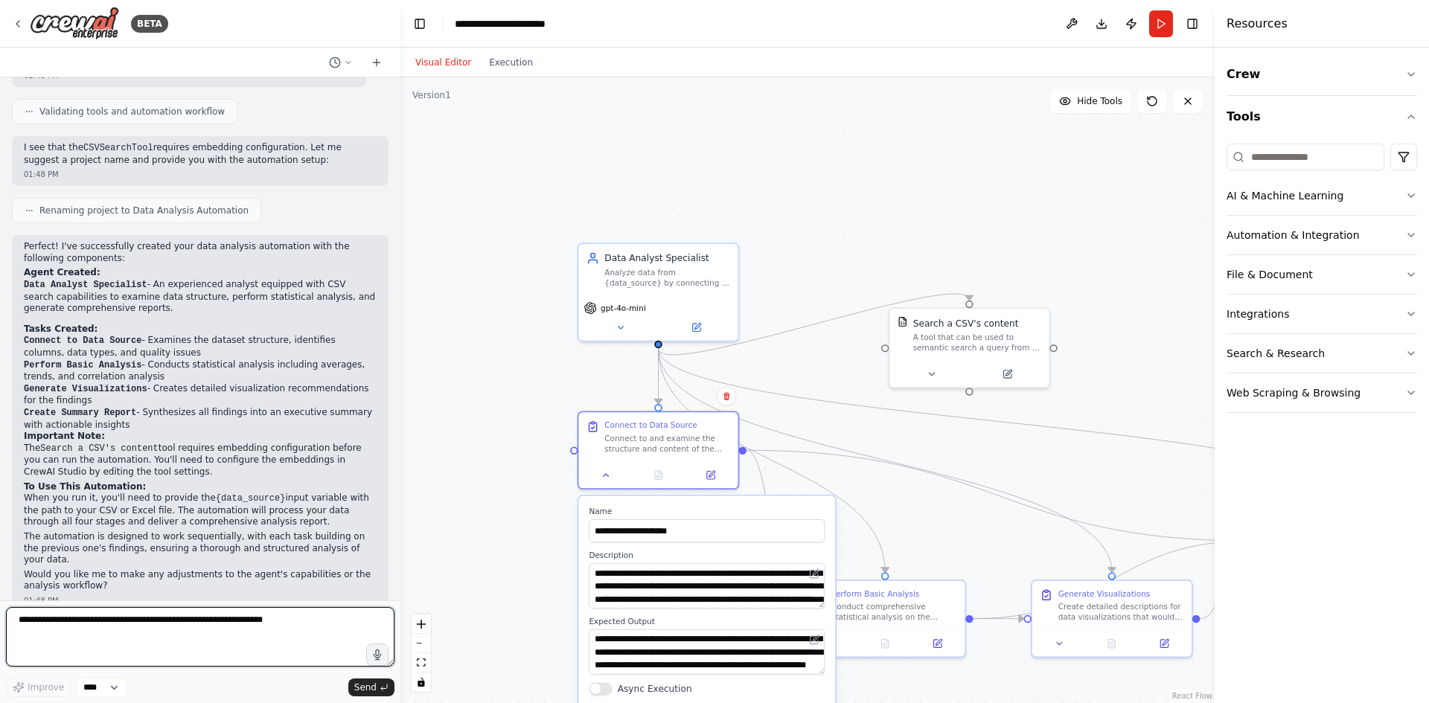
click at [211, 639] on textarea at bounding box center [200, 637] width 388 height 60
type textarea "*"
type textarea "**********"
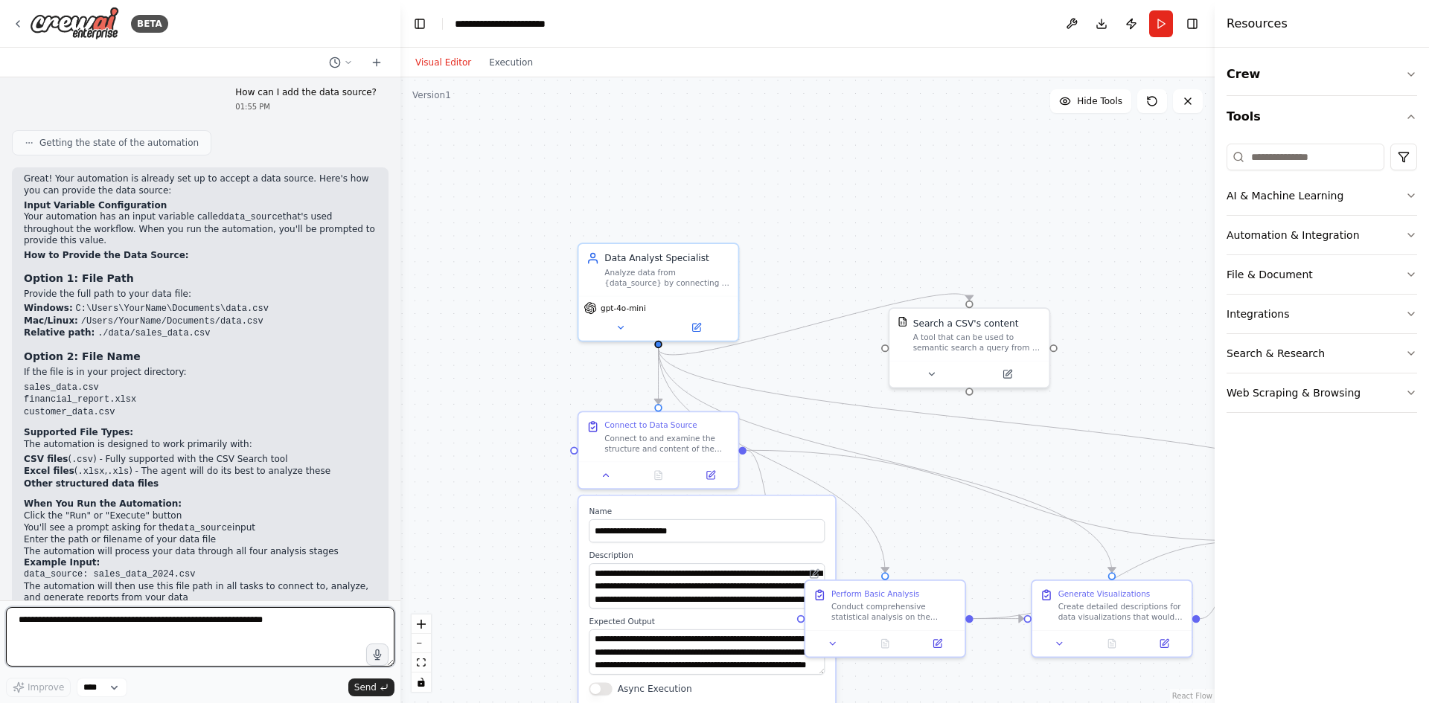
scroll to position [1679, 0]
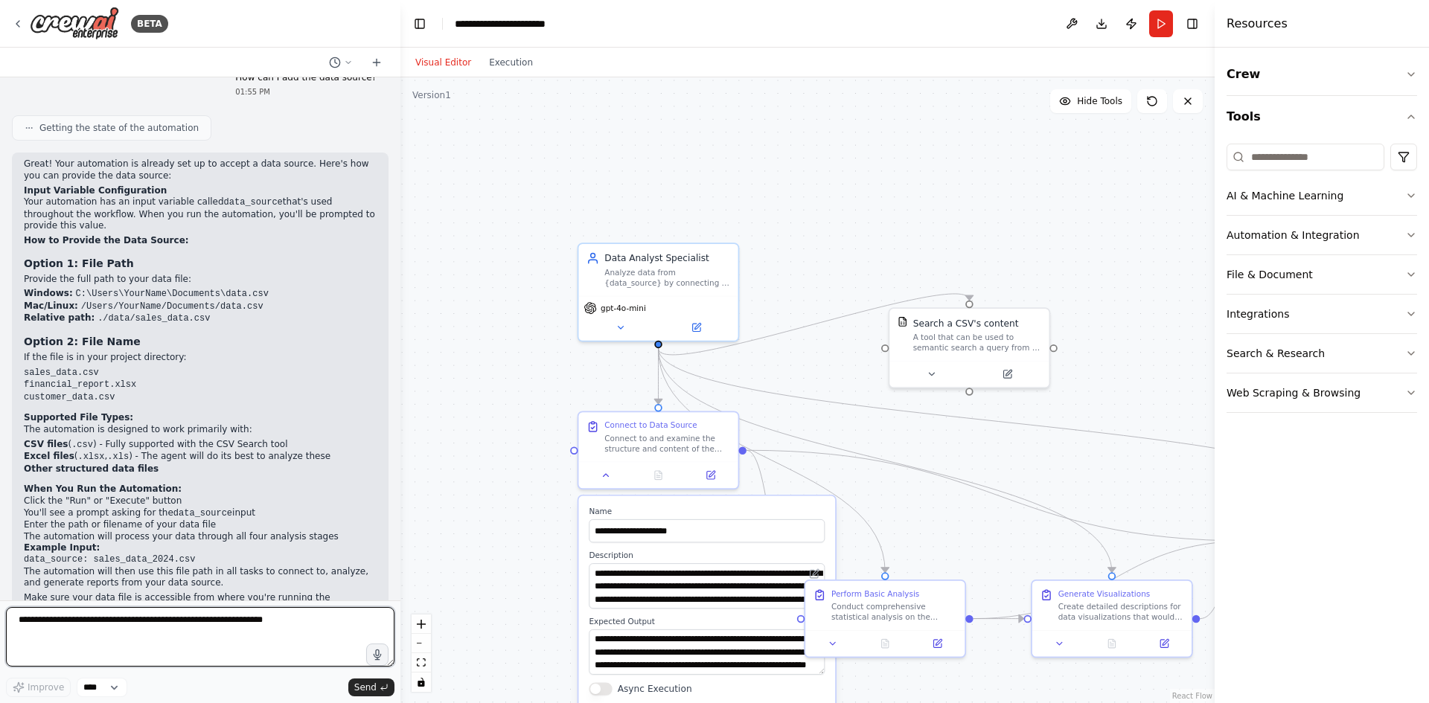
click at [215, 632] on textarea at bounding box center [200, 637] width 388 height 60
type textarea "*"
type textarea "**********"
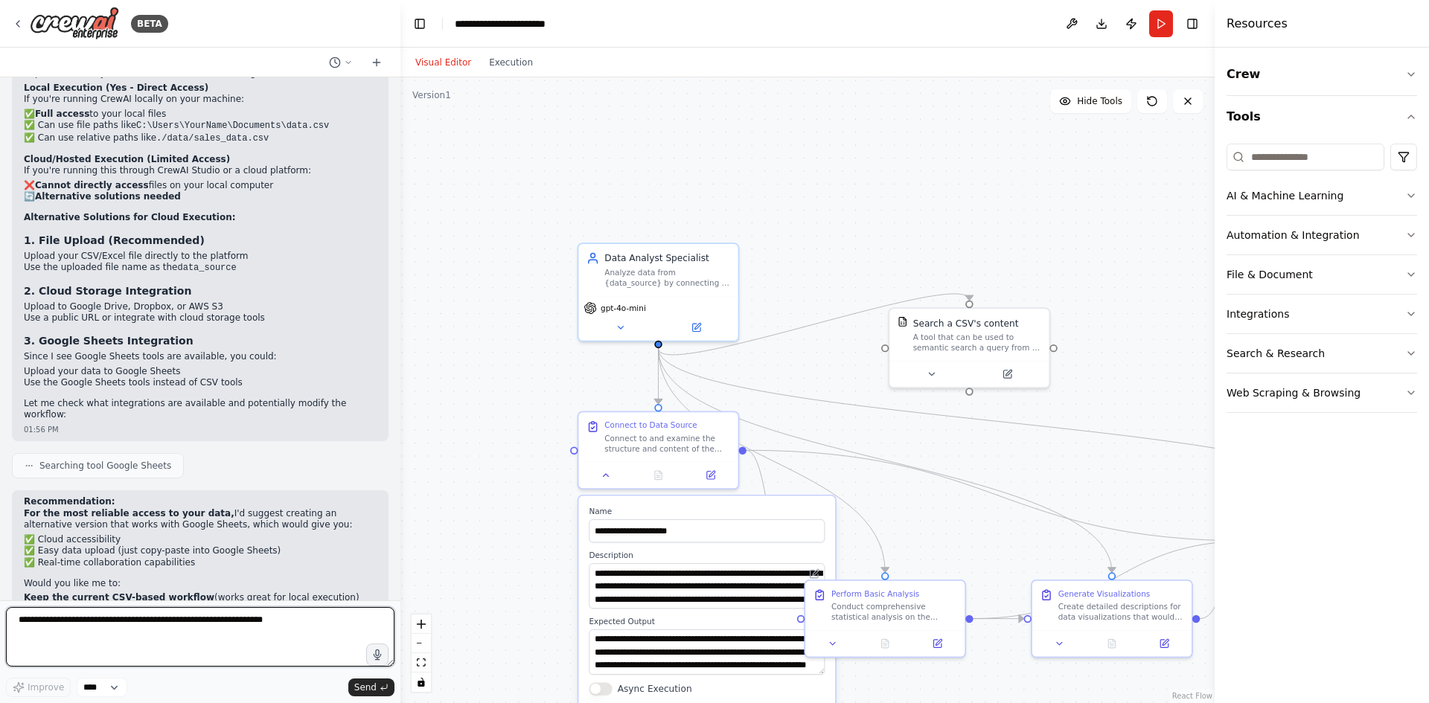
scroll to position [2365, 0]
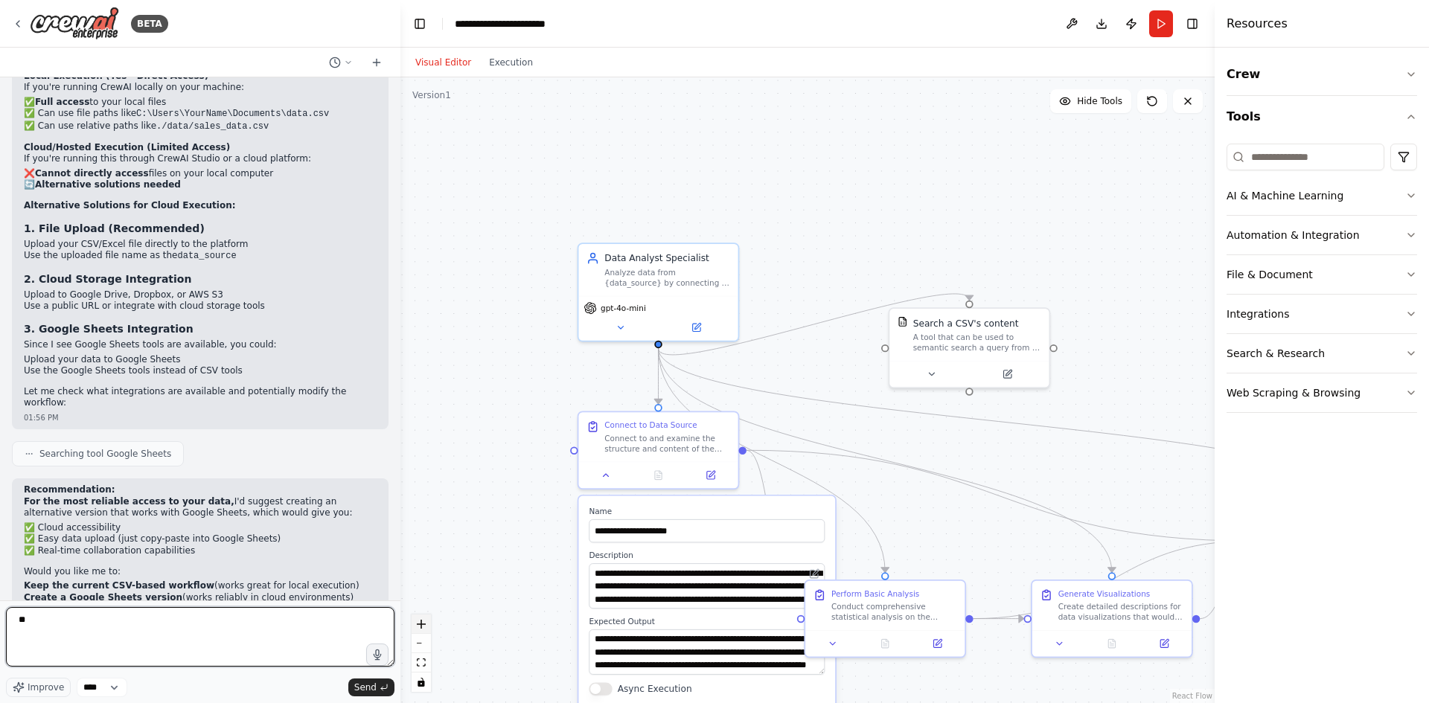
type textarea "*"
type textarea "**********"
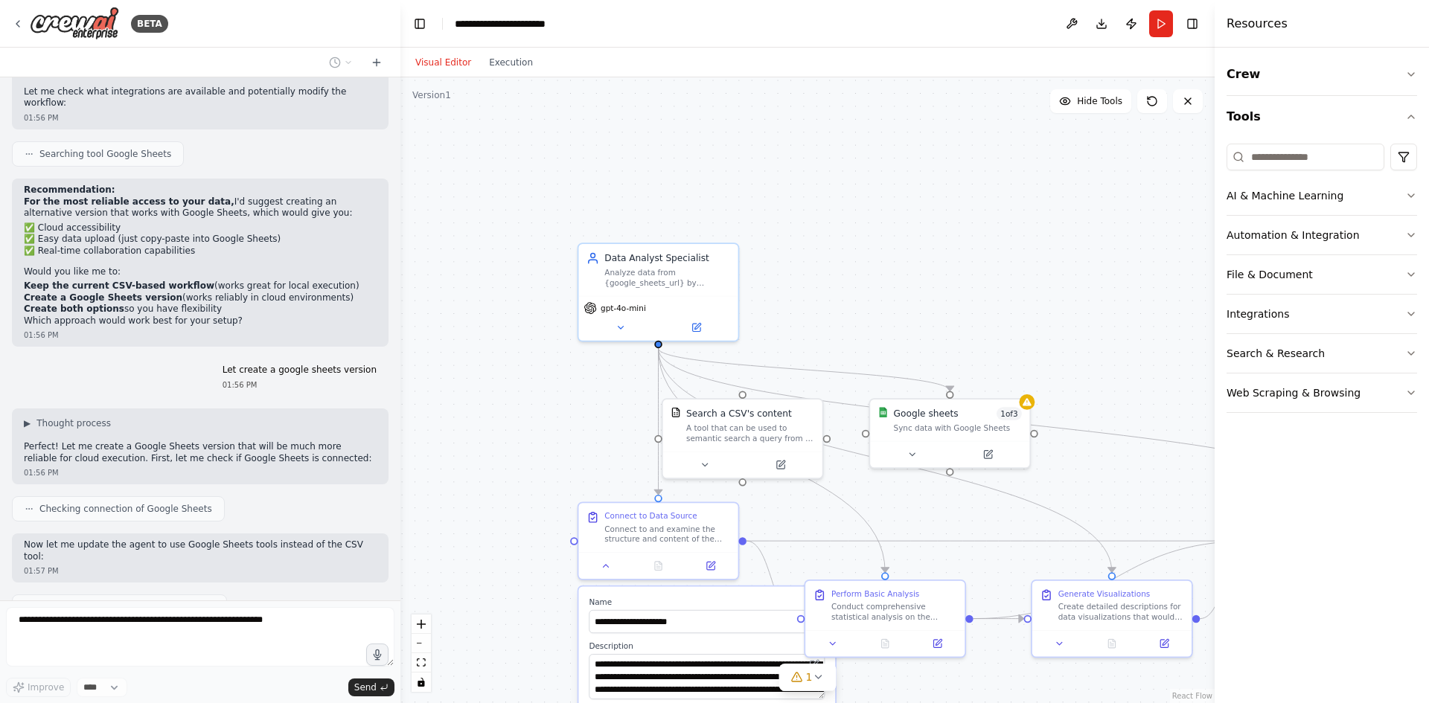
scroll to position [2751, 0]
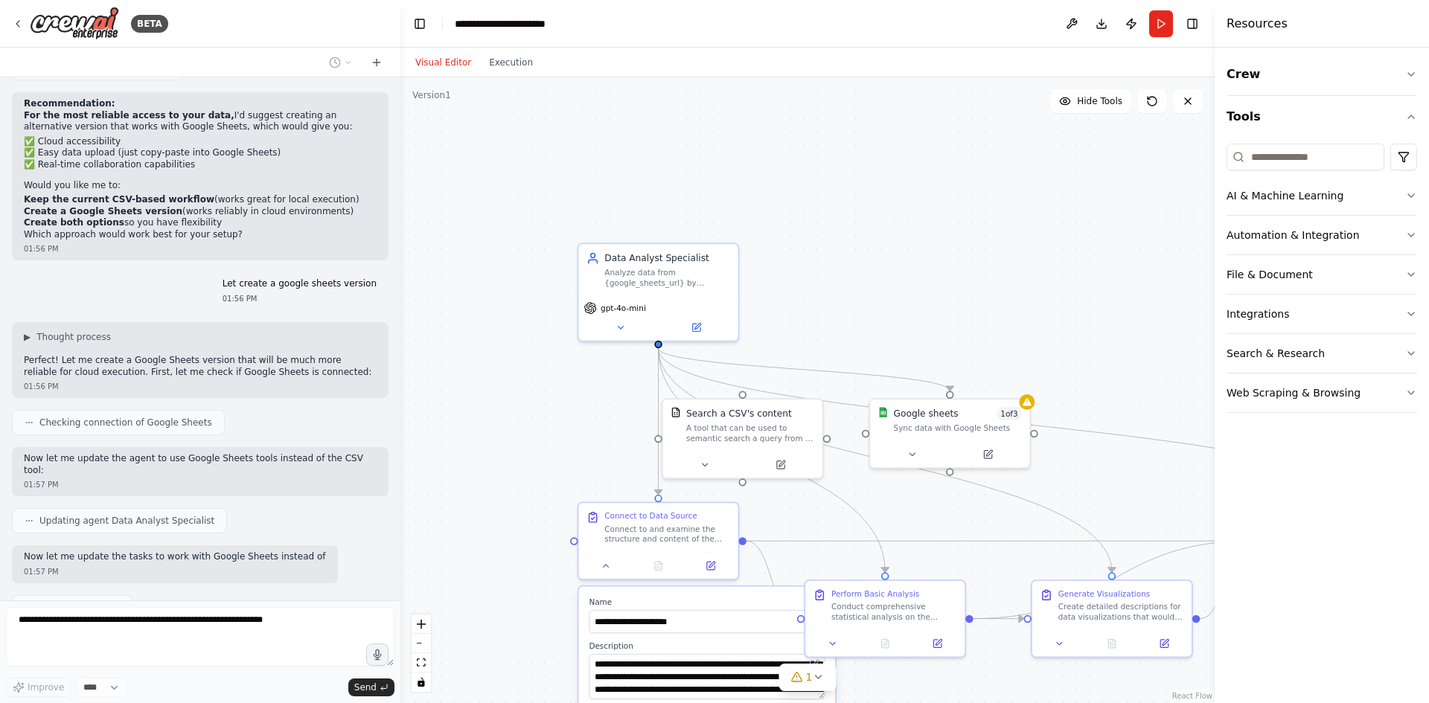
type textarea "**********"
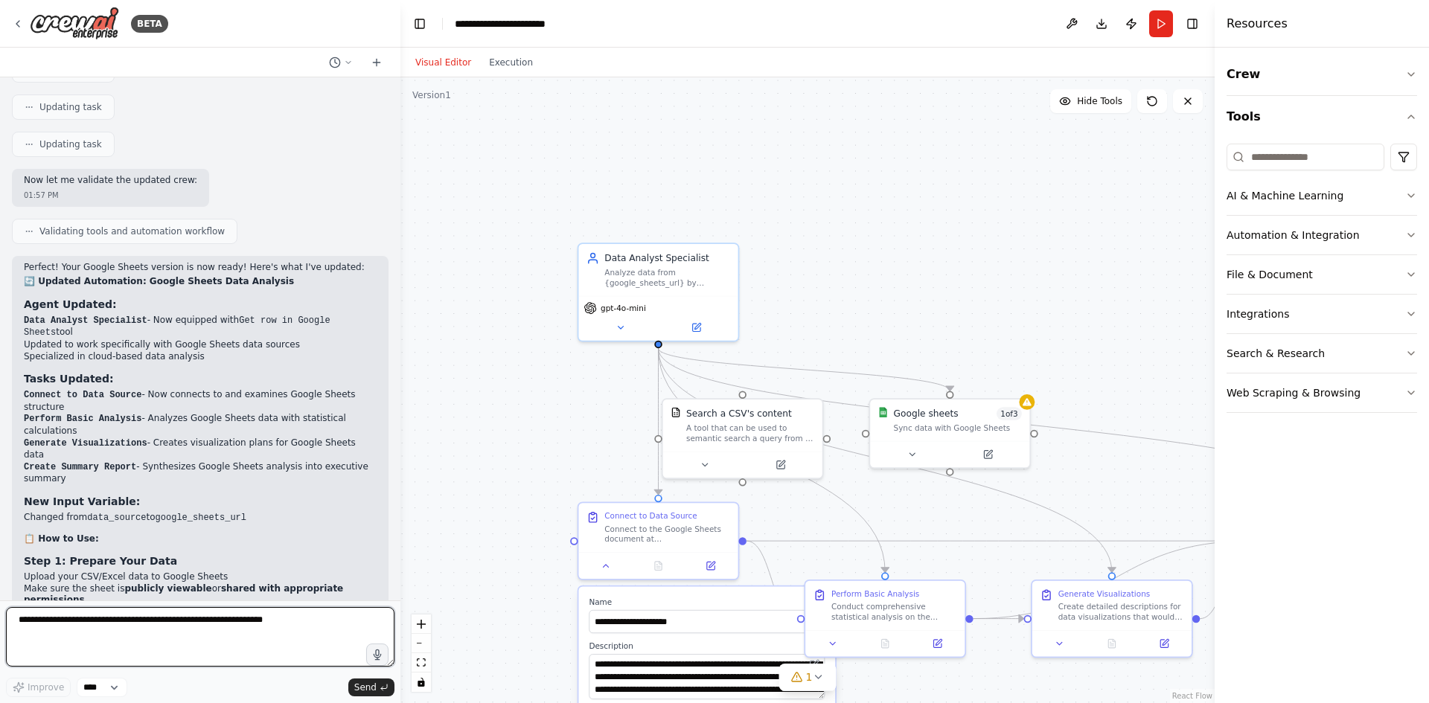
scroll to position [3298, 0]
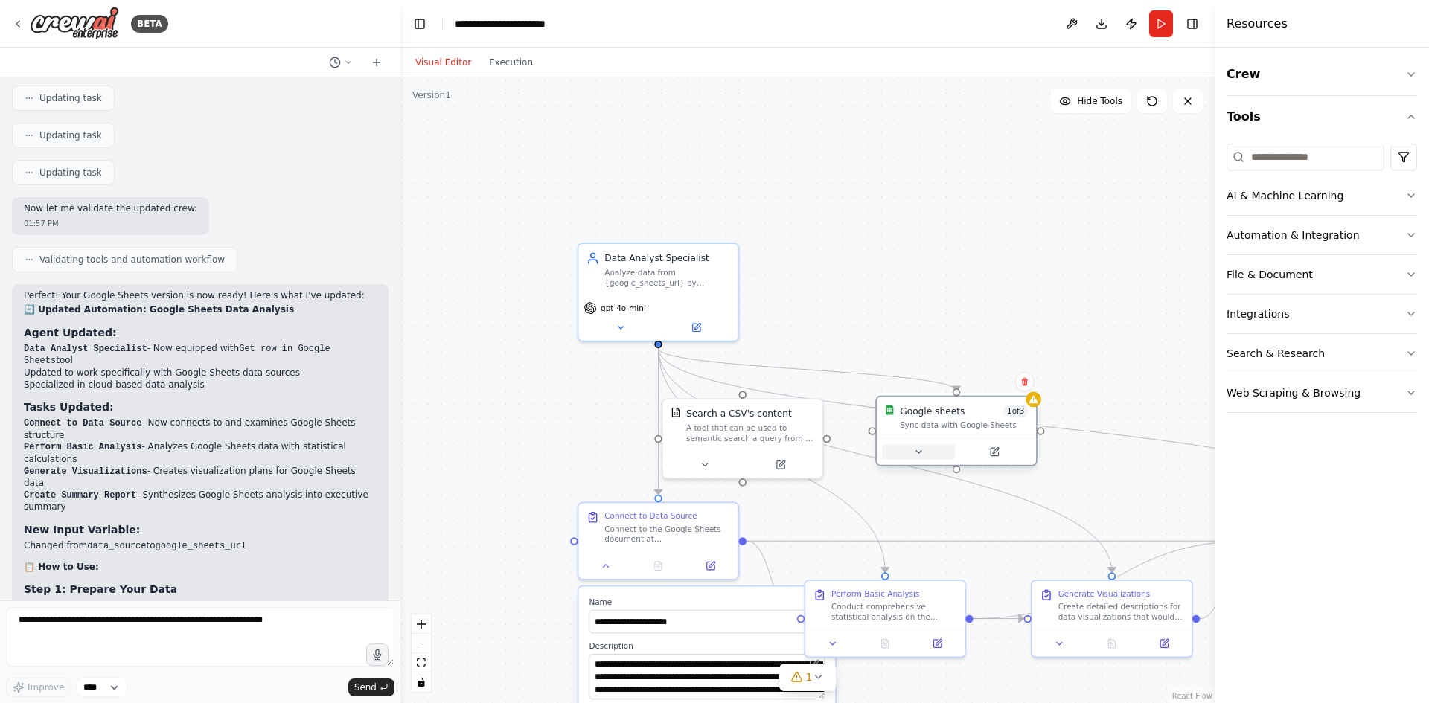
click at [919, 452] on button at bounding box center [918, 452] width 73 height 16
click at [918, 450] on icon at bounding box center [918, 451] width 10 height 10
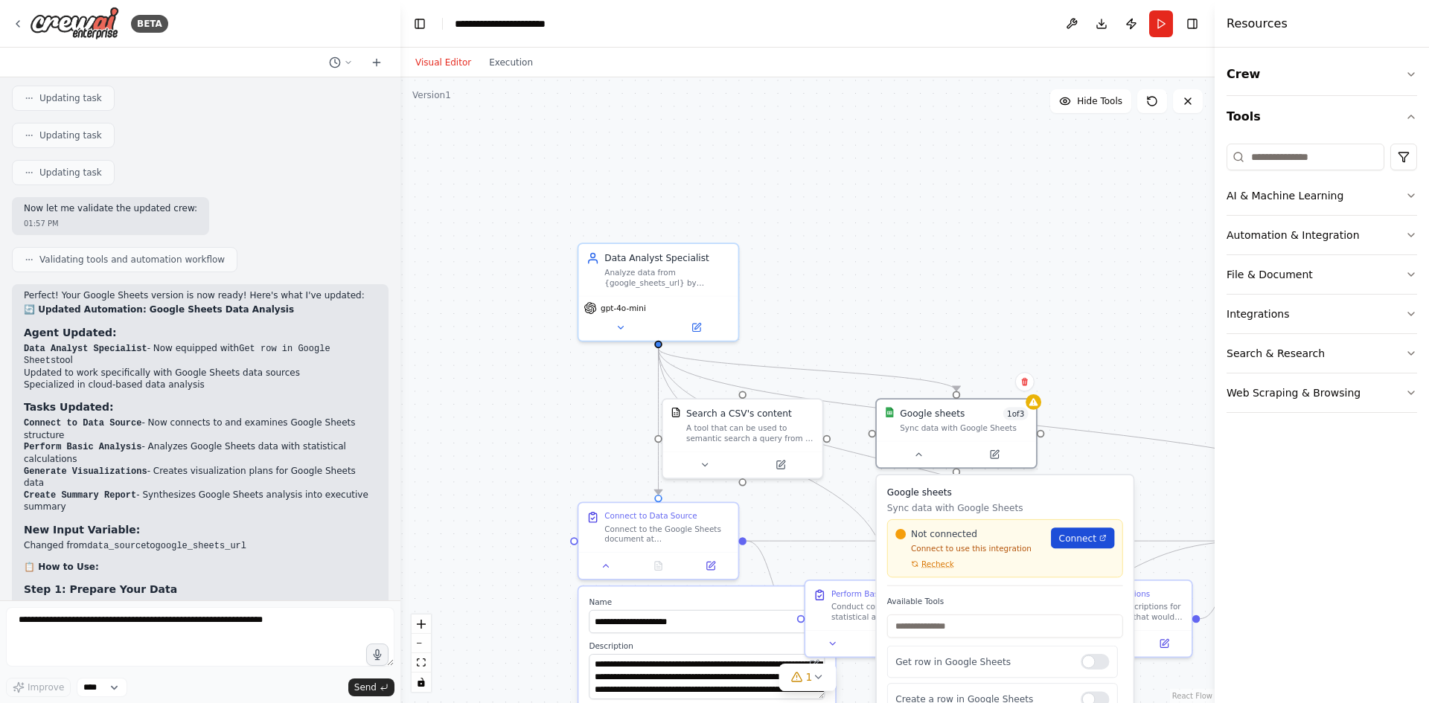
click at [1068, 544] on span "Connect" at bounding box center [1077, 538] width 37 height 13
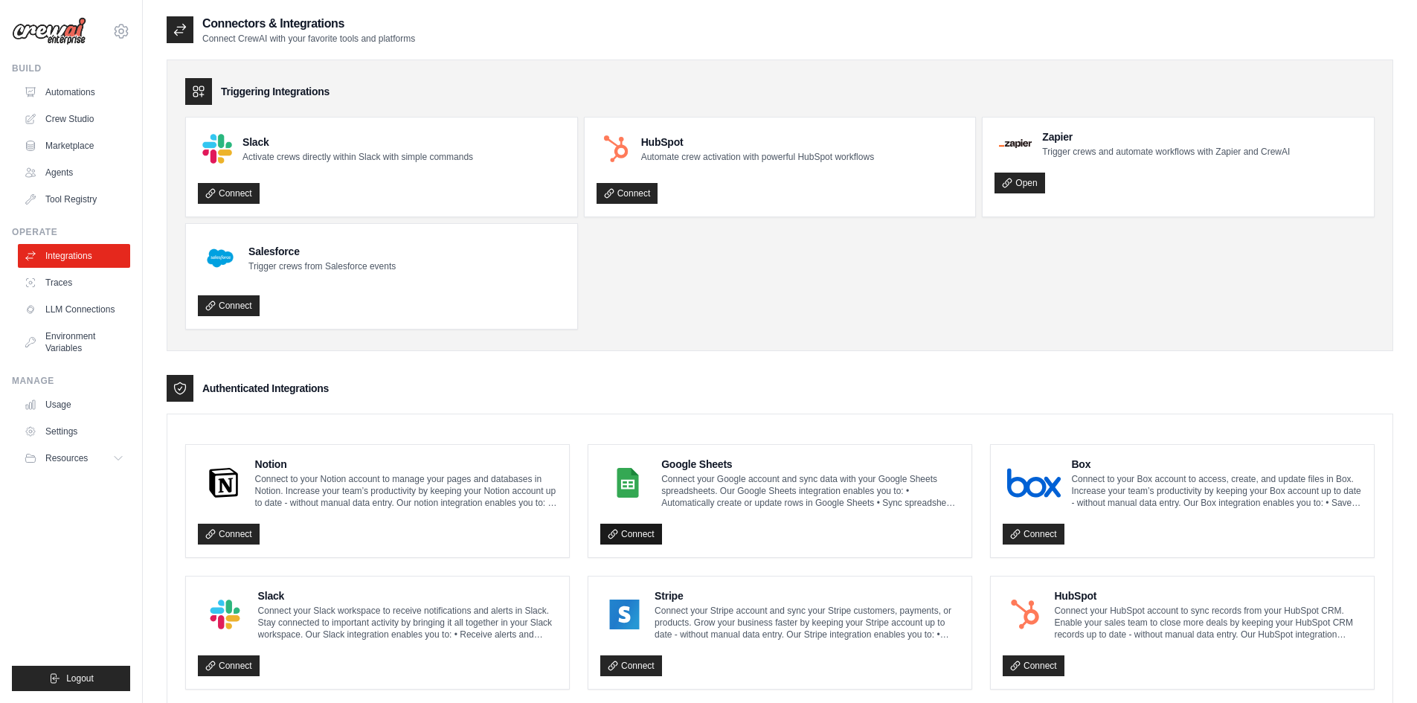
click at [647, 531] on link "Connect" at bounding box center [631, 534] width 62 height 21
click at [608, 536] on icon at bounding box center [613, 534] width 10 height 10
